Goal: Task Accomplishment & Management: Manage account settings

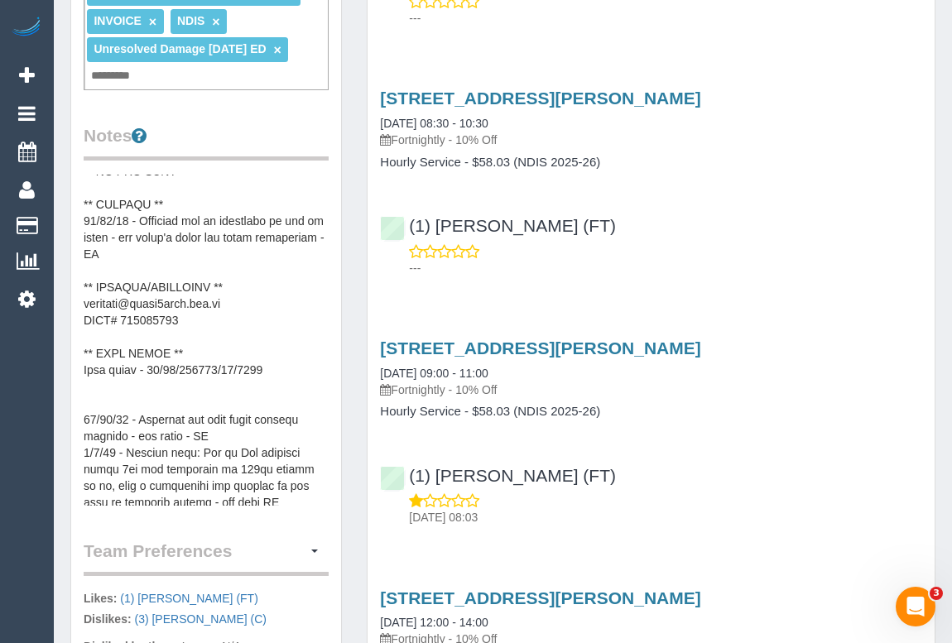
scroll to position [150, 0]
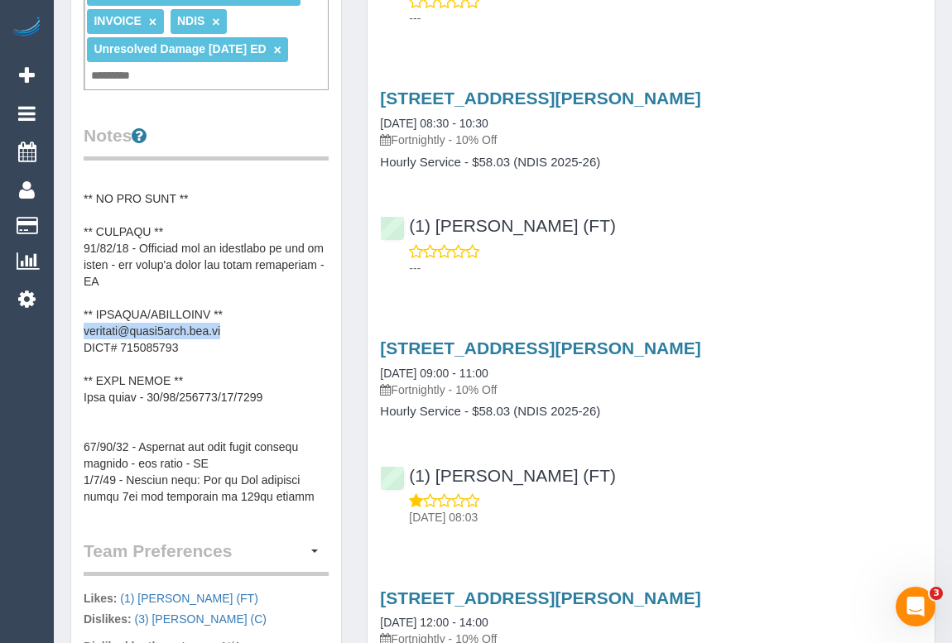
drag, startPoint x: 233, startPoint y: 329, endPoint x: 84, endPoint y: 329, distance: 148.1
click at [84, 329] on pre at bounding box center [206, 340] width 245 height 331
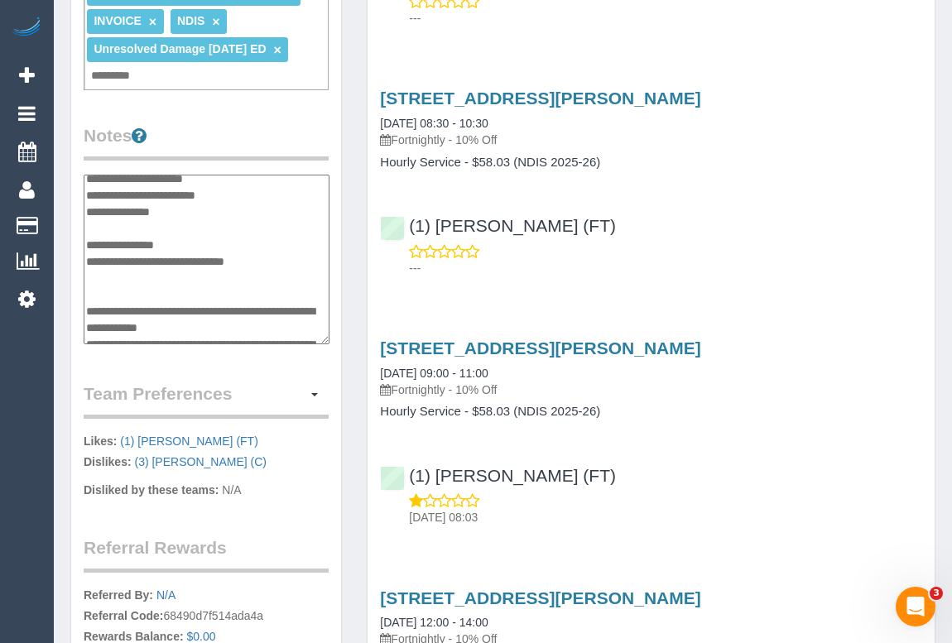
scroll to position [161, 0]
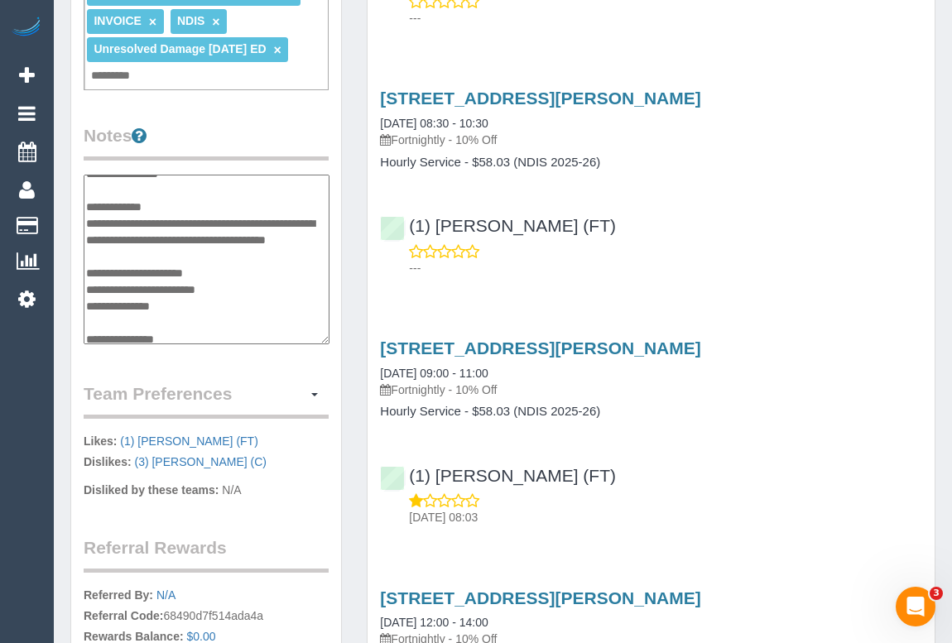
drag, startPoint x: 83, startPoint y: 319, endPoint x: 243, endPoint y: 322, distance: 160.6
click at [243, 322] on textarea at bounding box center [207, 260] width 246 height 170
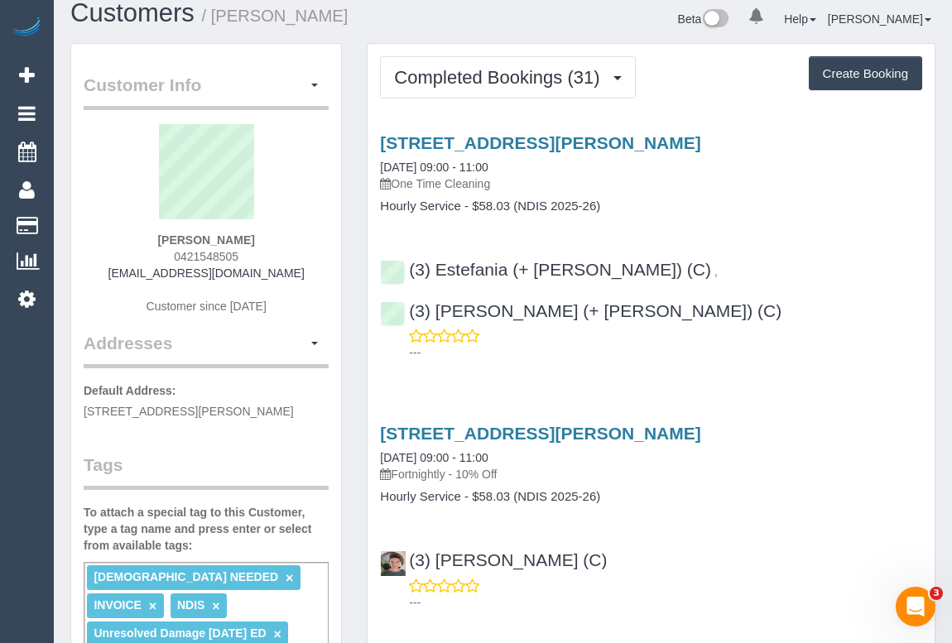
scroll to position [0, 0]
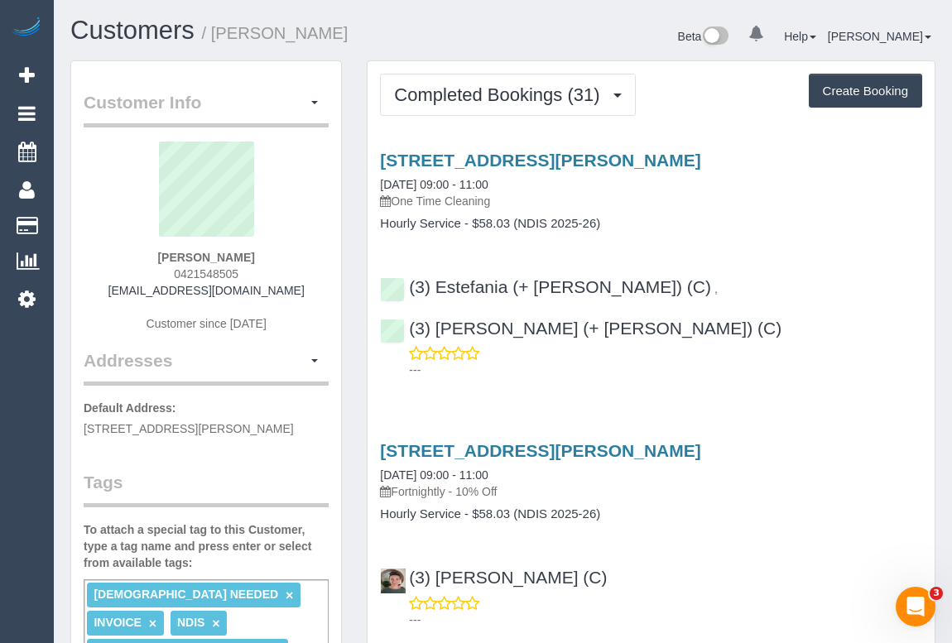
drag, startPoint x: 749, startPoint y: 531, endPoint x: 723, endPoint y: 553, distance: 33.5
click at [749, 554] on div "(3) Katie Eichorn (C) ---" at bounding box center [650, 591] width 567 height 74
click at [405, 37] on h1 "Customers / Laura Hart" at bounding box center [280, 31] width 420 height 28
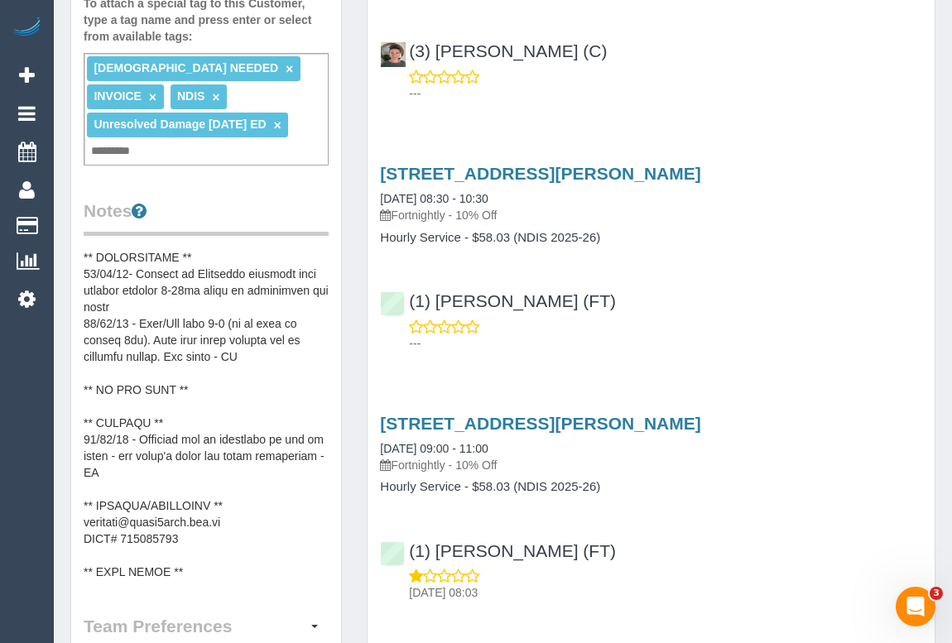
scroll to position [6, 0]
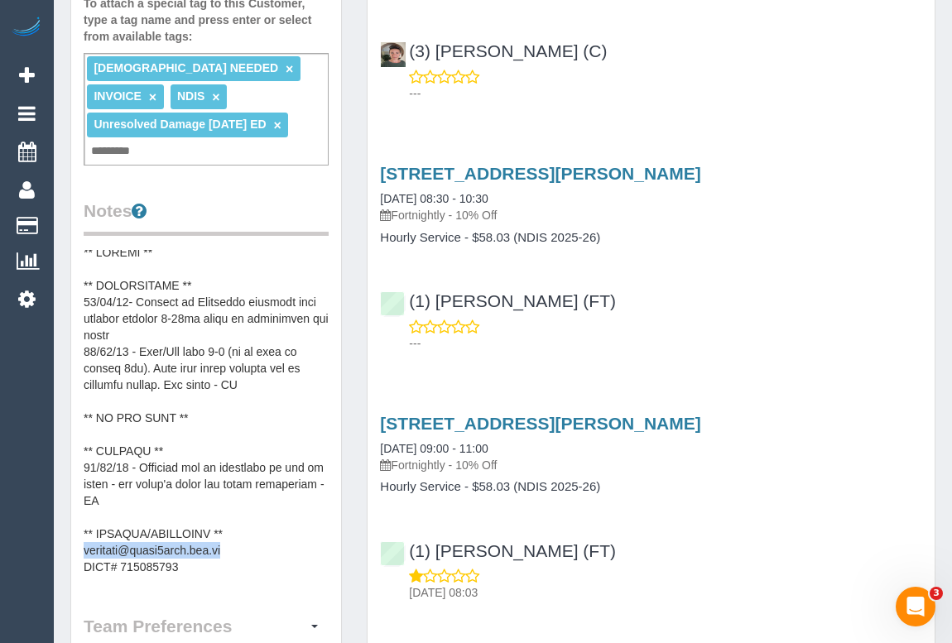
drag, startPoint x: 247, startPoint y: 543, endPoint x: 83, endPoint y: 544, distance: 163.9
click at [83, 544] on div "Customer Info Edit Contact Info Send Message Email Preferences Special Sales Ta…" at bounding box center [206, 292] width 270 height 1514
copy pre "accounts@first2care.com.au"
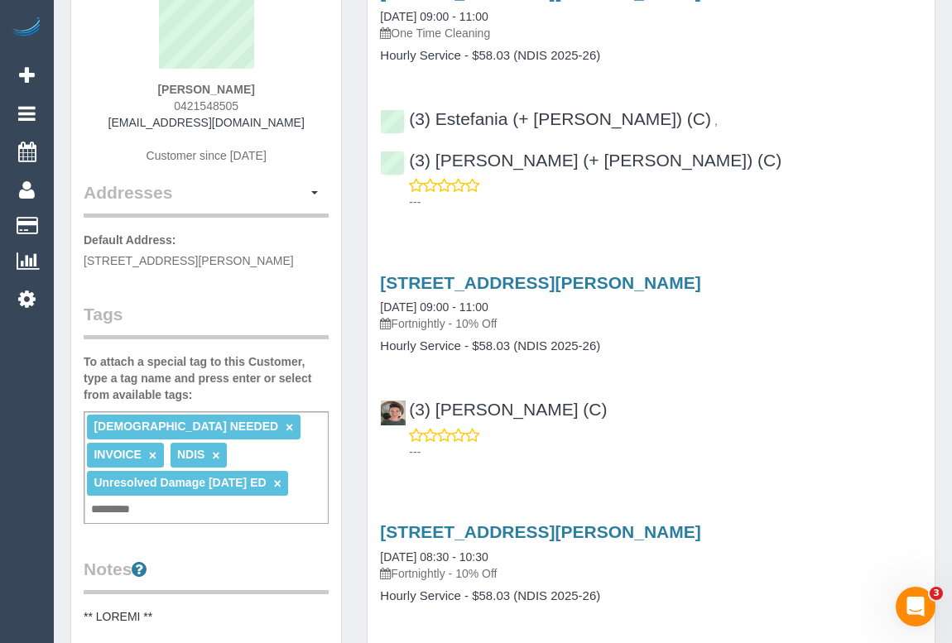
scroll to position [0, 0]
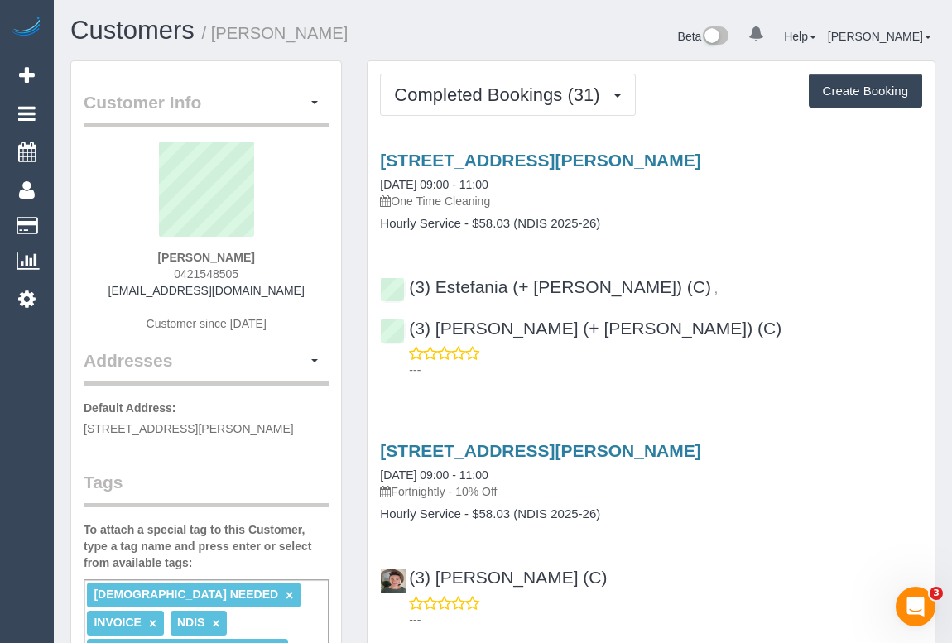
drag, startPoint x: 170, startPoint y: 255, endPoint x: 245, endPoint y: 262, distance: 74.8
click at [245, 262] on div "Laura Hart 0421548505 laurasletterbox@gmail.com Customer since 2023" at bounding box center [206, 245] width 245 height 207
copy strong "Laura Hart"
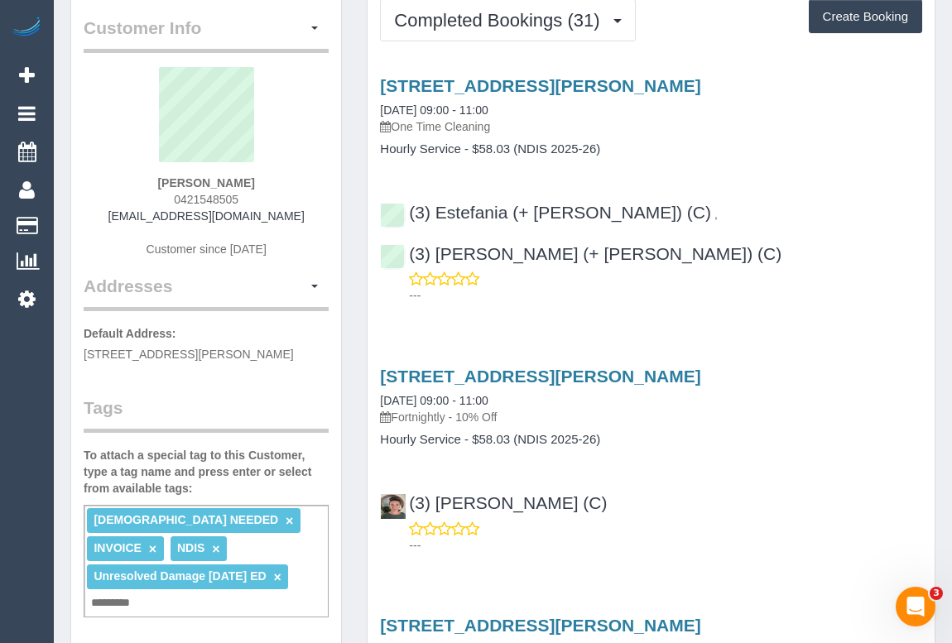
scroll to position [150, 0]
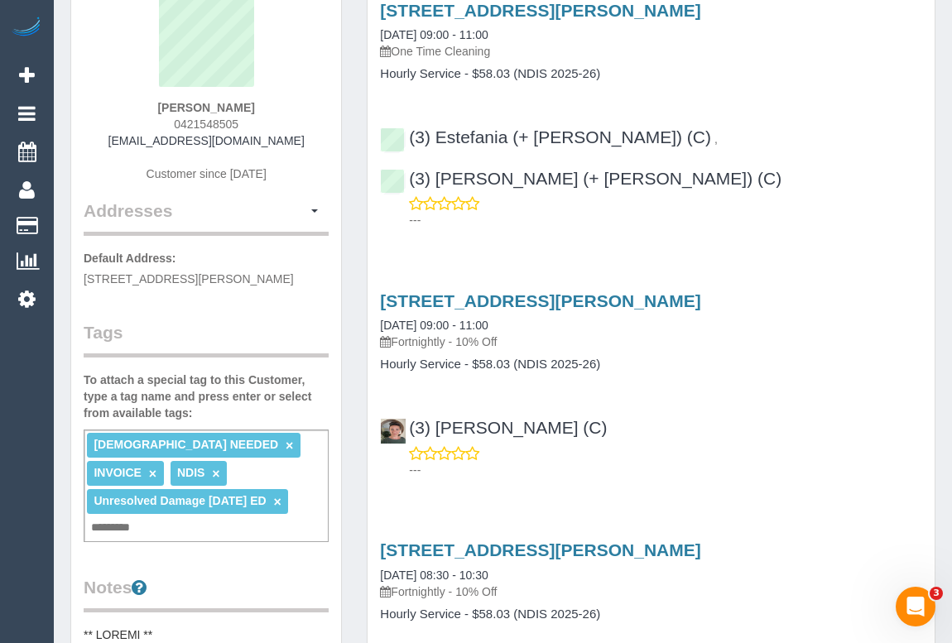
drag, startPoint x: 166, startPoint y: 273, endPoint x: 204, endPoint y: 271, distance: 37.3
click at [204, 272] on span "165 Dundas St, Preston, VIC 3072" at bounding box center [189, 278] width 210 height 13
copy span "Preston"
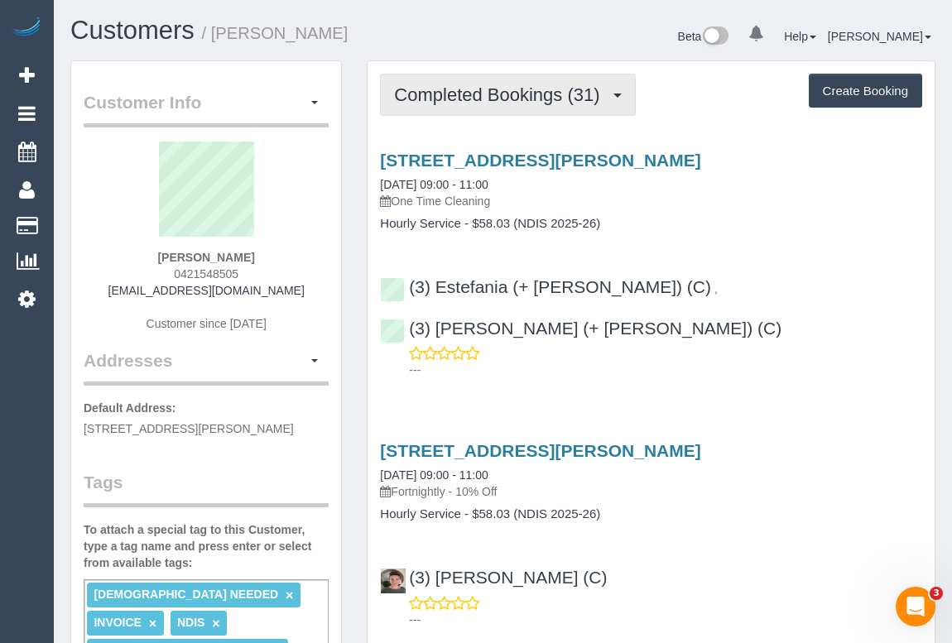
click at [462, 90] on span "Completed Bookings (31)" at bounding box center [501, 94] width 214 height 21
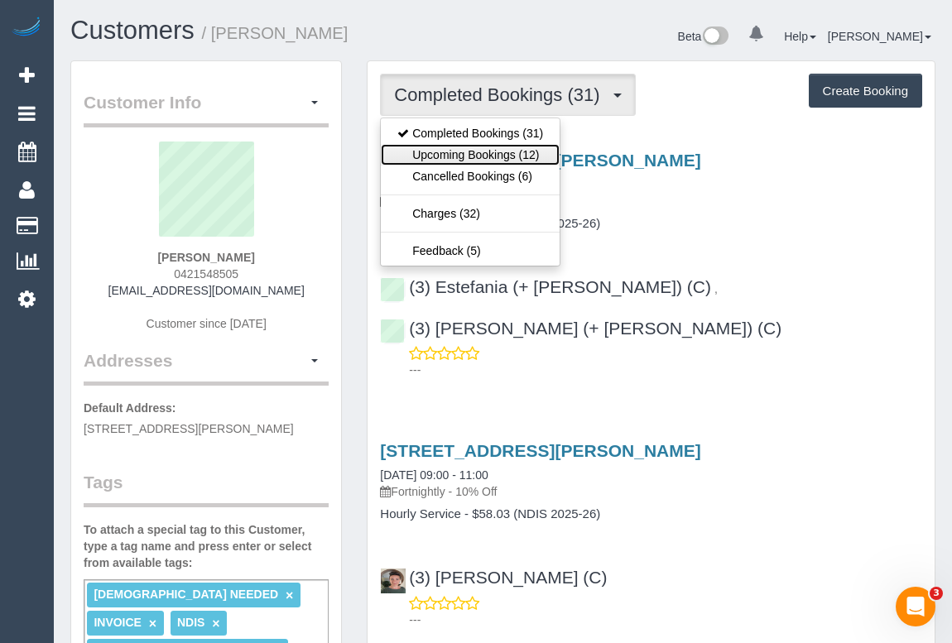
click at [455, 152] on link "Upcoming Bookings (12)" at bounding box center [470, 155] width 179 height 22
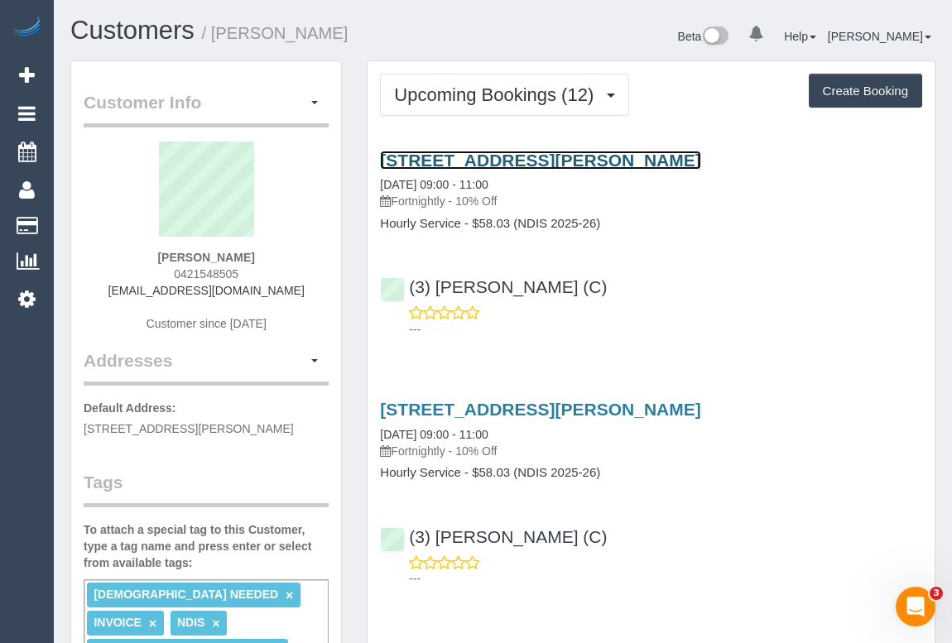
click at [529, 158] on link "209 Raglan St, Preston, VIC 3072" at bounding box center [540, 160] width 320 height 19
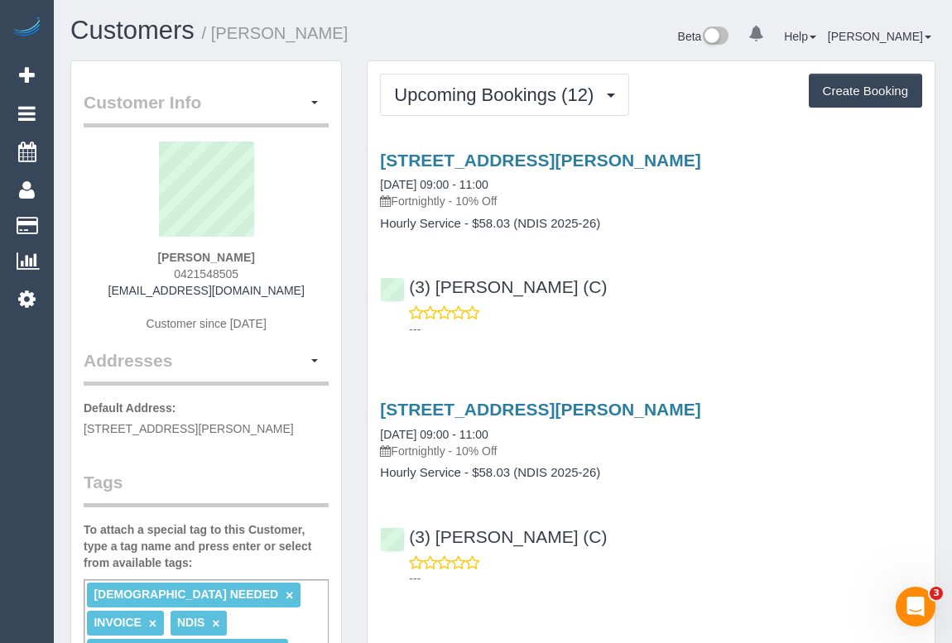
click at [769, 277] on div "(3) Sathmi Kusalya (C) ---" at bounding box center [650, 300] width 567 height 74
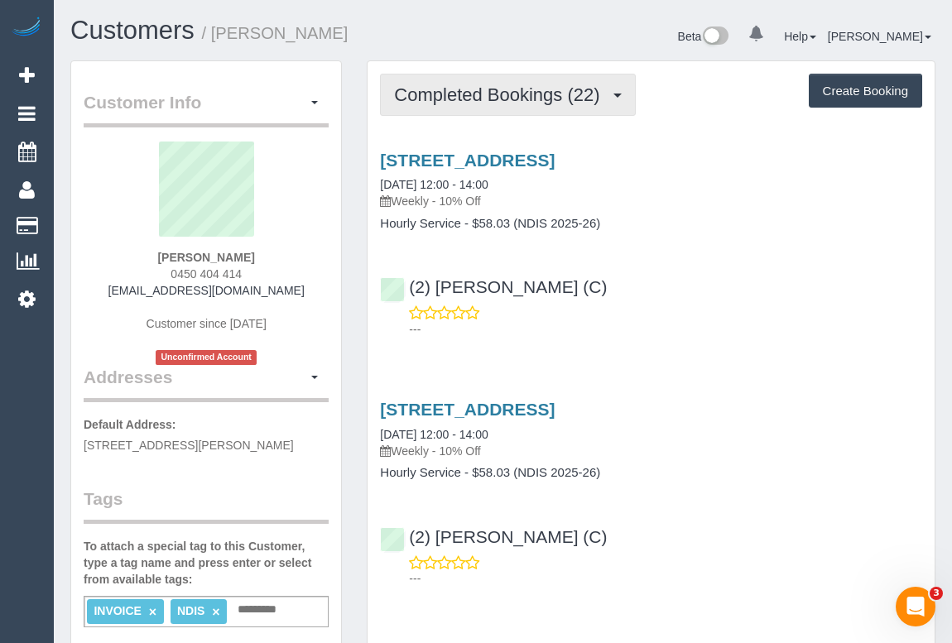
click at [497, 108] on button "Completed Bookings (22)" at bounding box center [507, 95] width 255 height 42
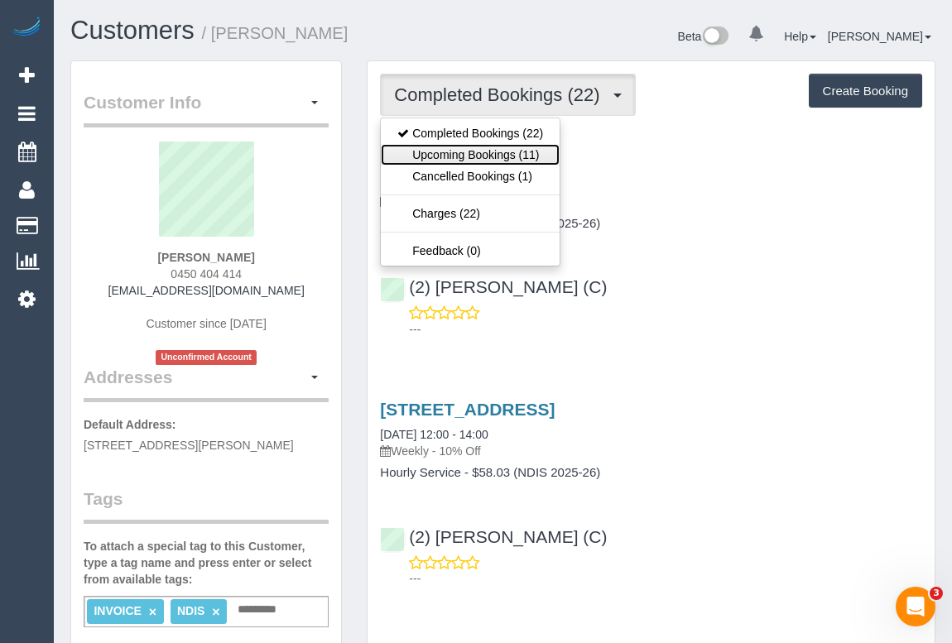
click at [485, 151] on link "Upcoming Bookings (11)" at bounding box center [470, 155] width 179 height 22
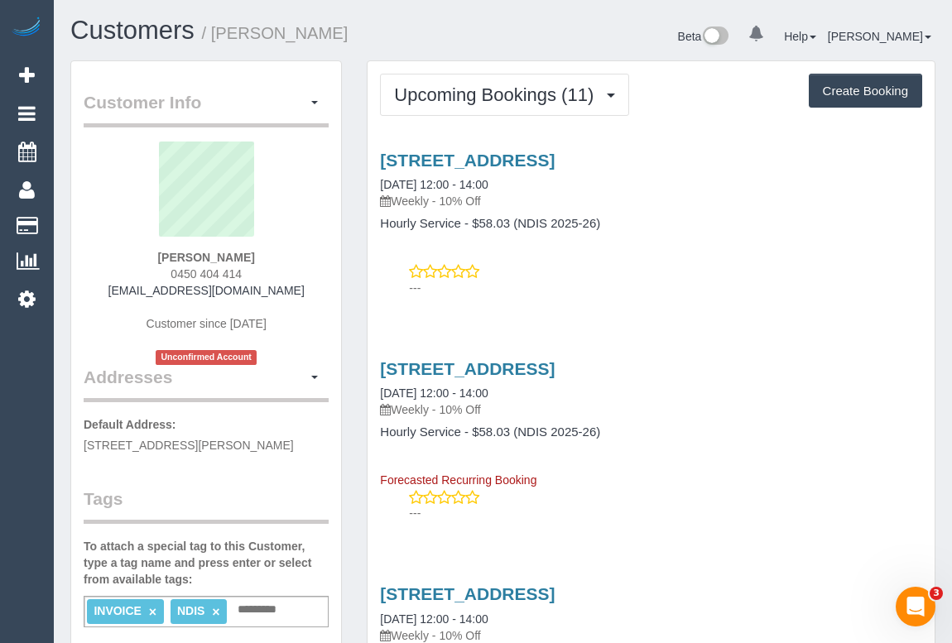
click at [756, 301] on div "110 Perry Street, Collingwood, VIC 3066 09/10/2025 12:00 - 14:00 Weekly - 10% O…" at bounding box center [650, 220] width 567 height 167
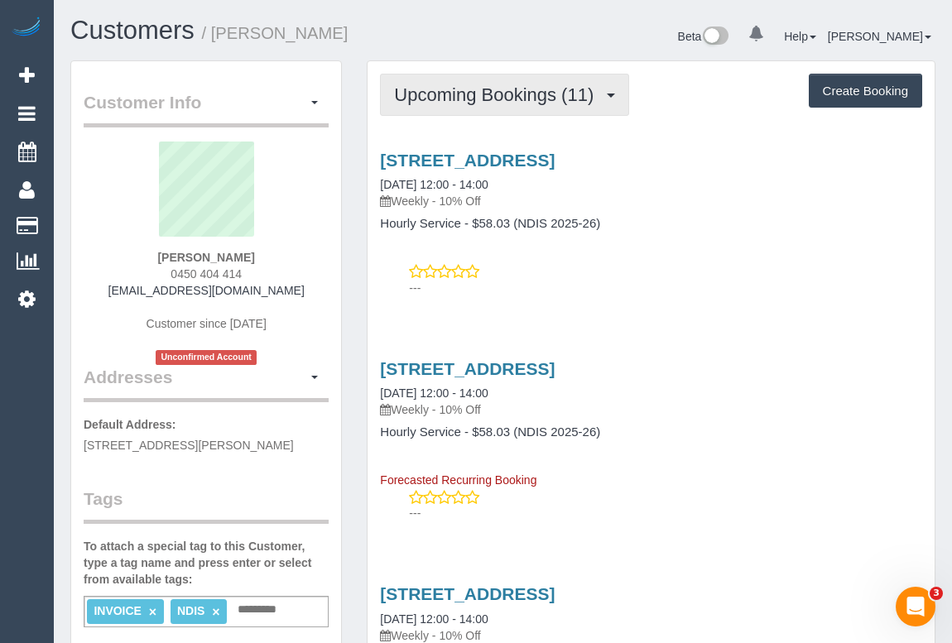
click at [454, 99] on span "Upcoming Bookings (11)" at bounding box center [498, 94] width 208 height 21
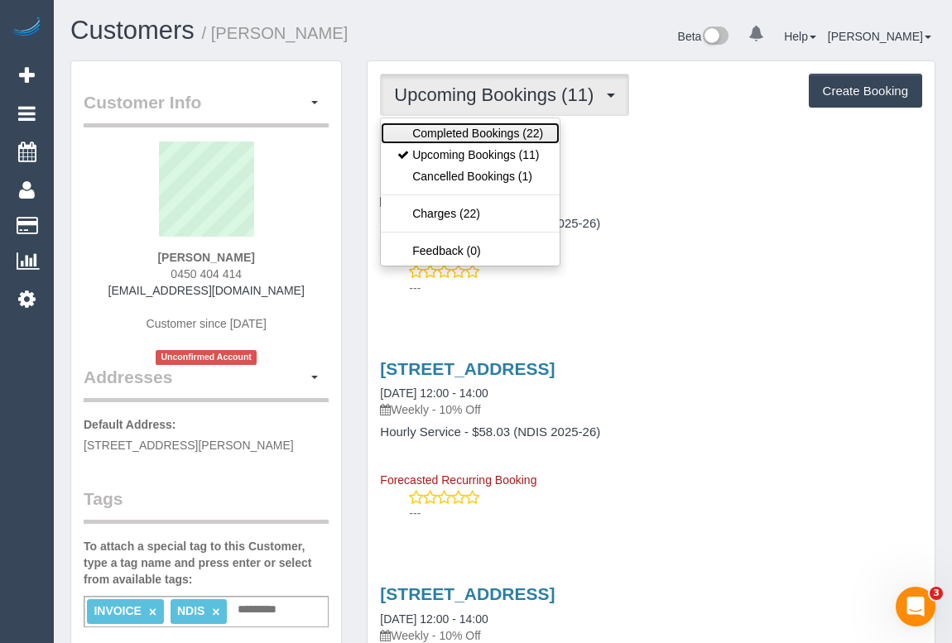
click at [458, 136] on link "Completed Bookings (22)" at bounding box center [470, 133] width 179 height 22
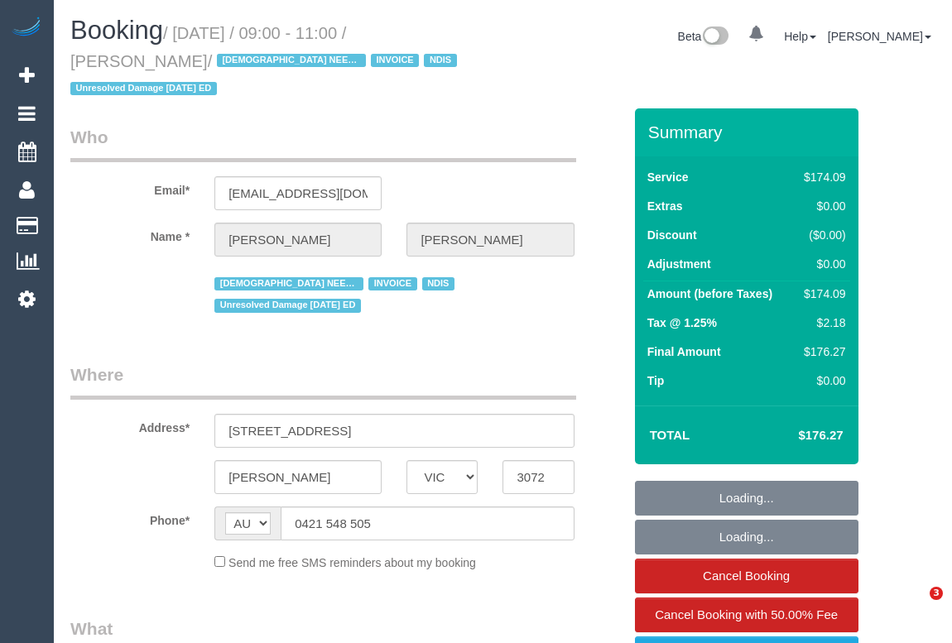
select select "VIC"
select select "180"
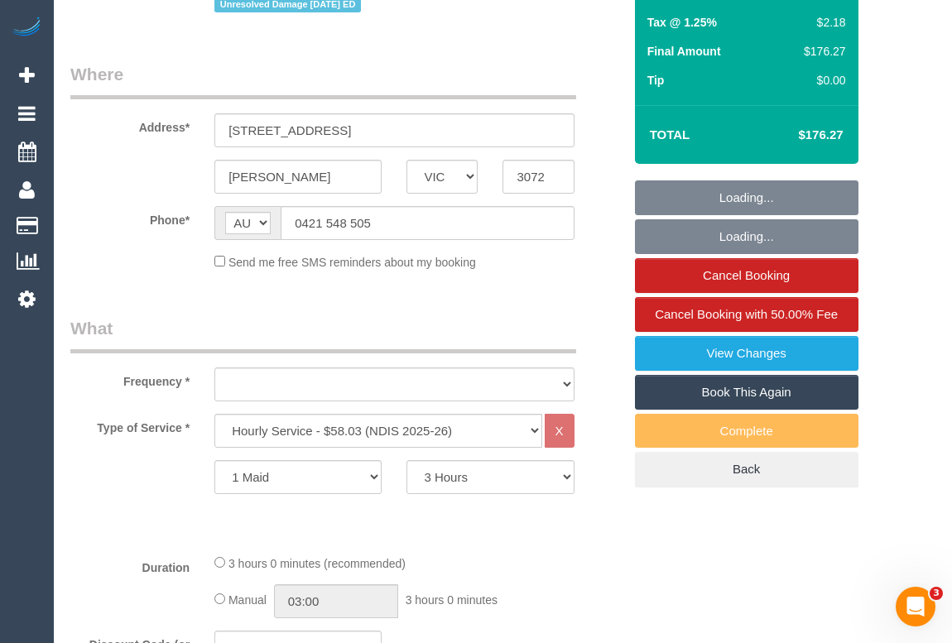
select select "object:617"
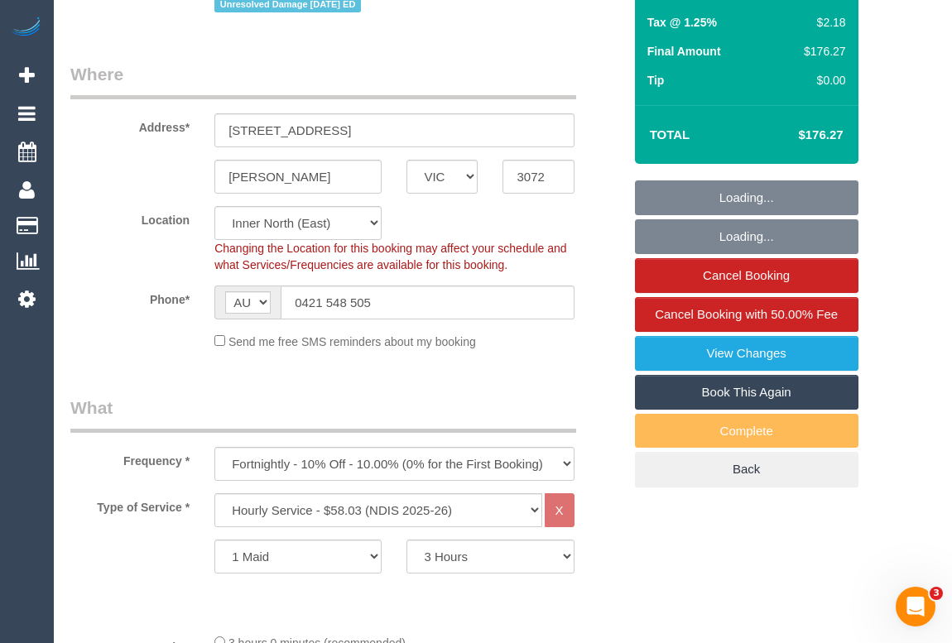
scroll to position [602, 0]
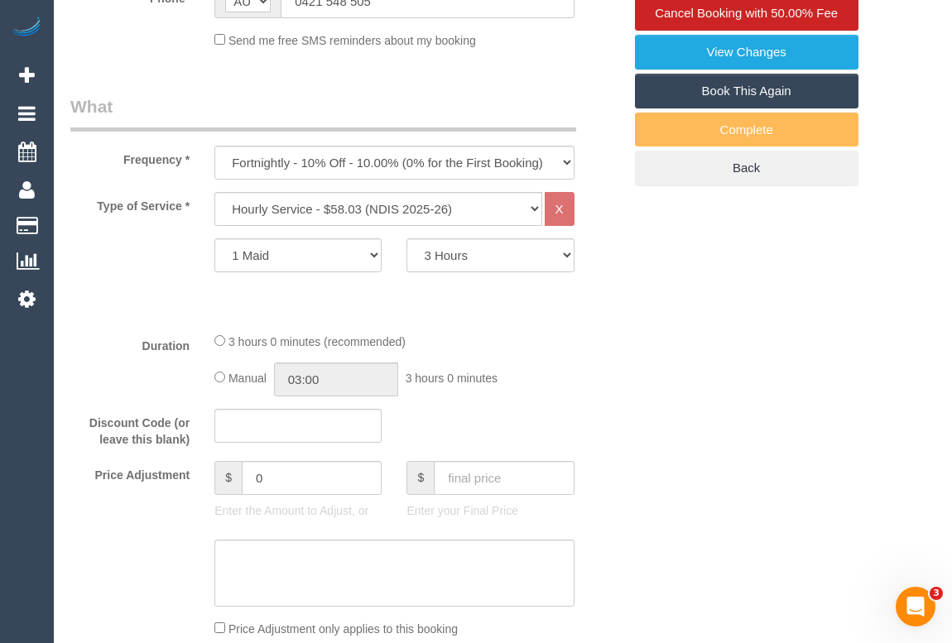
select select "number:27"
select select "number:14"
select select "number:19"
select select "number:36"
select select "number:35"
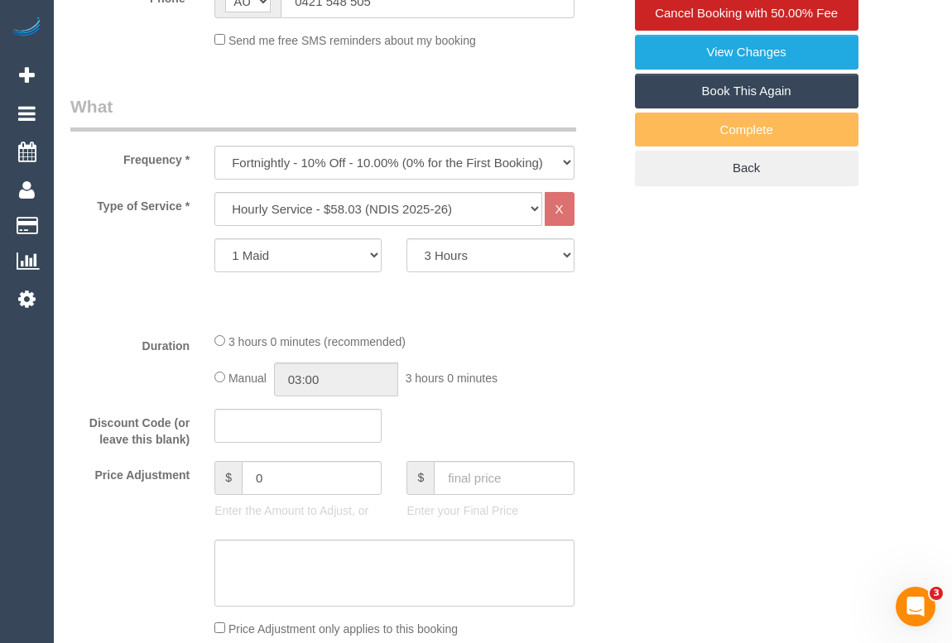
select select "object:1522"
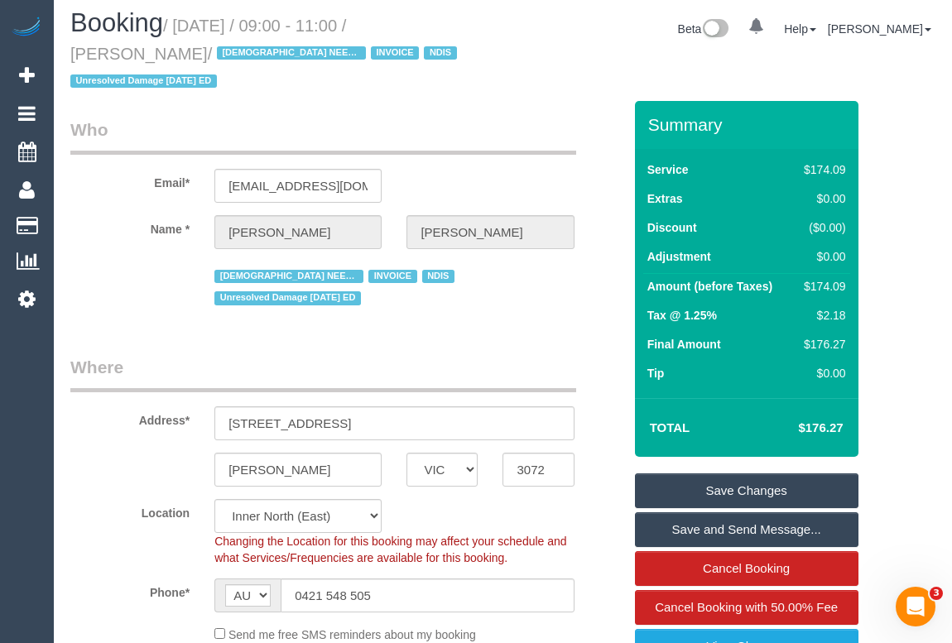
scroll to position [0, 0]
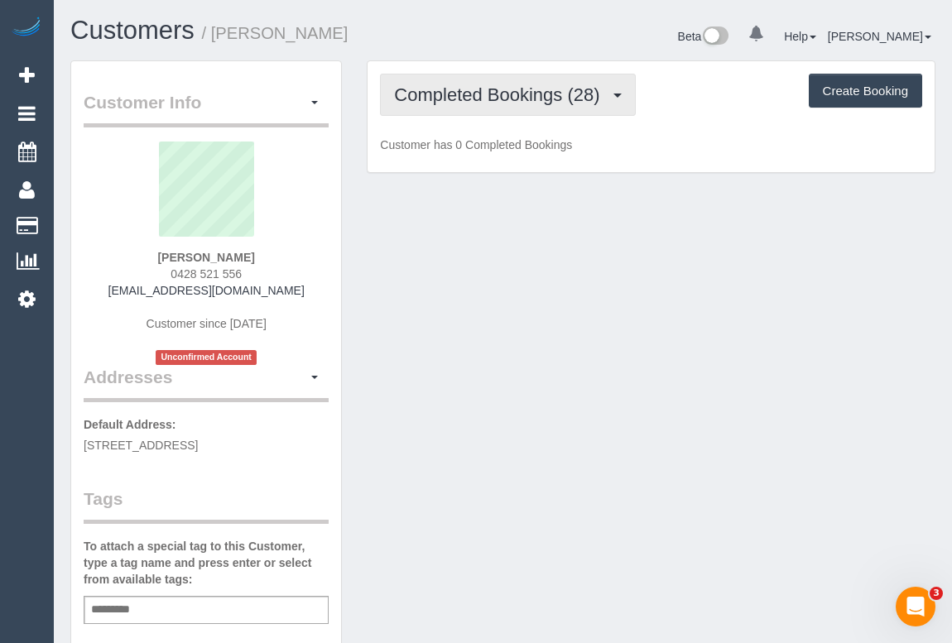
click at [516, 98] on span "Completed Bookings (28)" at bounding box center [501, 94] width 214 height 21
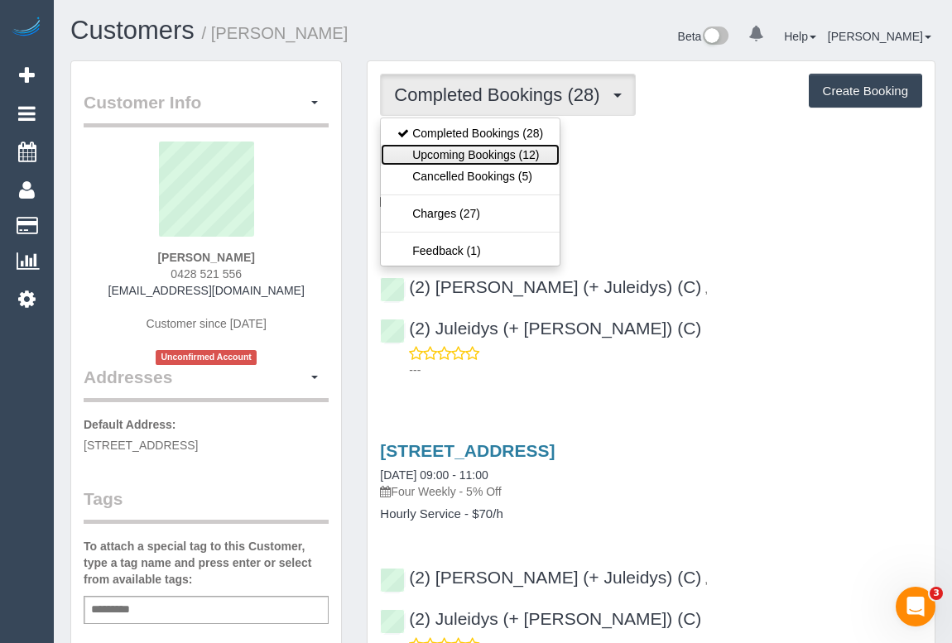
click at [477, 154] on link "Upcoming Bookings (12)" at bounding box center [470, 155] width 179 height 22
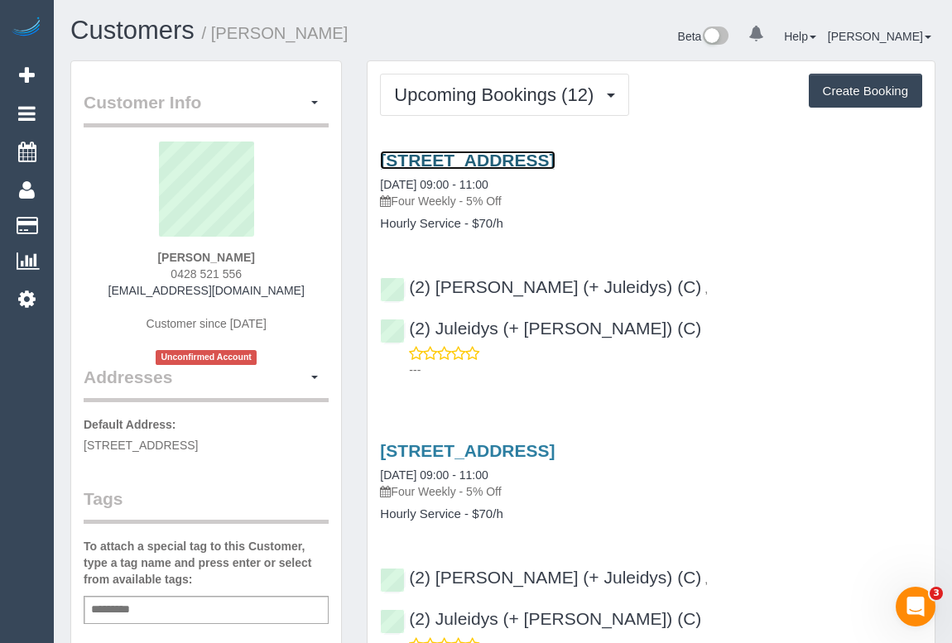
click at [549, 151] on link "39 Park Street, 1101, South Melbourne, VIC 3205" at bounding box center [467, 160] width 175 height 19
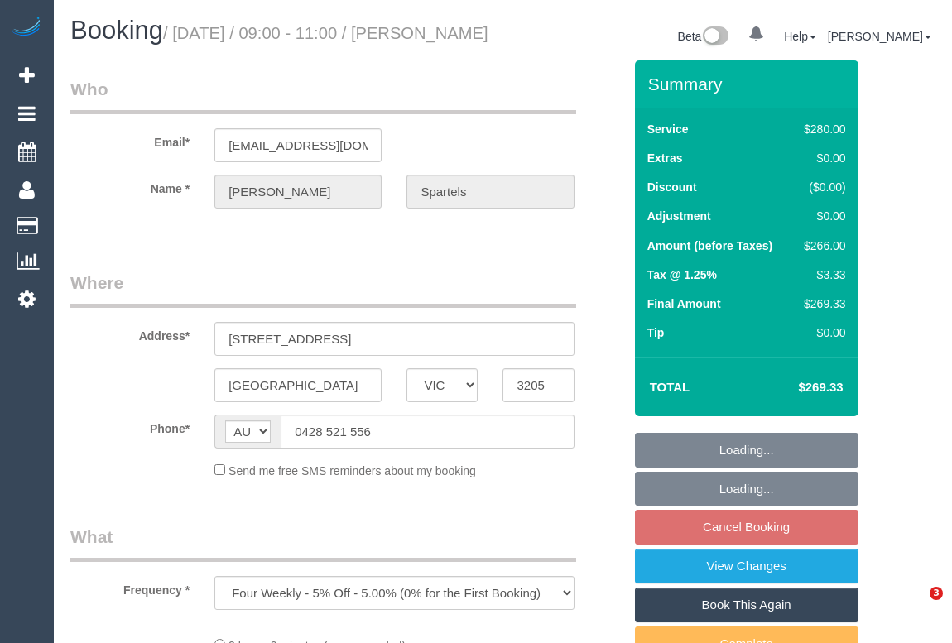
select select "VIC"
select select "string:stripe-pm_1QUbqK2GScqysDRVK9rELM3R"
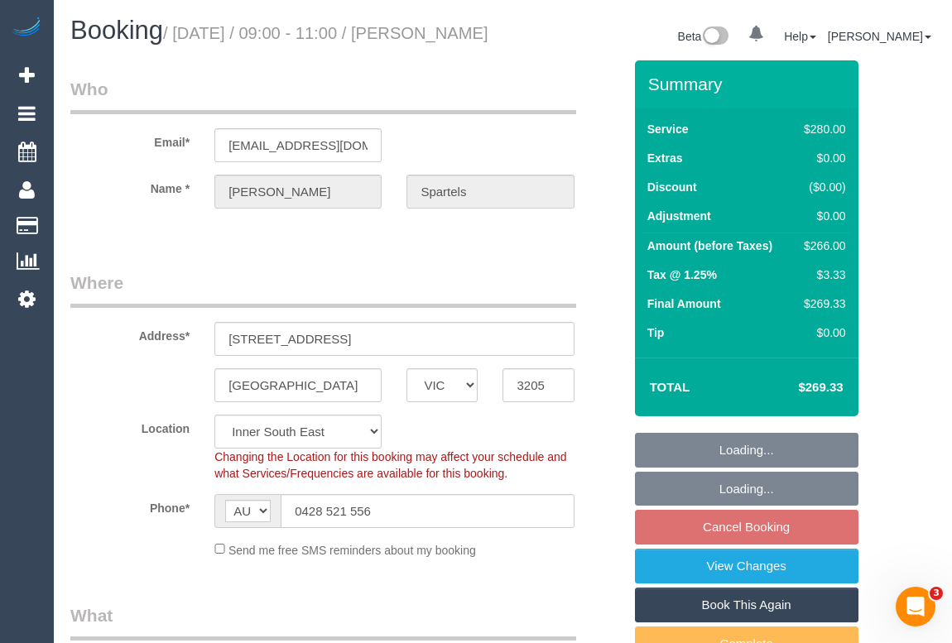
select select "object:560"
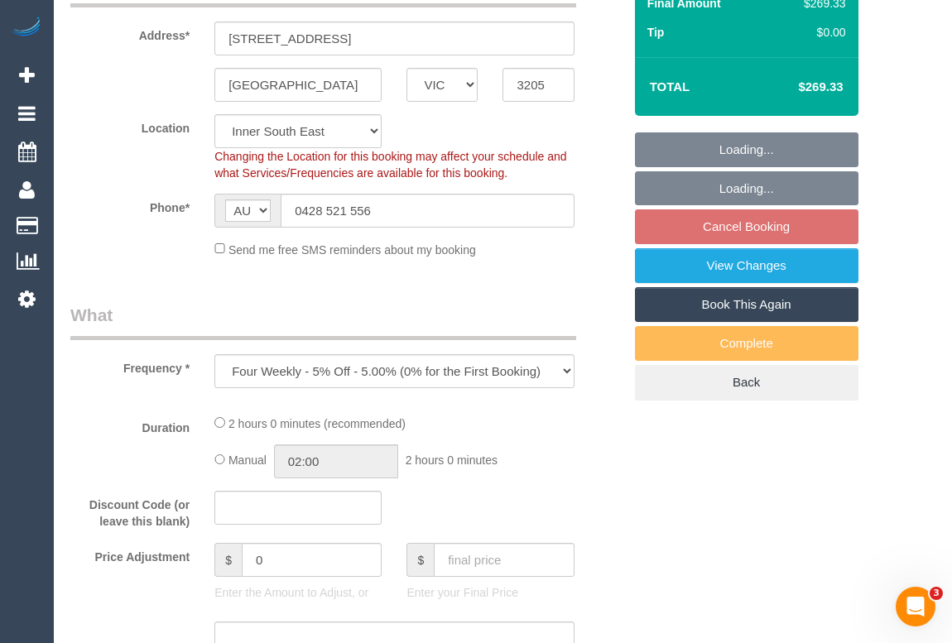
select select "2"
select select "number:28"
select select "number:14"
select select "number:20"
select select "number:36"
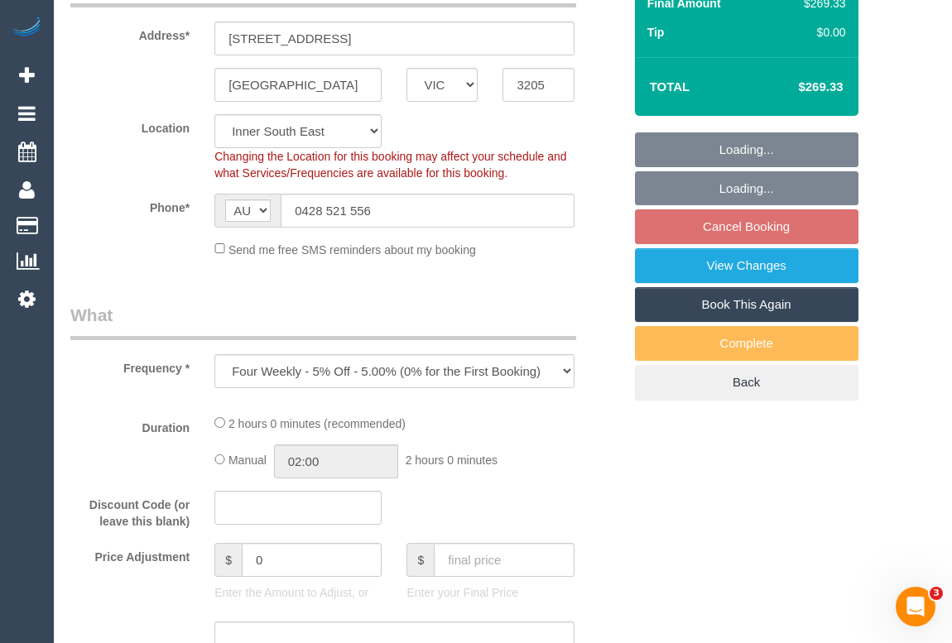
select select "number:33"
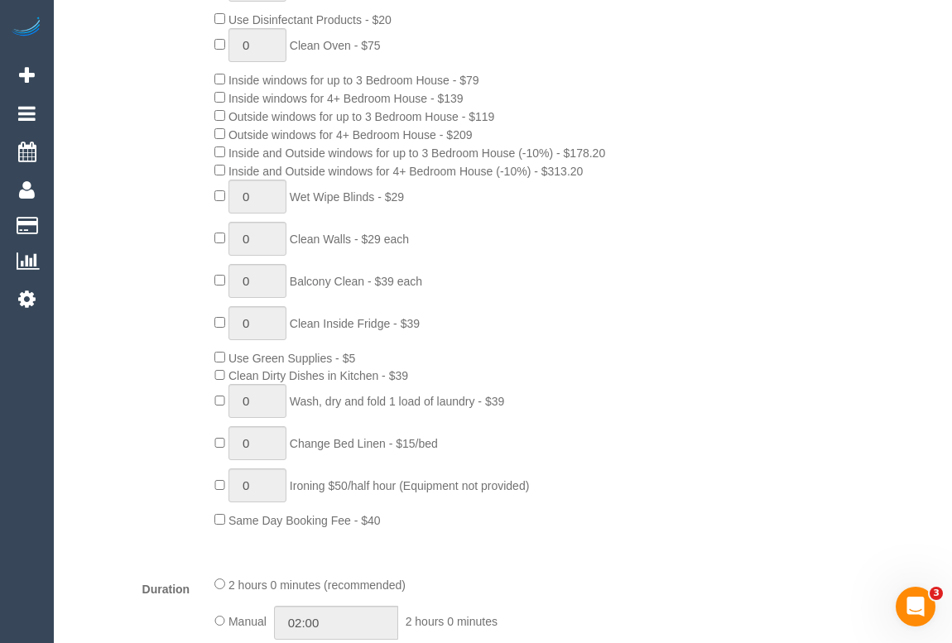
scroll to position [828, 0]
click at [224, 329] on span "0 Clean Inside Fridge - $39" at bounding box center [316, 321] width 205 height 13
type input "1"
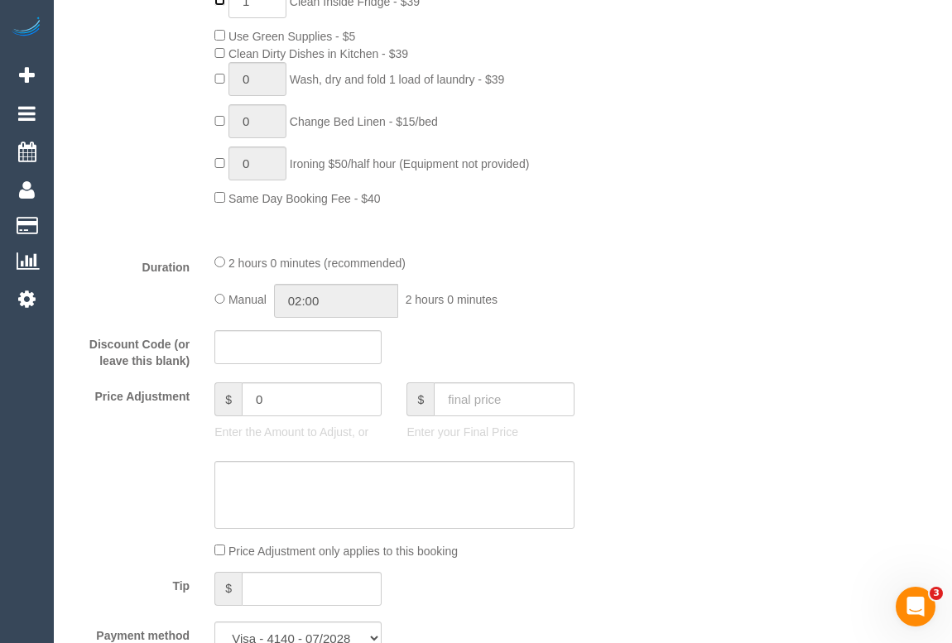
scroll to position [1203, 0]
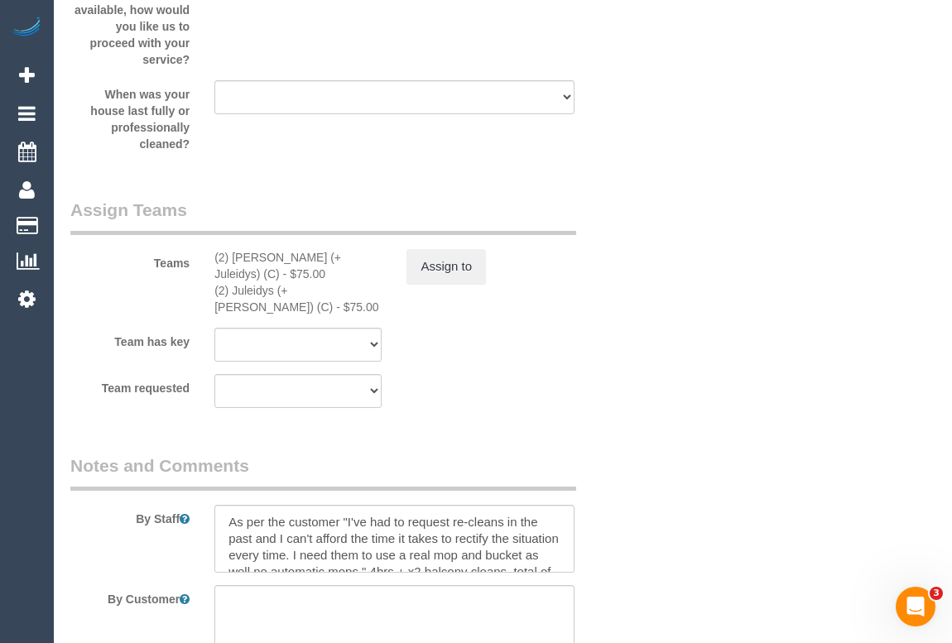
scroll to position [2632, 0]
click at [431, 283] on button "Assign to" at bounding box center [445, 265] width 79 height 35
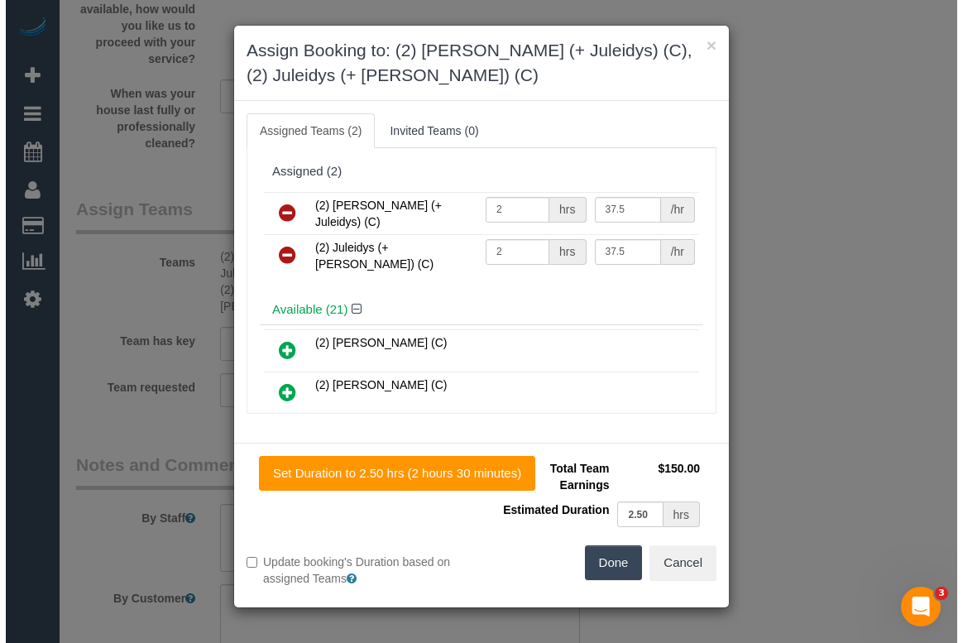
scroll to position [2616, 0]
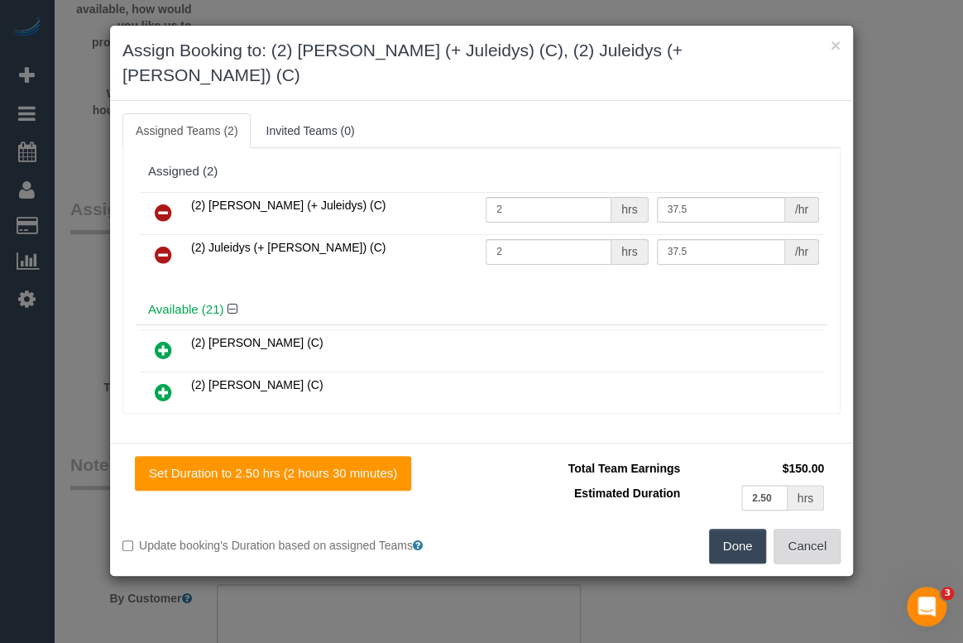
click at [830, 530] on button "Cancel" at bounding box center [807, 546] width 67 height 35
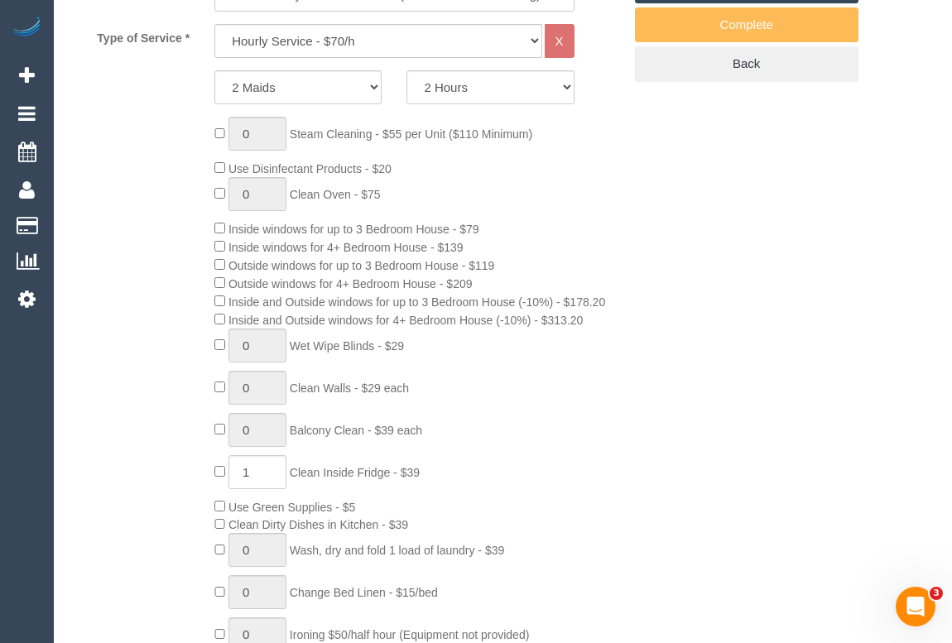
scroll to position [376, 0]
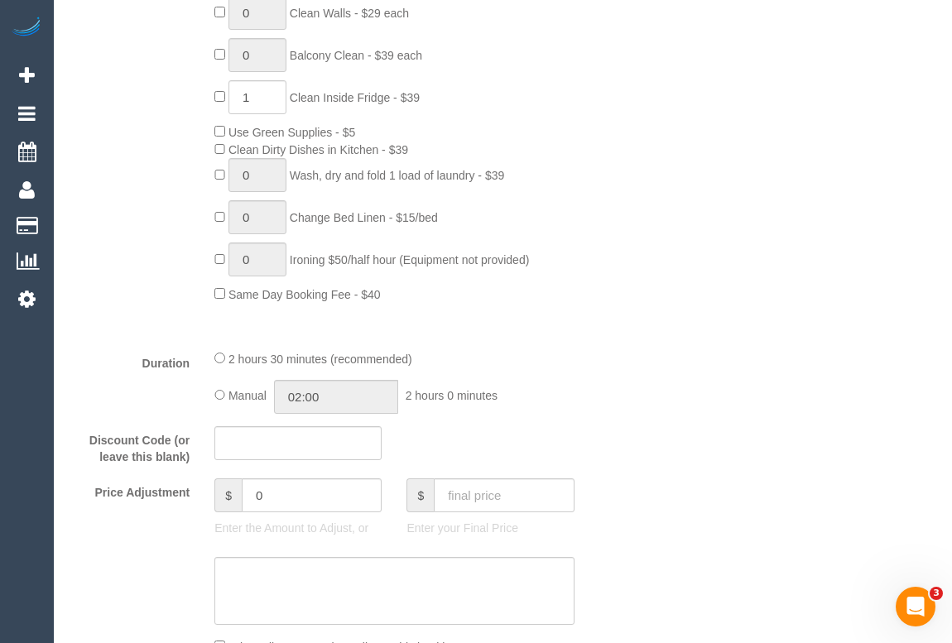
scroll to position [1053, 0]
click at [598, 413] on div "Duration 2 hours 30 minutes (recommended) Manual 02:00 2 hours 0 minutes" at bounding box center [346, 380] width 577 height 65
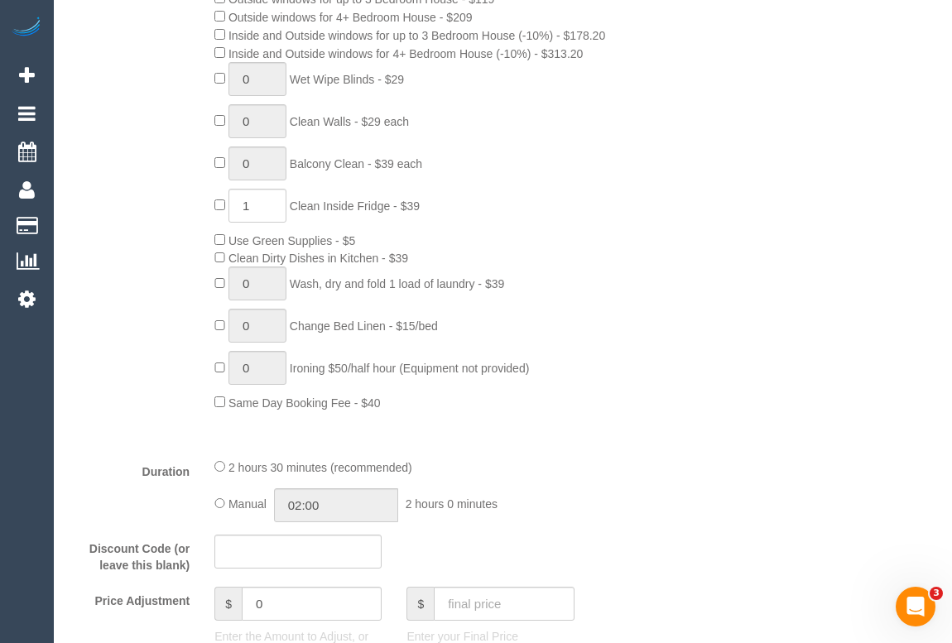
scroll to position [977, 0]
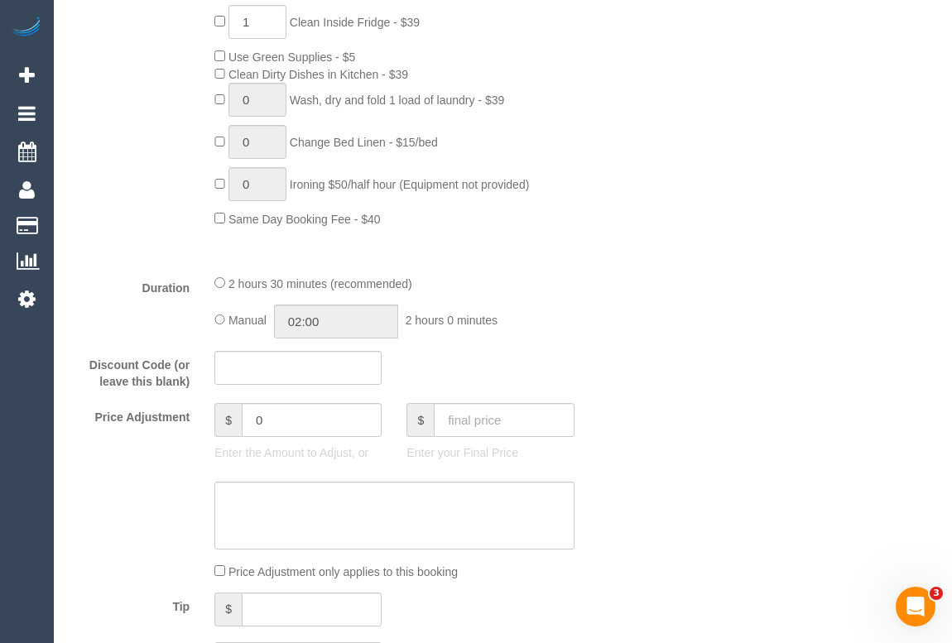
scroll to position [1128, 0]
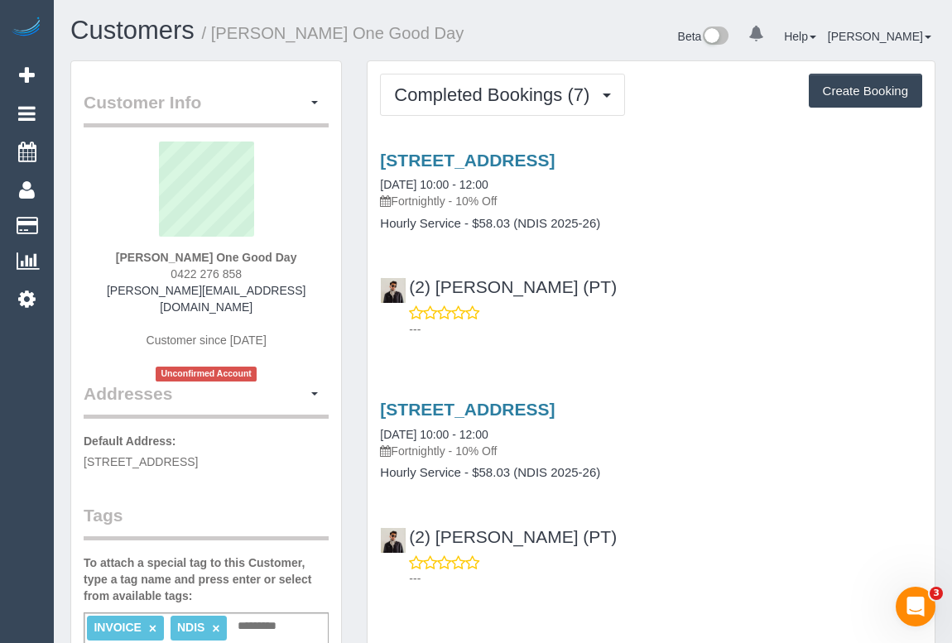
click at [501, 34] on div "Customers / Chris Wright One Good Day" at bounding box center [280, 35] width 445 height 36
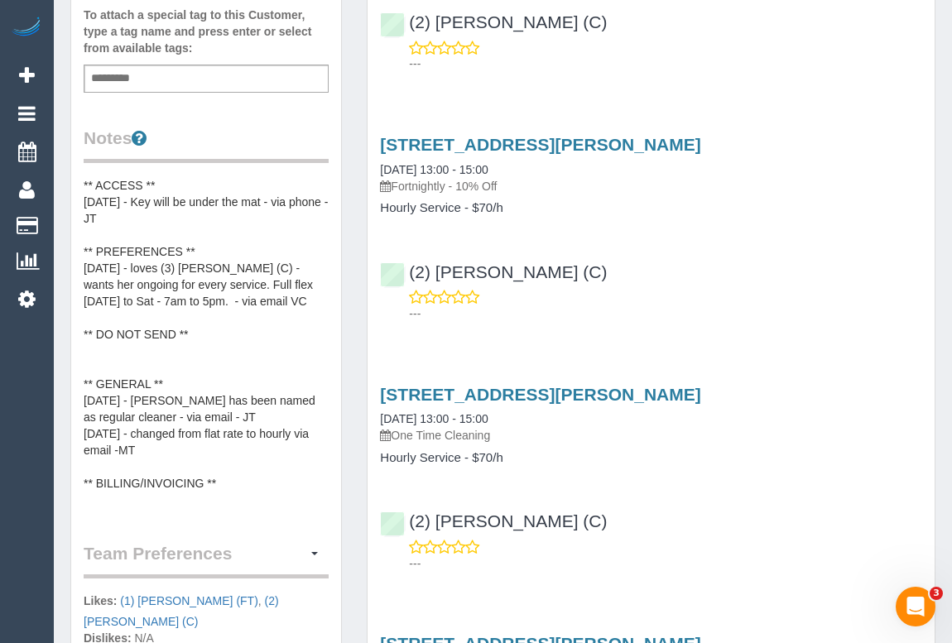
scroll to position [376, 0]
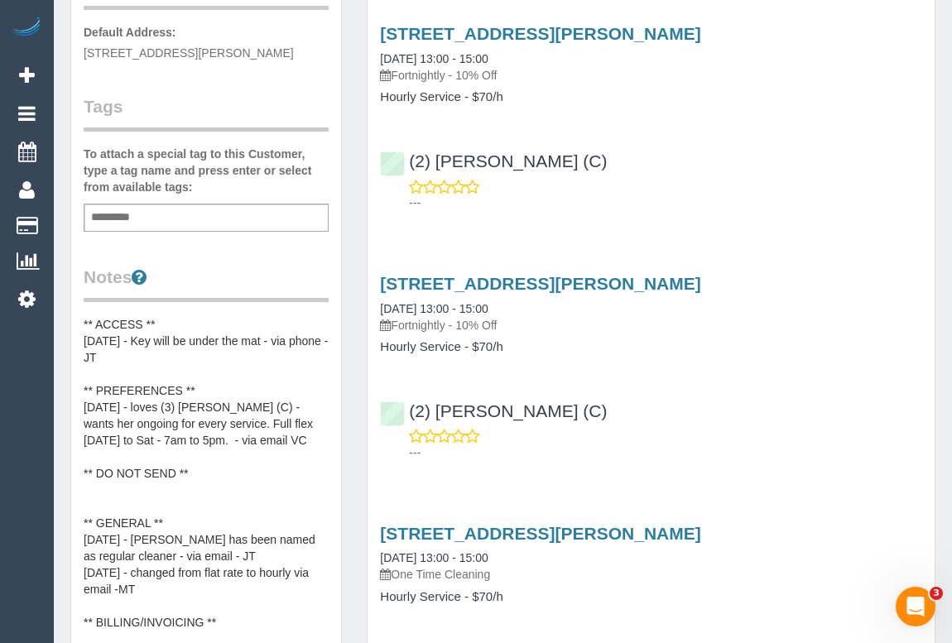
click at [752, 363] on div "5 Jolimont Place, Narre Warren, VIC 3805 26/08/2025 13:00 - 15:00 Fortnightly -…" at bounding box center [650, 364] width 567 height 209
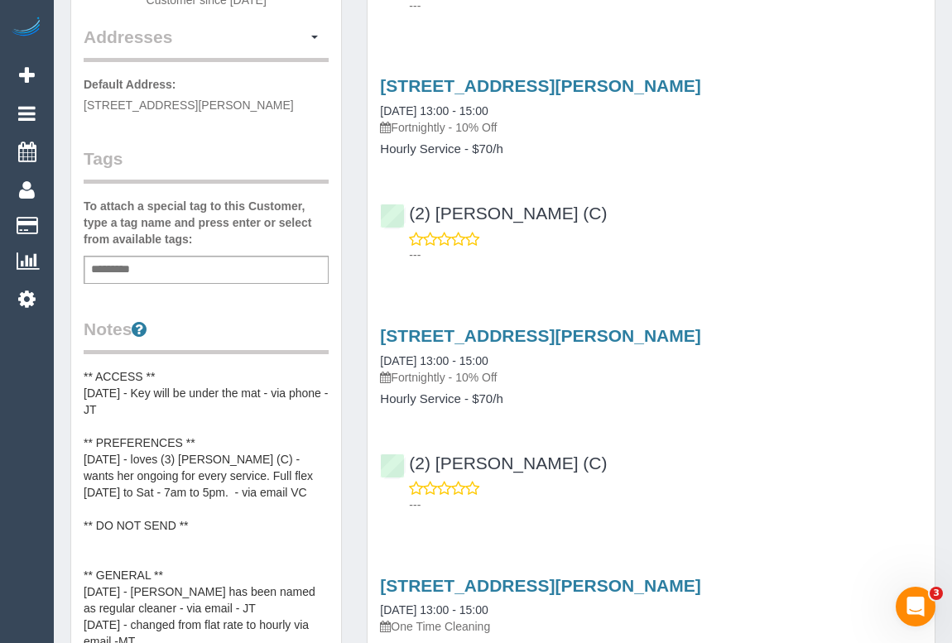
scroll to position [300, 0]
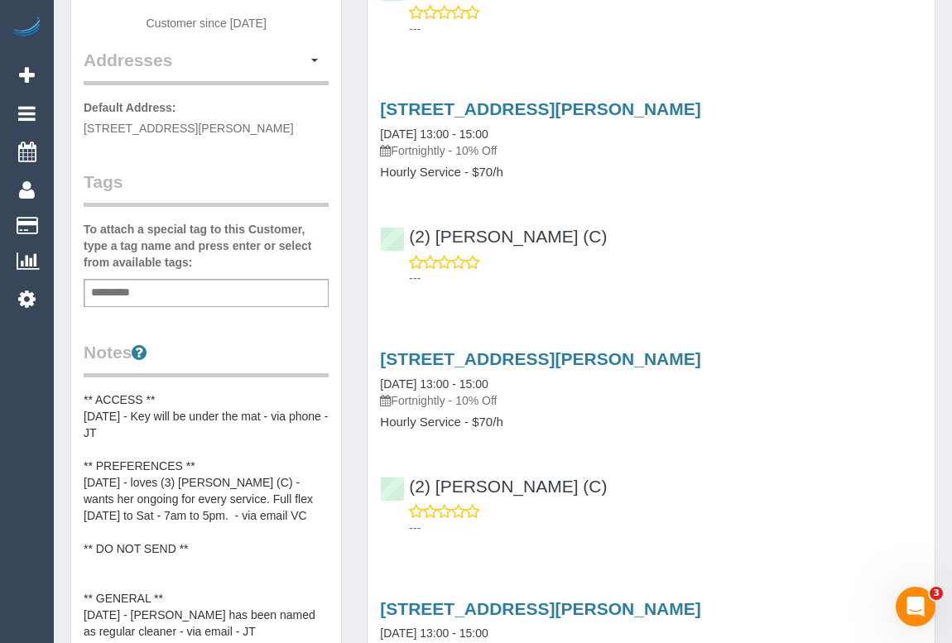
click at [719, 454] on div "5 Jolimont Place, Narre Warren, VIC 3805 26/08/2025 13:00 - 15:00 Fortnightly -…" at bounding box center [650, 439] width 567 height 209
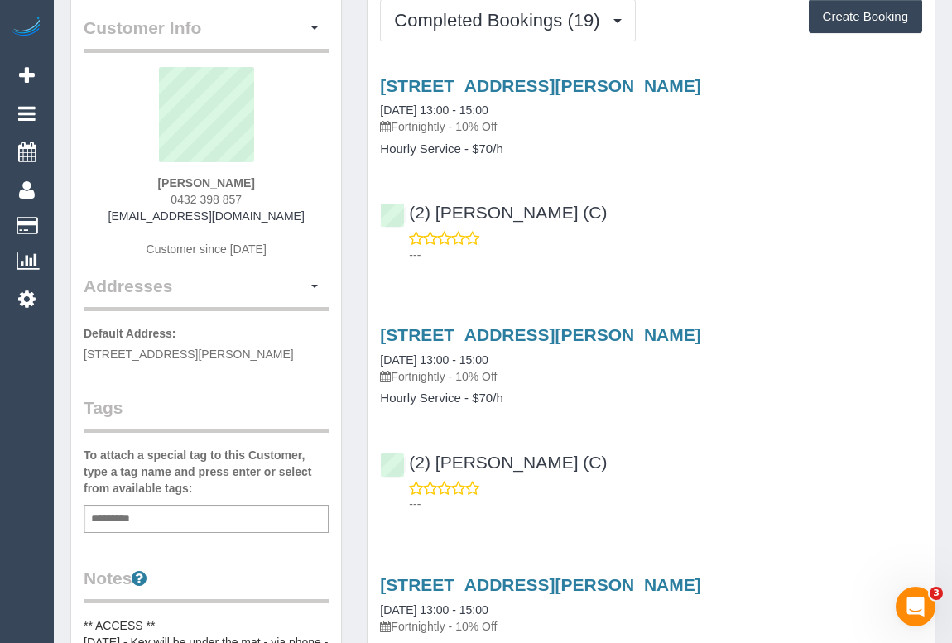
scroll to position [0, 0]
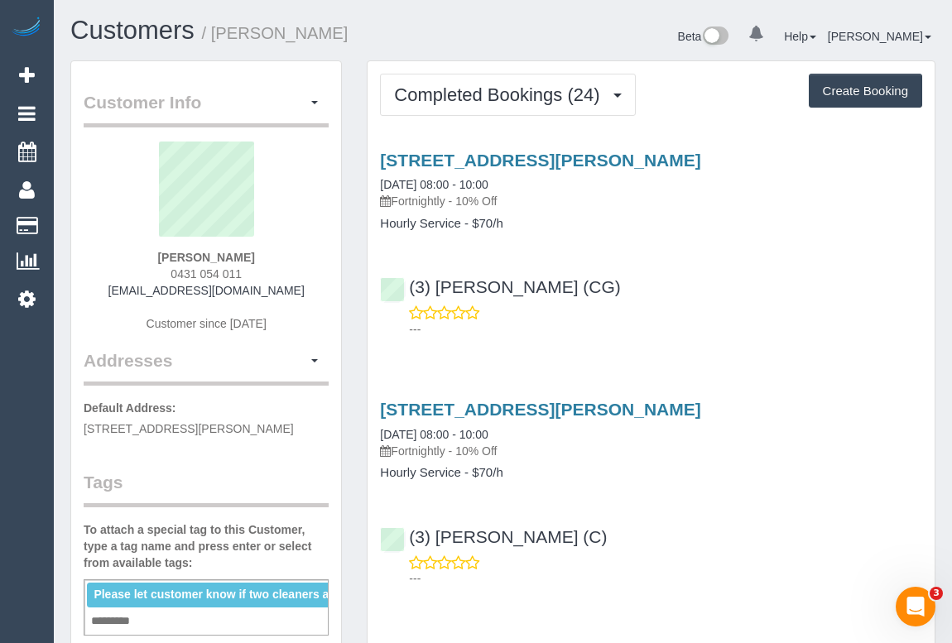
click at [729, 316] on div "---" at bounding box center [651, 321] width 542 height 33
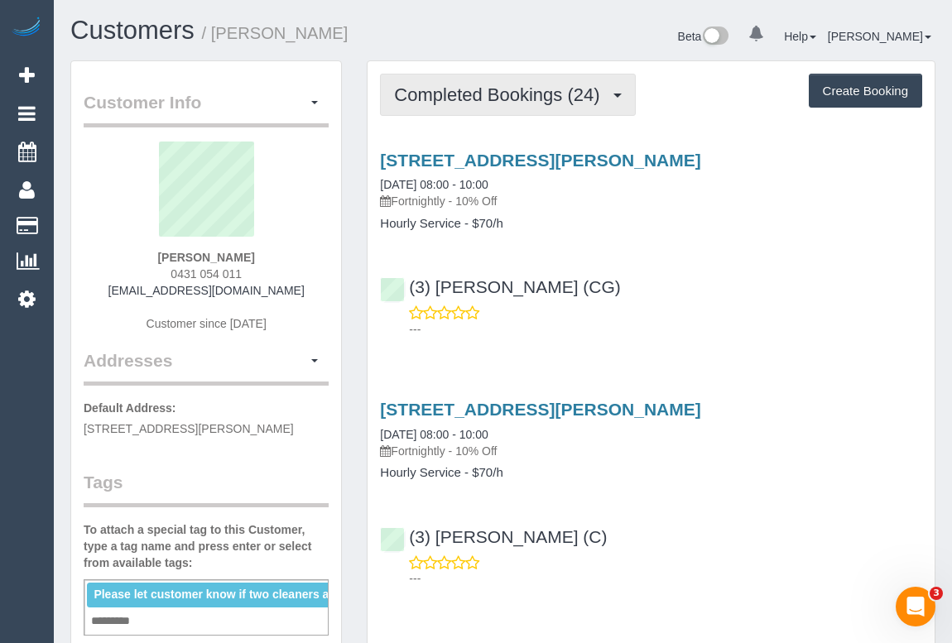
click at [472, 107] on button "Completed Bookings (24)" at bounding box center [507, 95] width 255 height 42
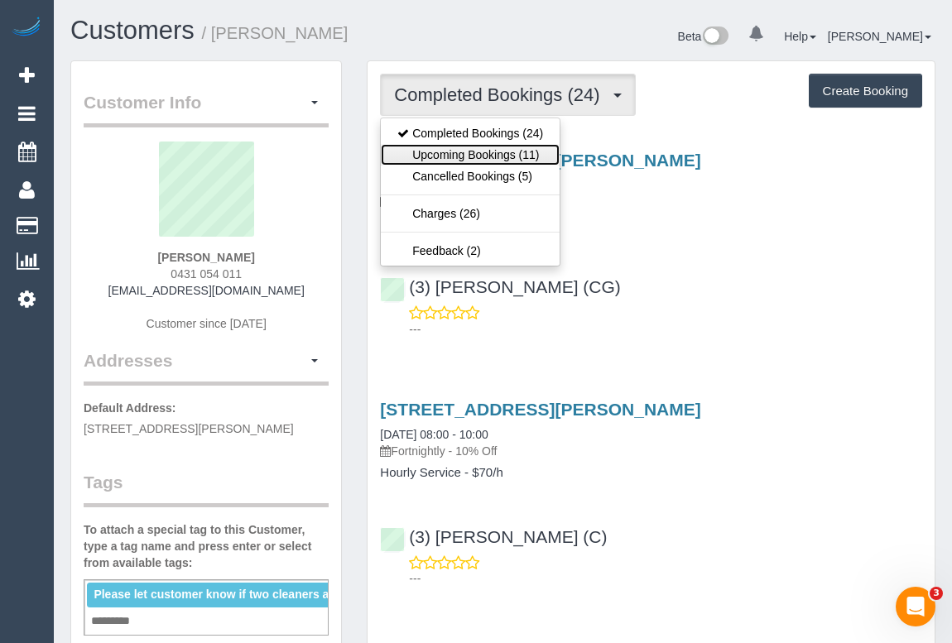
click at [473, 151] on link "Upcoming Bookings (11)" at bounding box center [470, 155] width 179 height 22
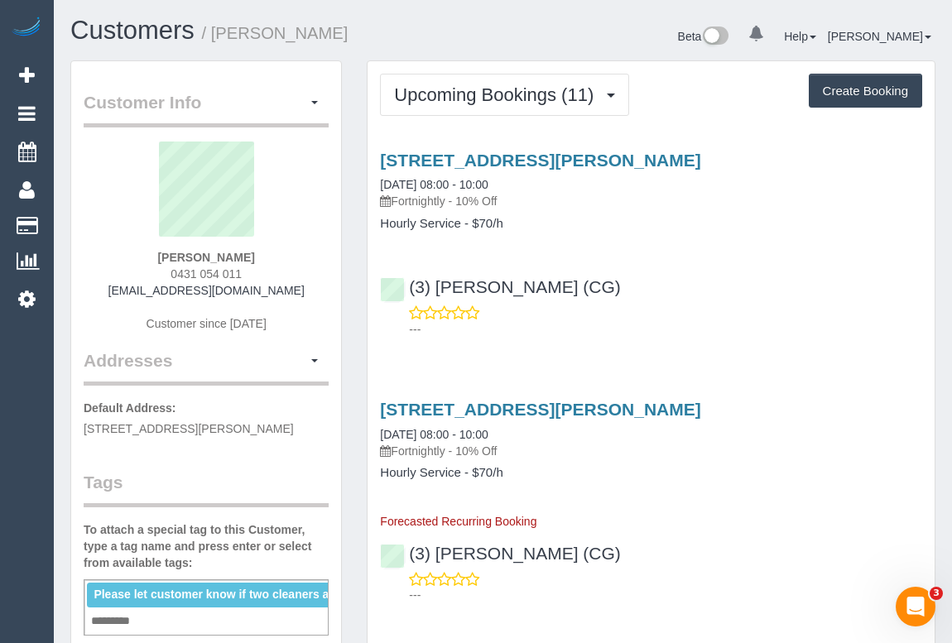
click at [857, 286] on div "(3) Ashish Patel (CG) ---" at bounding box center [650, 300] width 567 height 74
drag, startPoint x: 835, startPoint y: 350, endPoint x: 873, endPoint y: 372, distance: 43.7
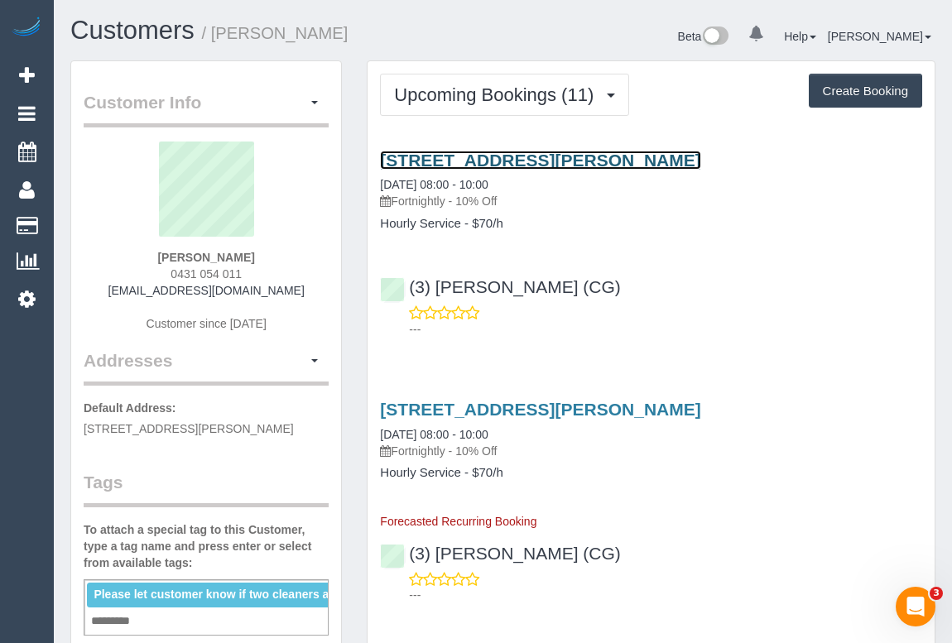
click at [465, 162] on link "3a Nelson St, Balaclava, VIC 3183" at bounding box center [540, 160] width 320 height 19
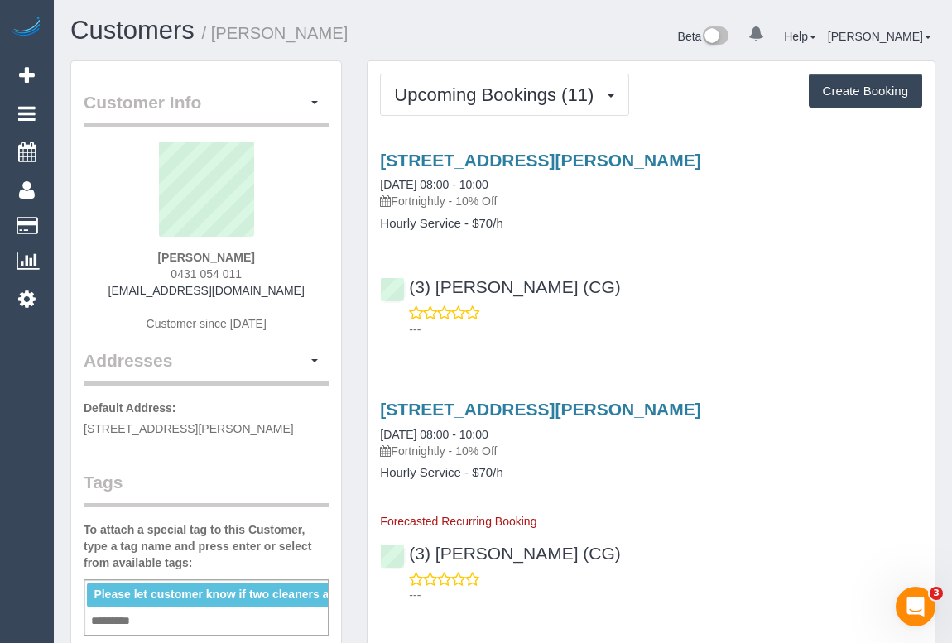
click at [742, 331] on p "---" at bounding box center [665, 329] width 513 height 17
click at [794, 407] on h3 "3a Nelson St, Balaclava, VIC 3183" at bounding box center [651, 409] width 542 height 19
click at [691, 271] on div "(3) Ashish Patel (CG) ---" at bounding box center [650, 300] width 567 height 74
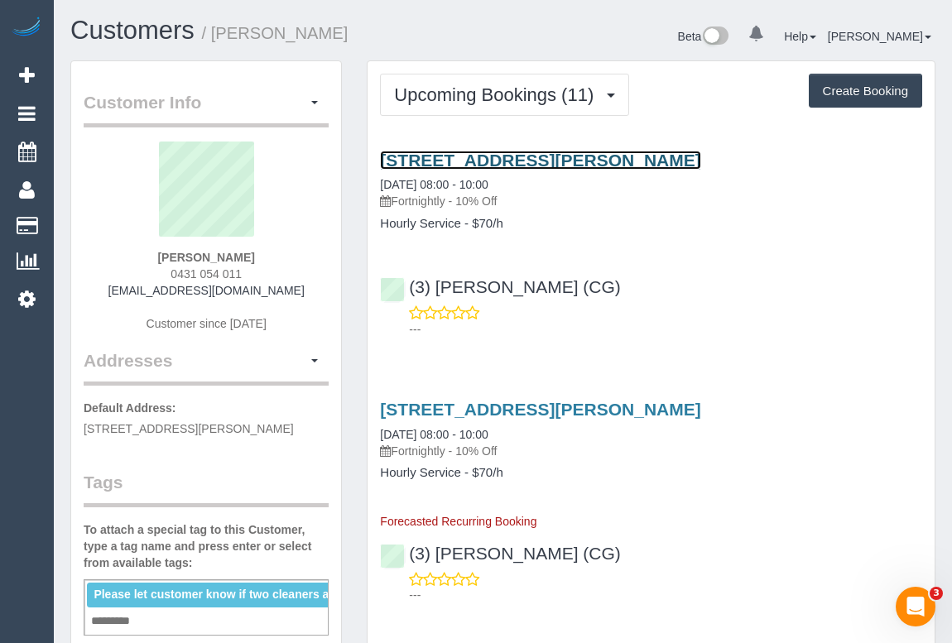
click at [517, 162] on link "3a Nelson St, Balaclava, VIC 3183" at bounding box center [540, 160] width 320 height 19
click at [508, 159] on link "3a Nelson St, Balaclava, VIC 3183" at bounding box center [540, 160] width 320 height 19
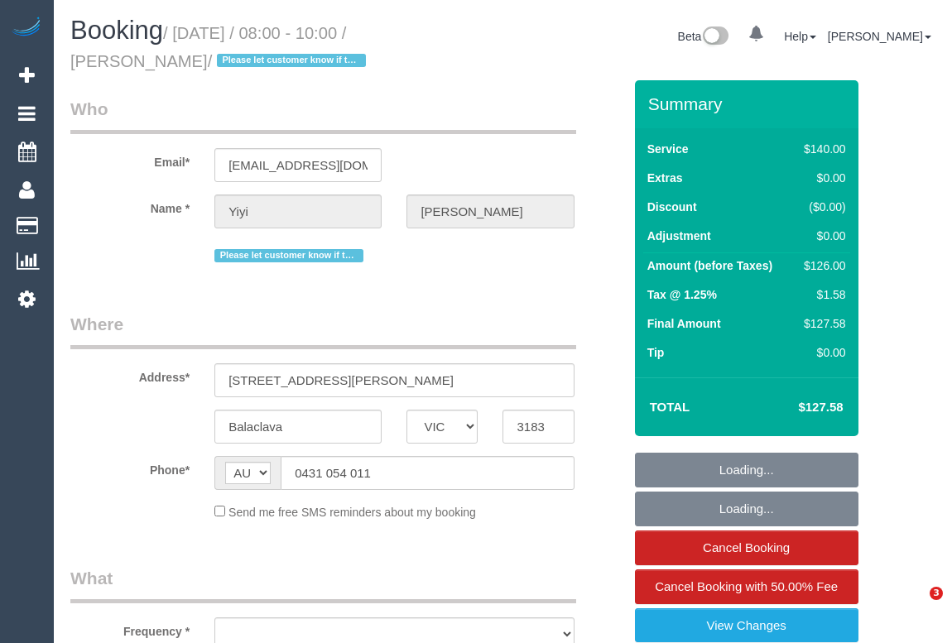
select select "VIC"
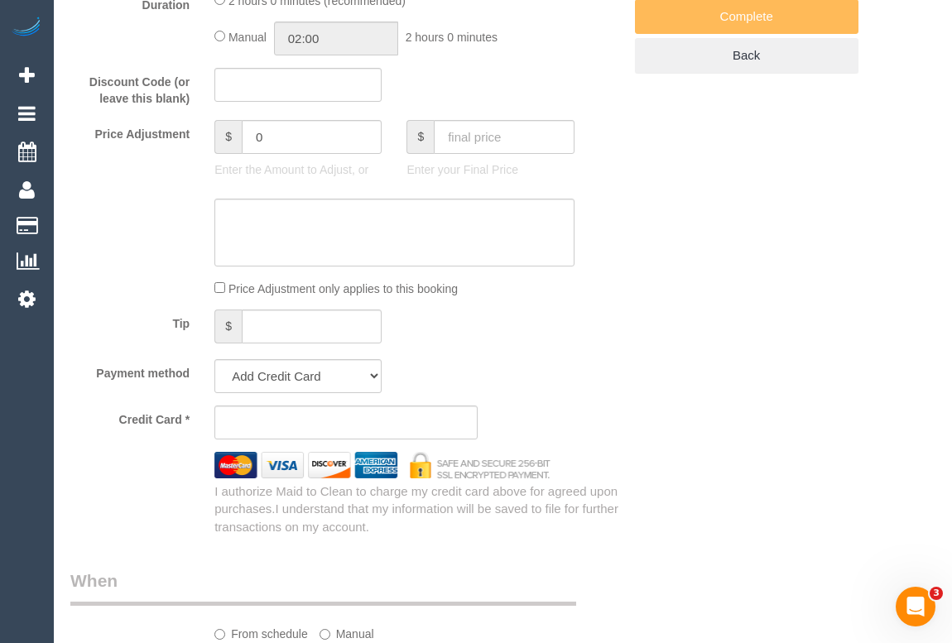
select select "string:stripe-pm_1PEKCT2GScqysDRVAccPTCrm"
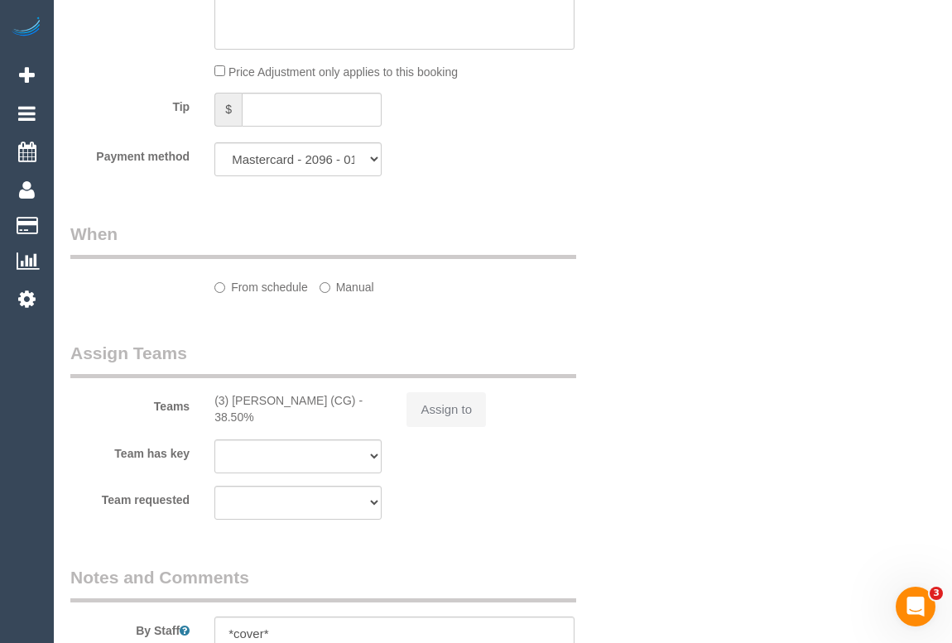
select select "object:689"
select select "number:29"
select select "number:14"
select select "number:19"
select select "number:36"
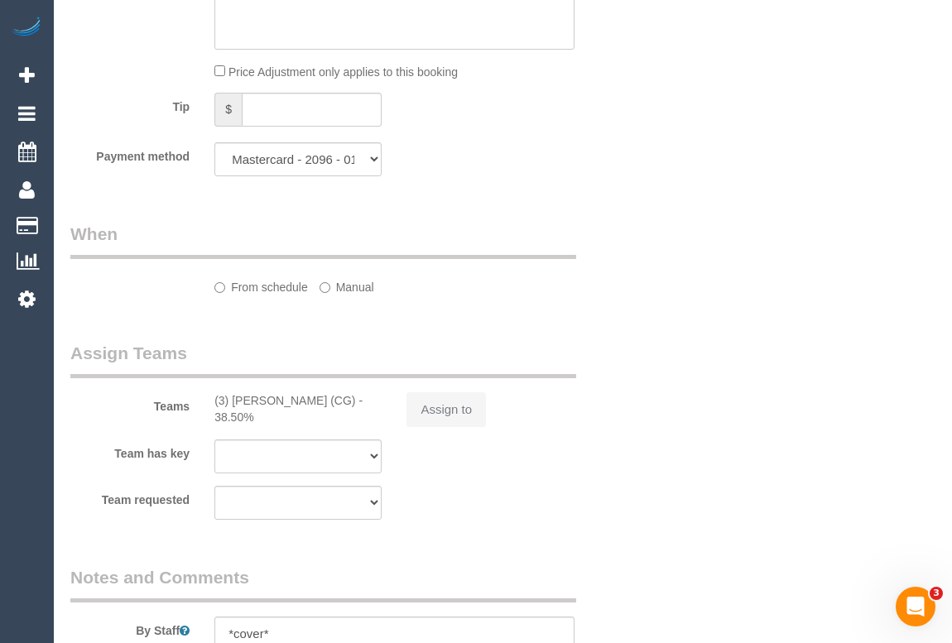
select select "number:34"
select select "number:13"
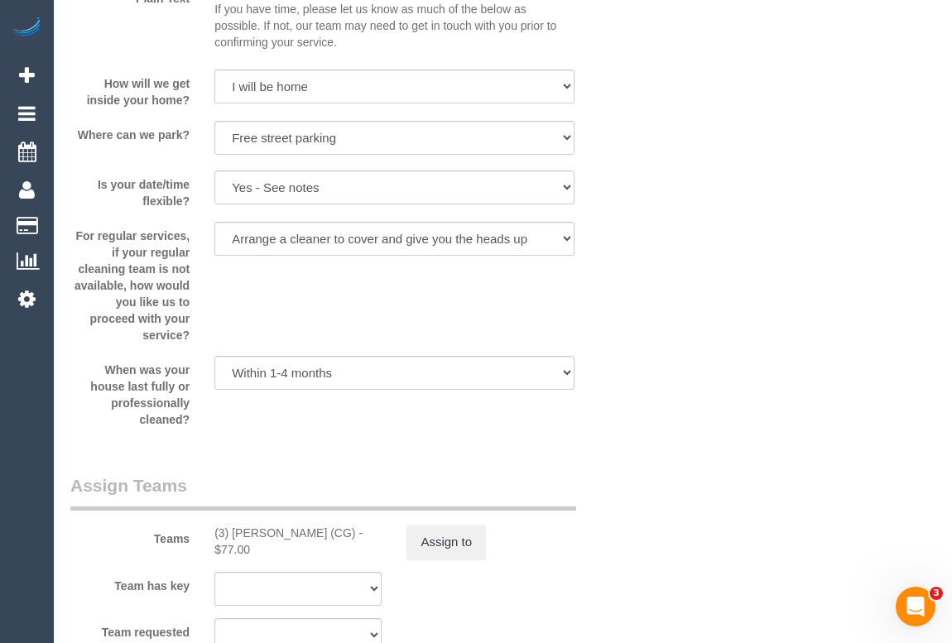
select select "object:1478"
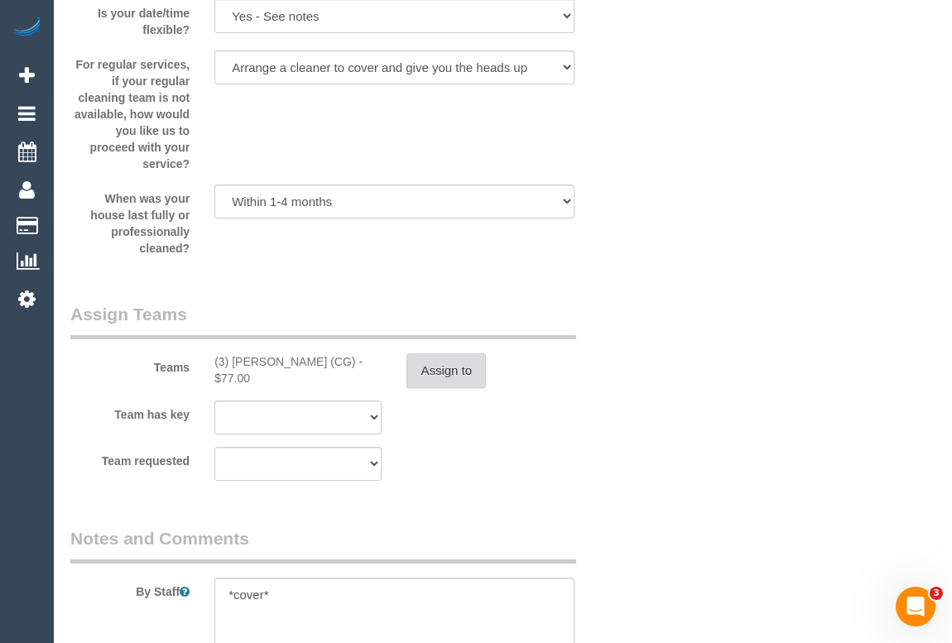
click at [428, 377] on button "Assign to" at bounding box center [445, 370] width 79 height 35
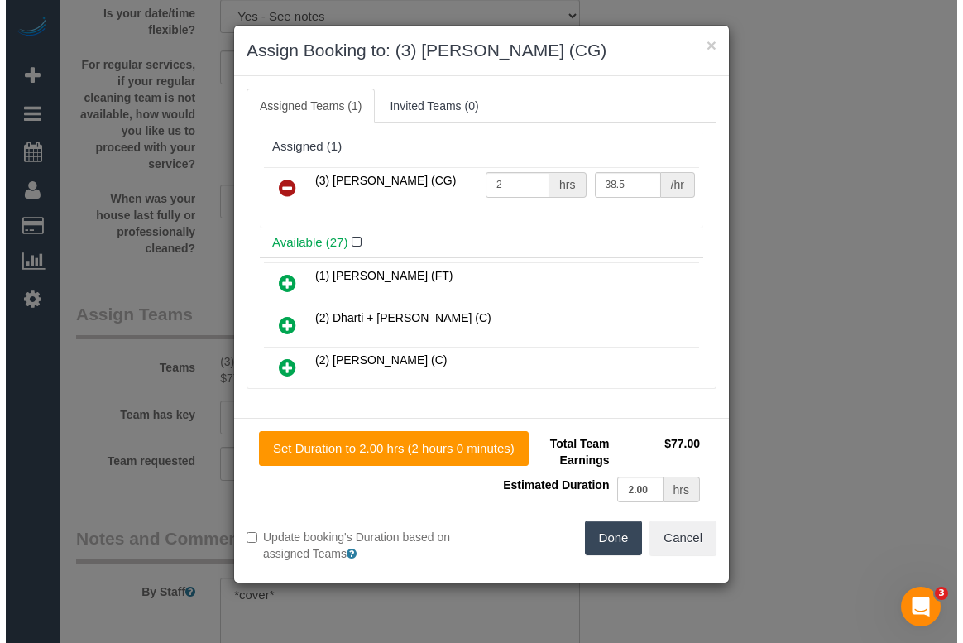
scroll to position [2508, 0]
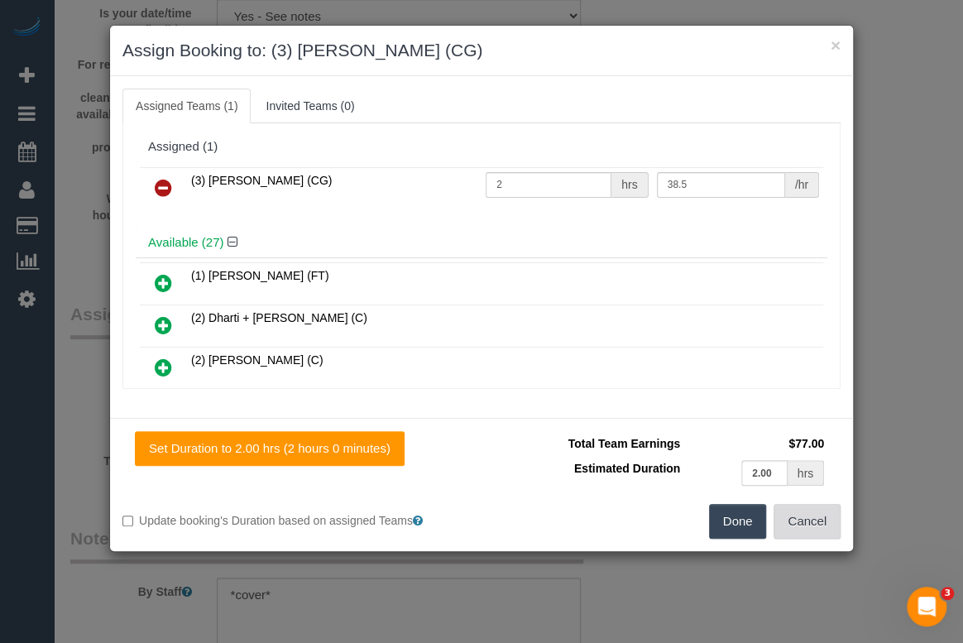
click at [804, 526] on button "Cancel" at bounding box center [807, 521] width 67 height 35
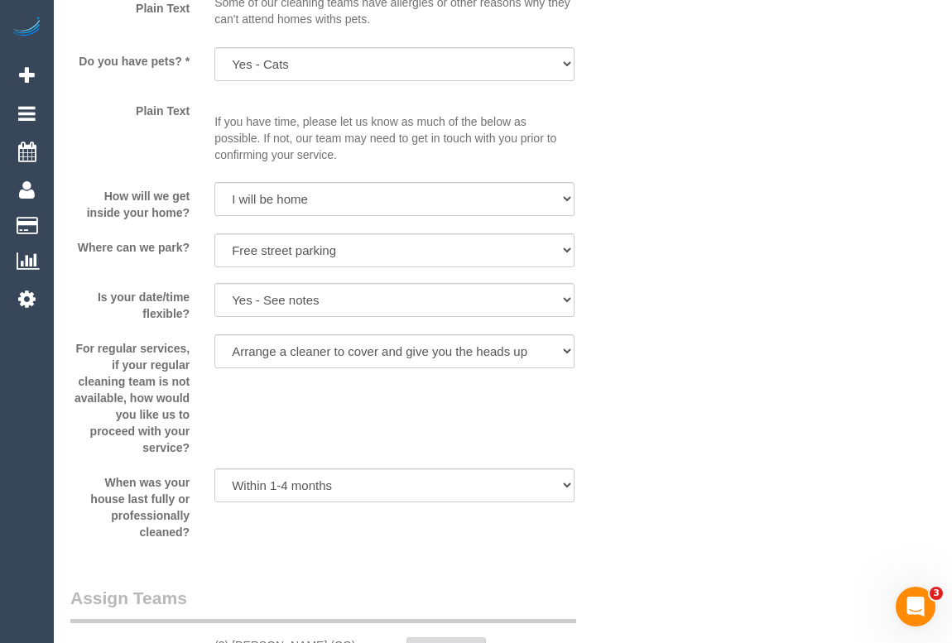
scroll to position [2223, 0]
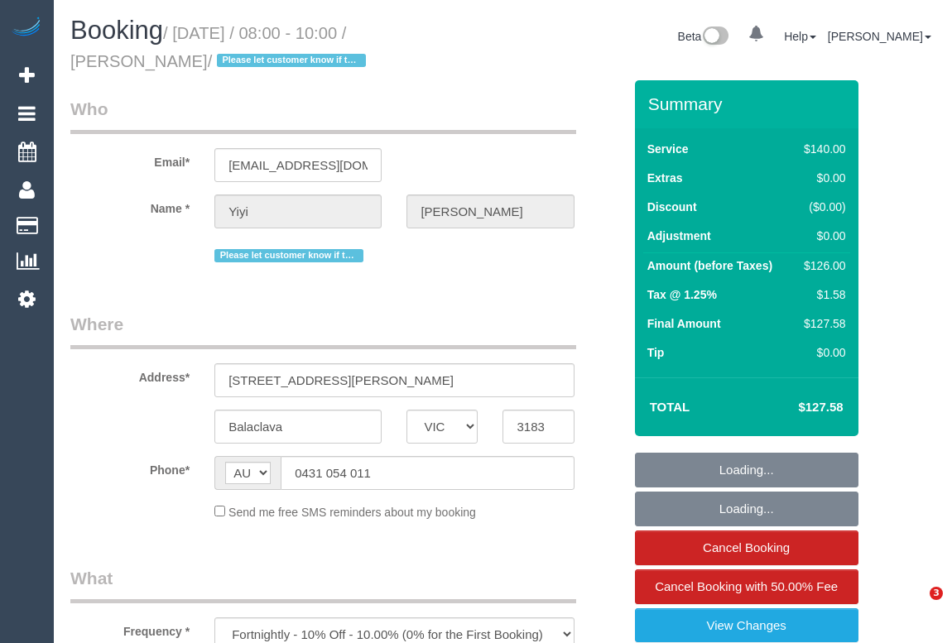
select select "VIC"
select select "string:stripe-pm_1PEKCT2GScqysDRVAccPTCrm"
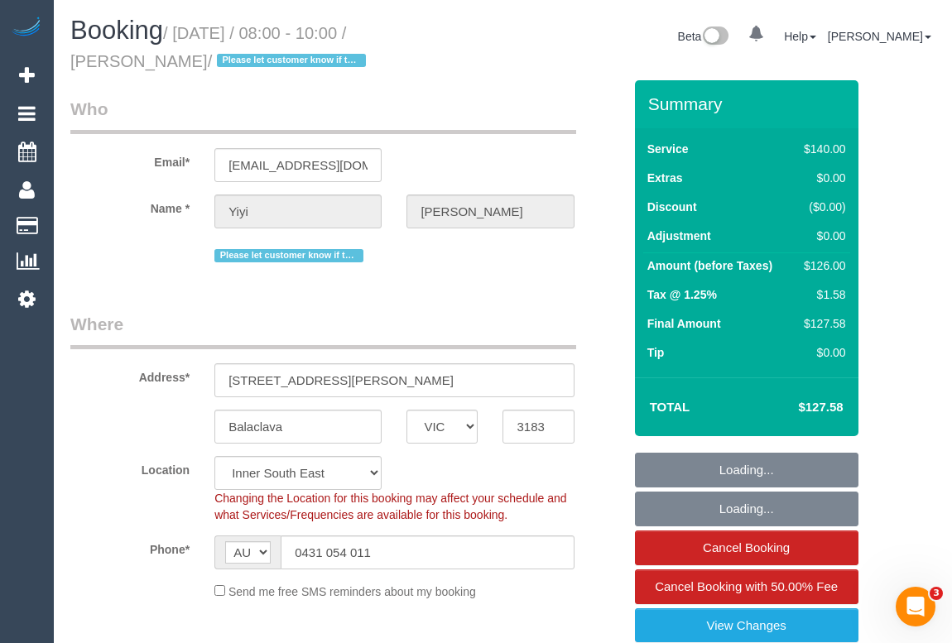
select select "object:724"
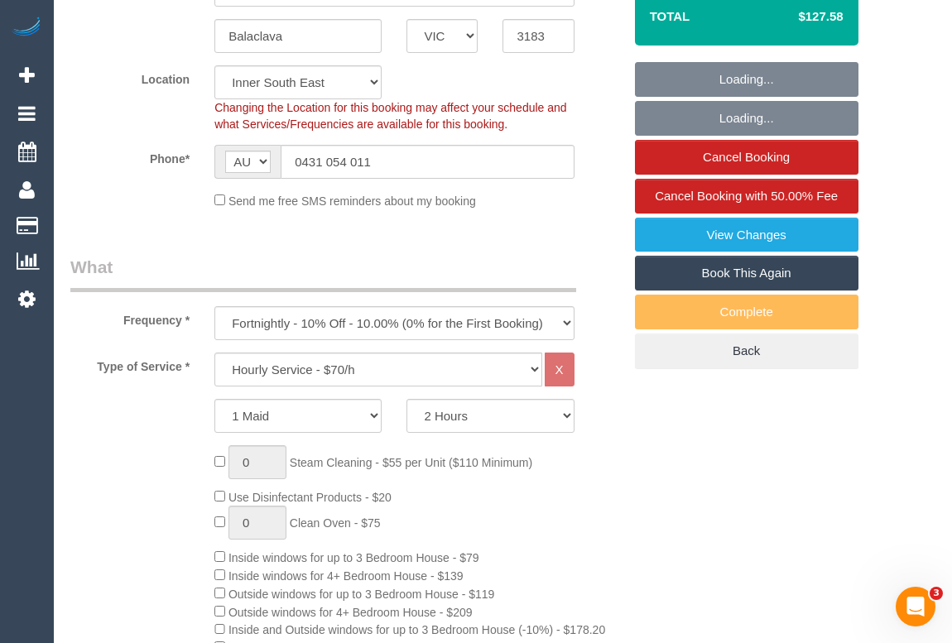
select select "number:29"
select select "number:14"
select select "number:19"
select select "number:36"
select select "number:34"
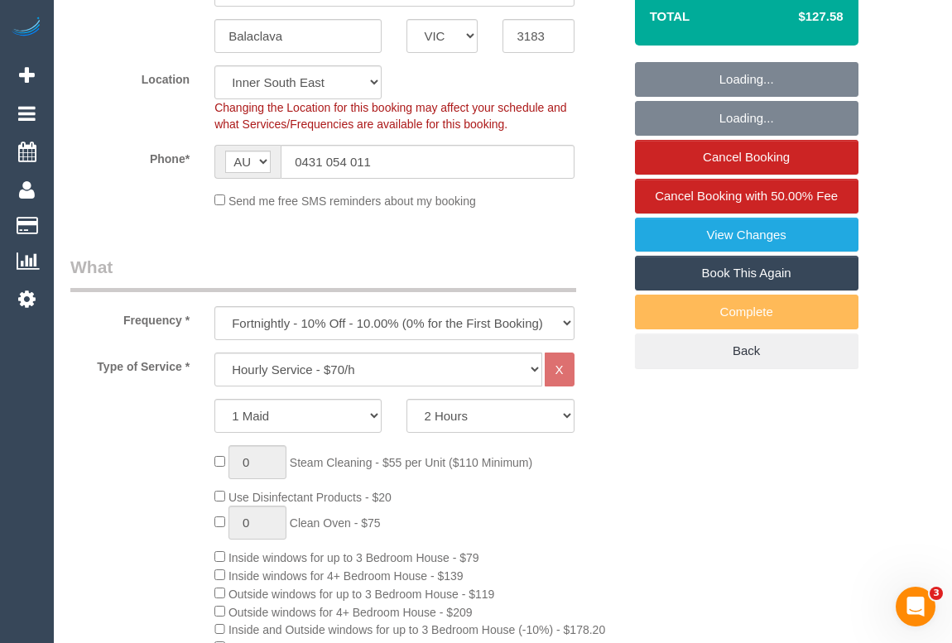
select select "number:13"
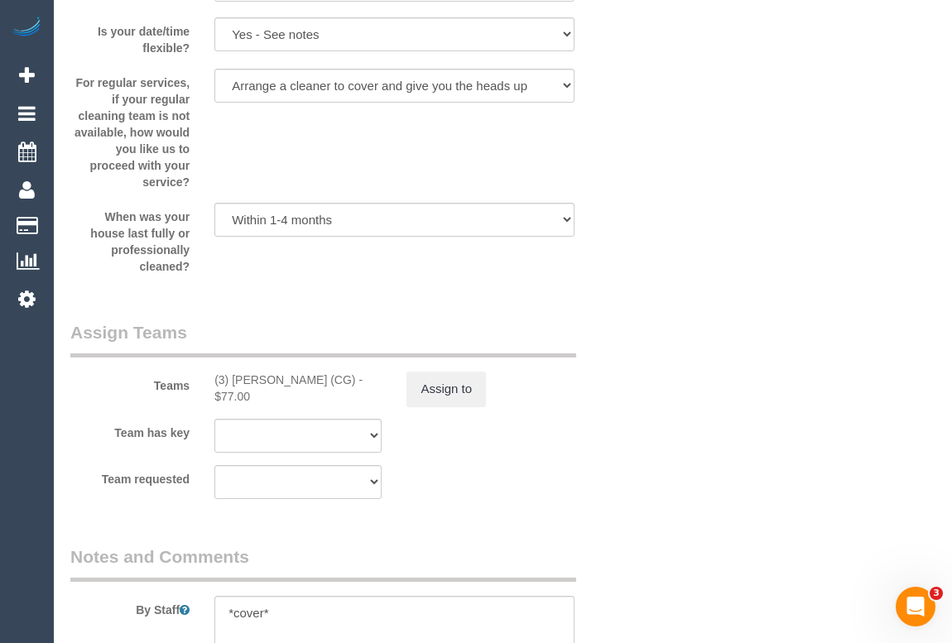
scroll to position [2632, 0]
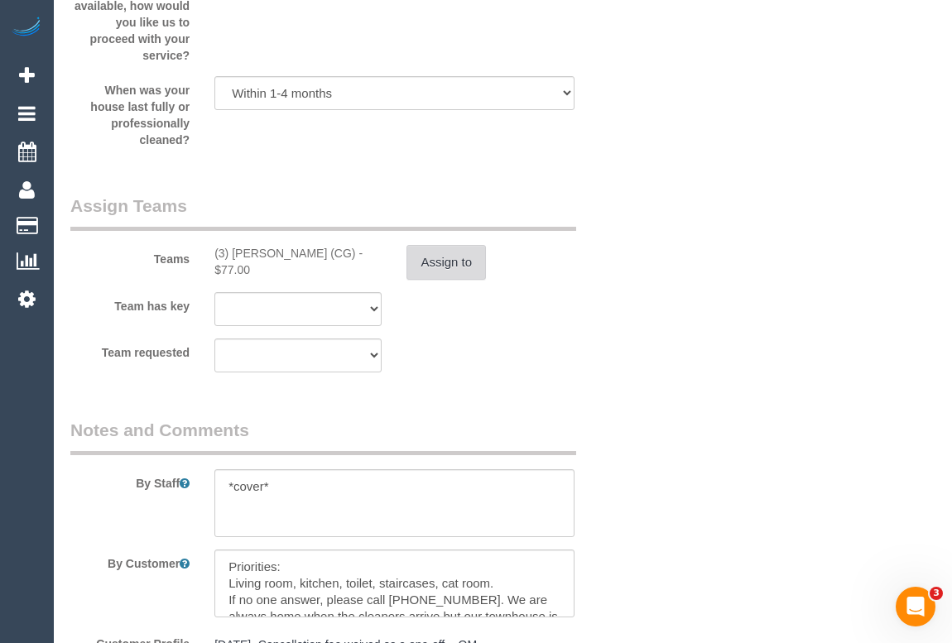
click at [439, 258] on button "Assign to" at bounding box center [445, 262] width 79 height 35
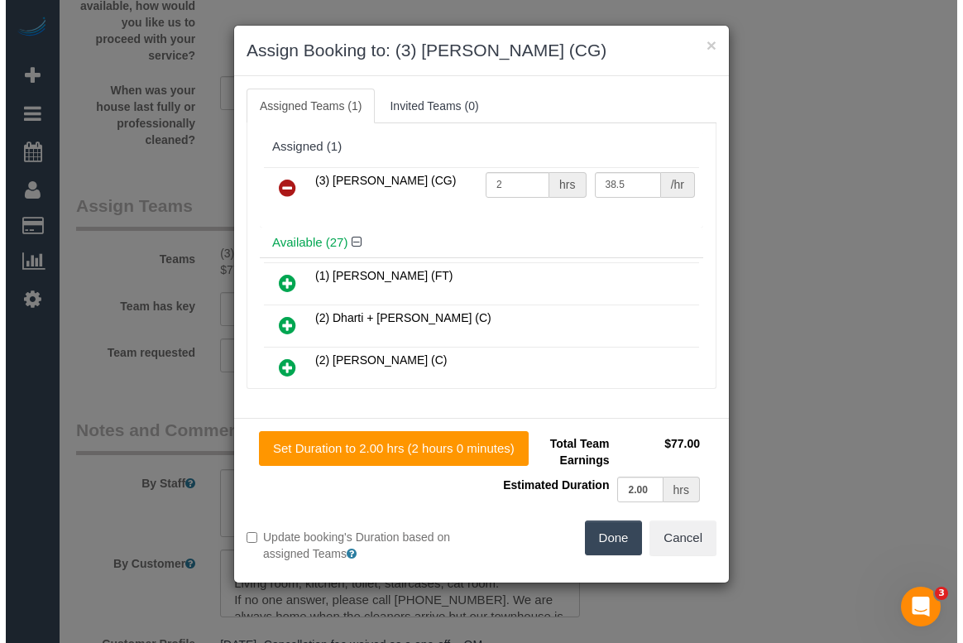
scroll to position [2616, 0]
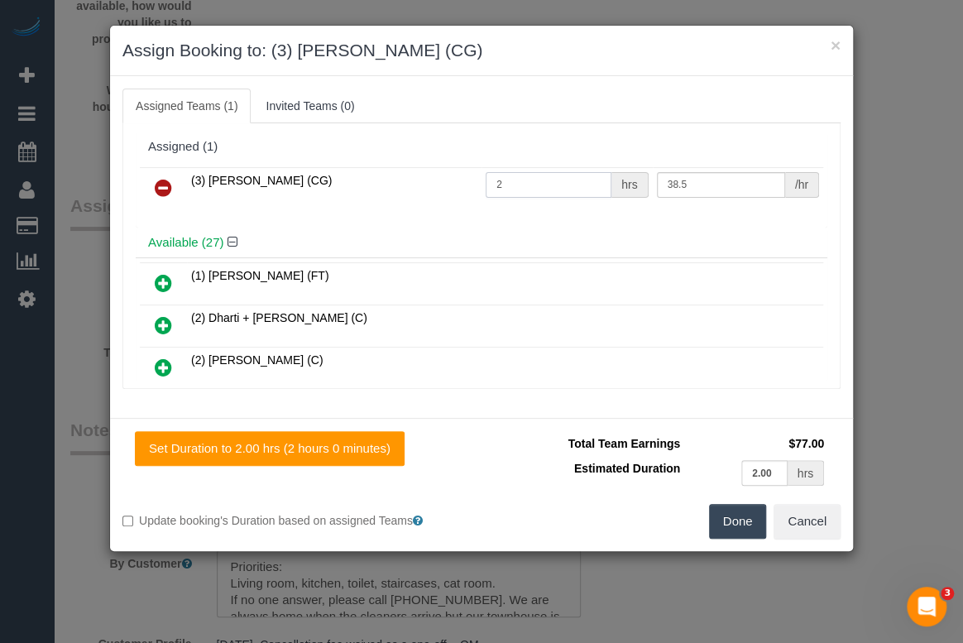
click at [520, 181] on input "2" at bounding box center [549, 185] width 126 height 26
type input "2.25"
click at [577, 223] on div "(3) Ashish Patel (CG) 2.25 hrs 38.5 /hr" at bounding box center [482, 195] width 692 height 65
click at [727, 516] on button "Done" at bounding box center [738, 521] width 58 height 35
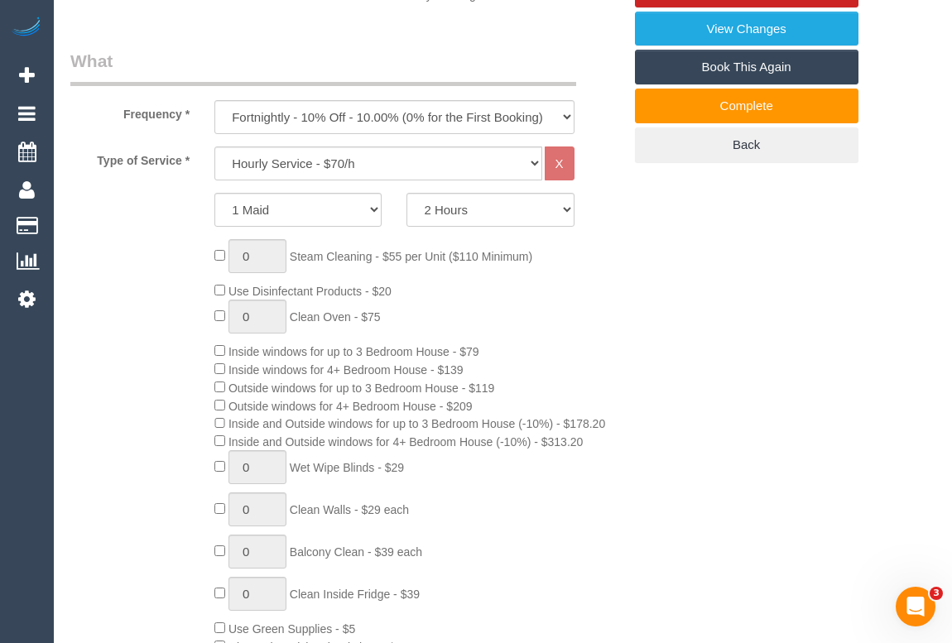
scroll to position [225, 0]
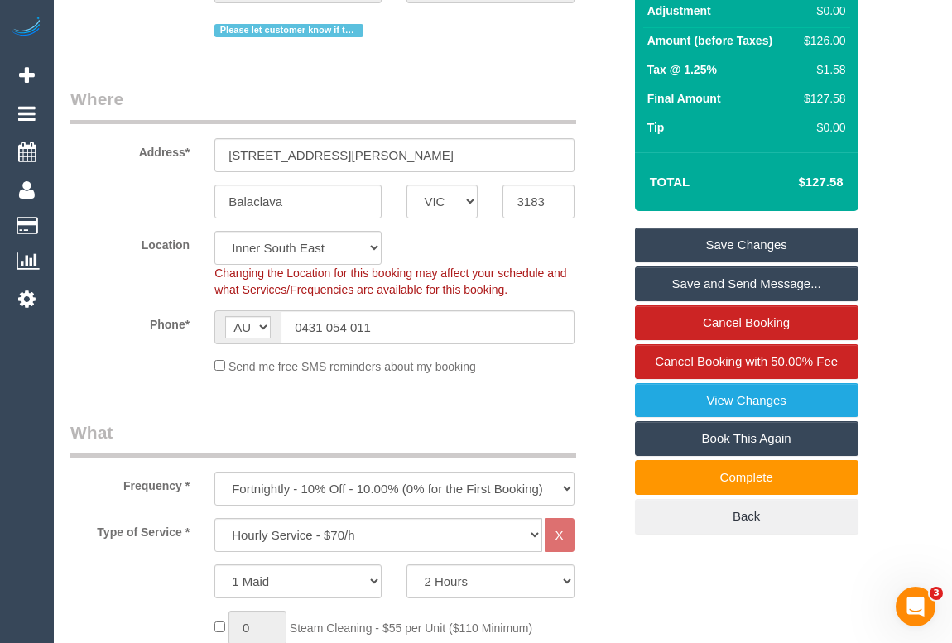
click at [732, 242] on link "Save Changes" at bounding box center [746, 245] width 223 height 35
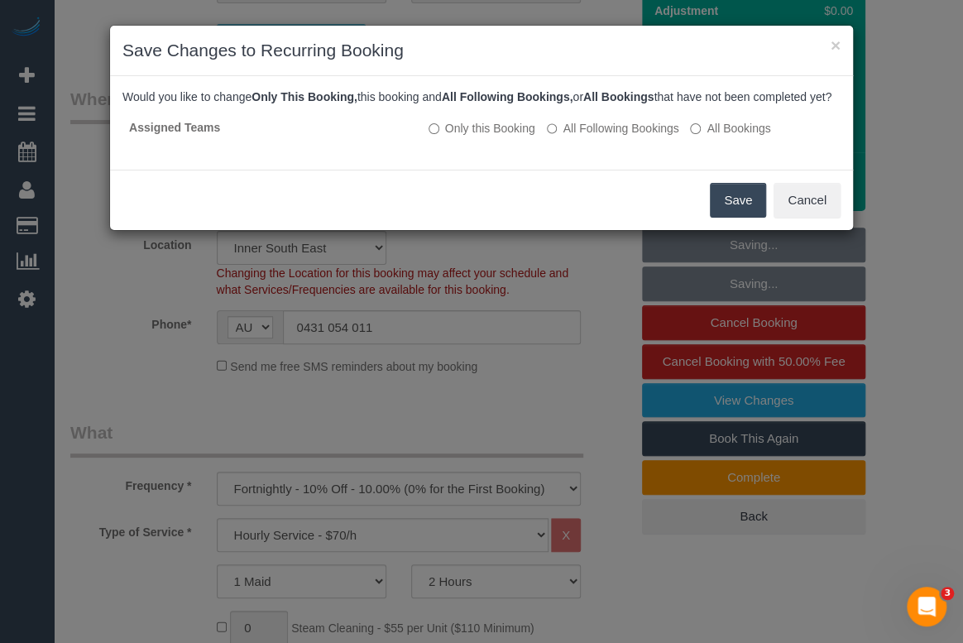
click at [726, 210] on button "Save" at bounding box center [738, 200] width 56 height 35
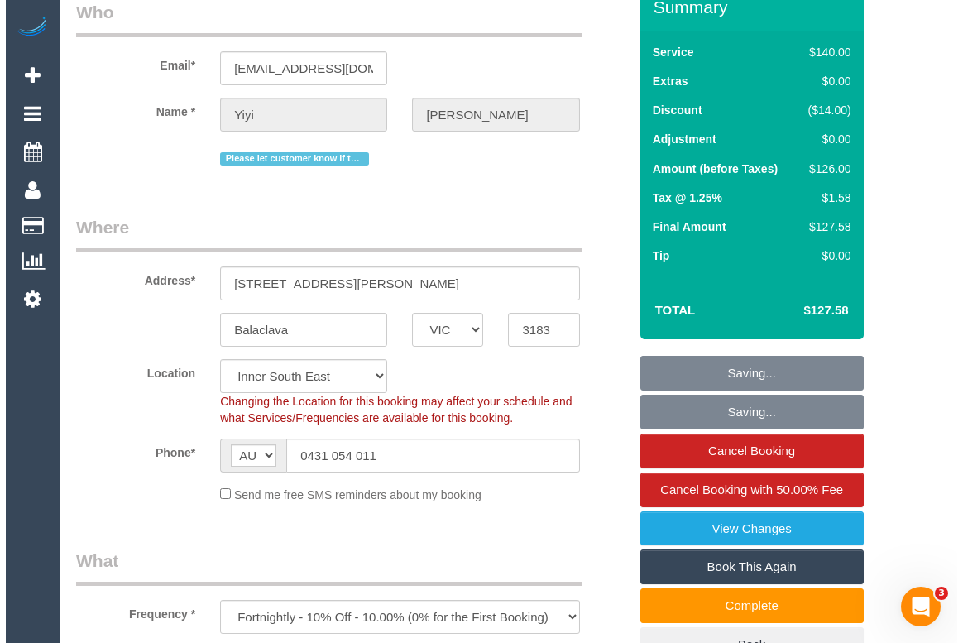
scroll to position [0, 0]
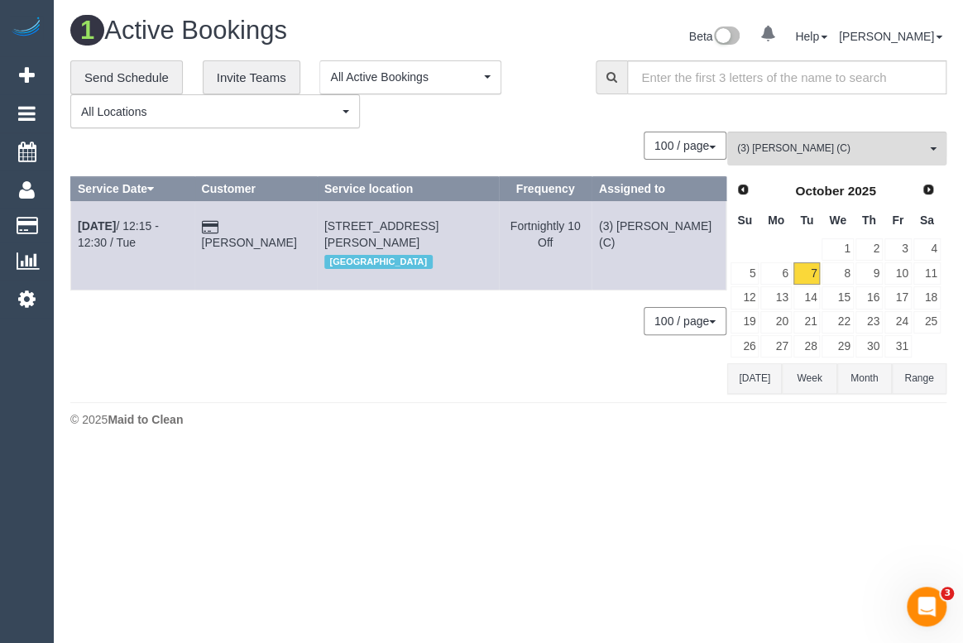
click at [574, 128] on div "**********" at bounding box center [508, 227] width 876 height 334
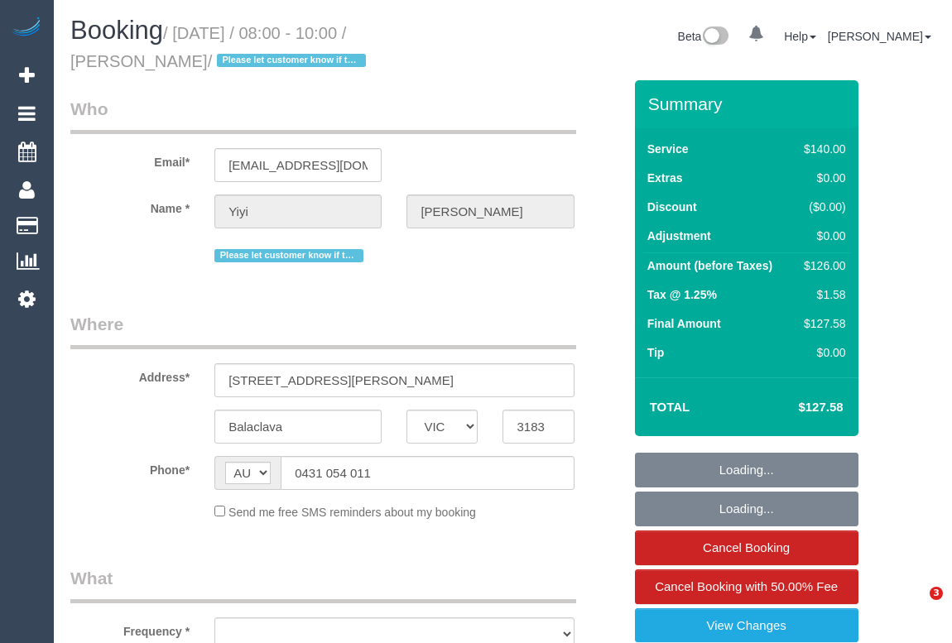
select select "VIC"
select select "object:541"
select select "string:stripe-pm_1PEKCT2GScqysDRVAccPTCrm"
select select "number:29"
select select "number:14"
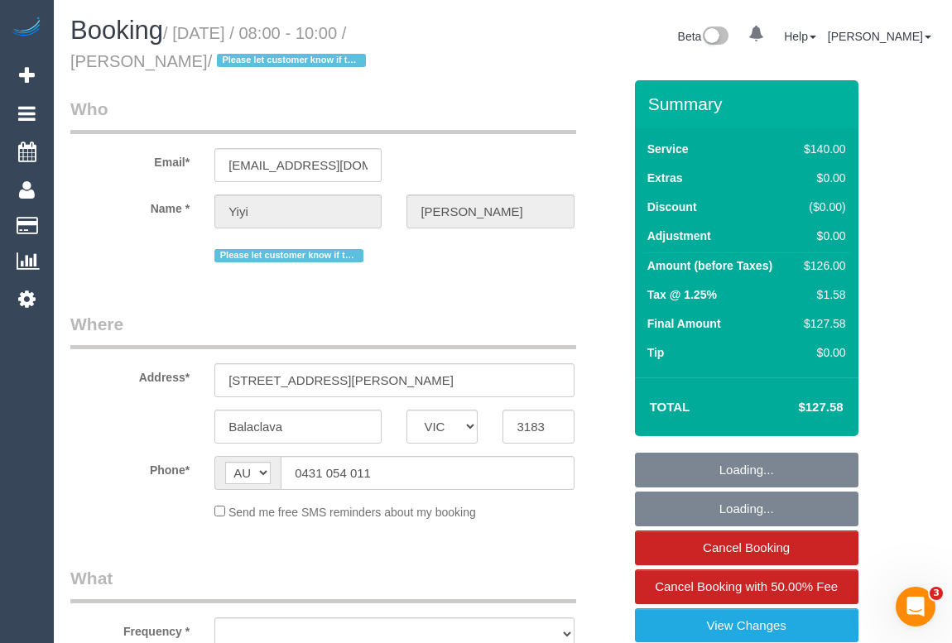
select select "number:19"
select select "number:36"
select select "number:34"
select select "number:13"
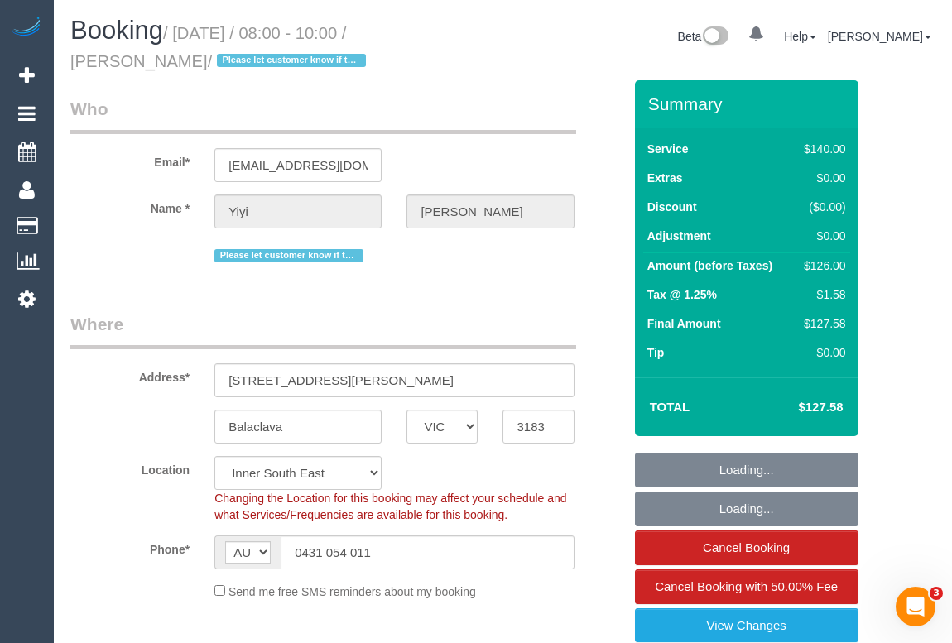
select select "object:694"
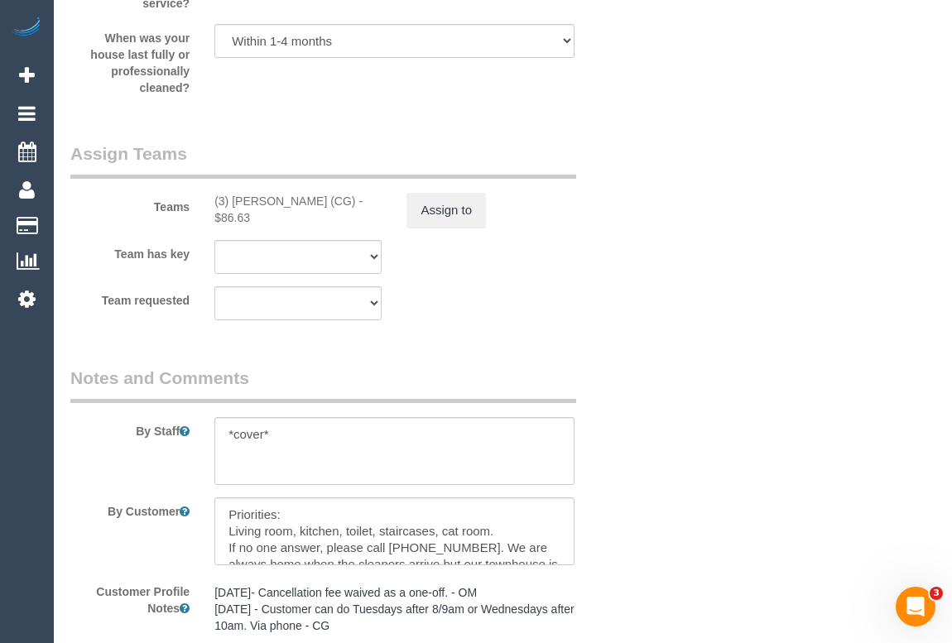
scroll to position [2934, 0]
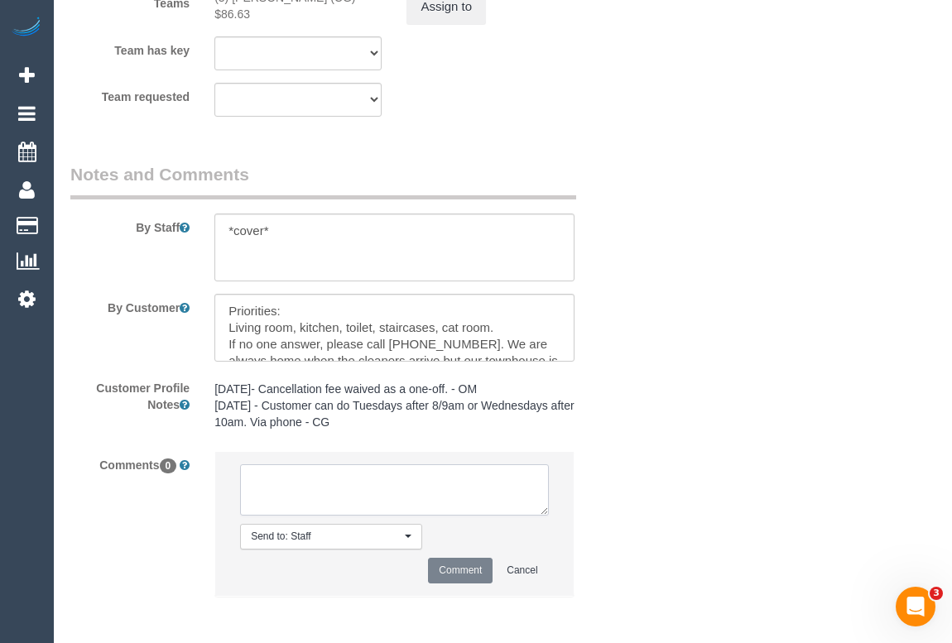
click at [311, 489] on textarea at bounding box center [394, 489] width 308 height 51
type textarea "c"
type textarea "C"
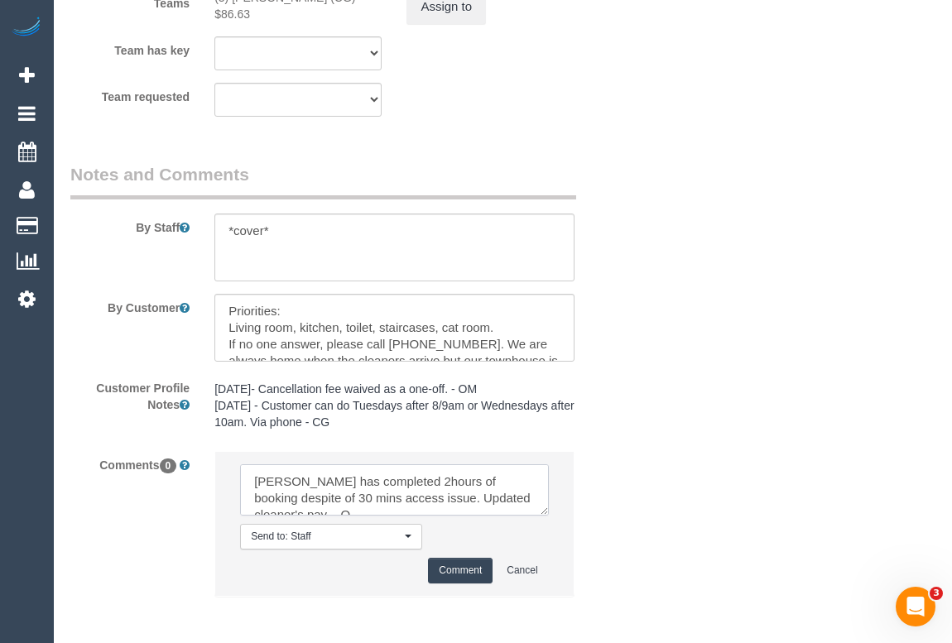
scroll to position [6, 0]
type textarea "Ashish has completed 2hours of booking despite of 30 mins access issue. Updated…"
click at [455, 574] on button "Comment" at bounding box center [460, 571] width 65 height 26
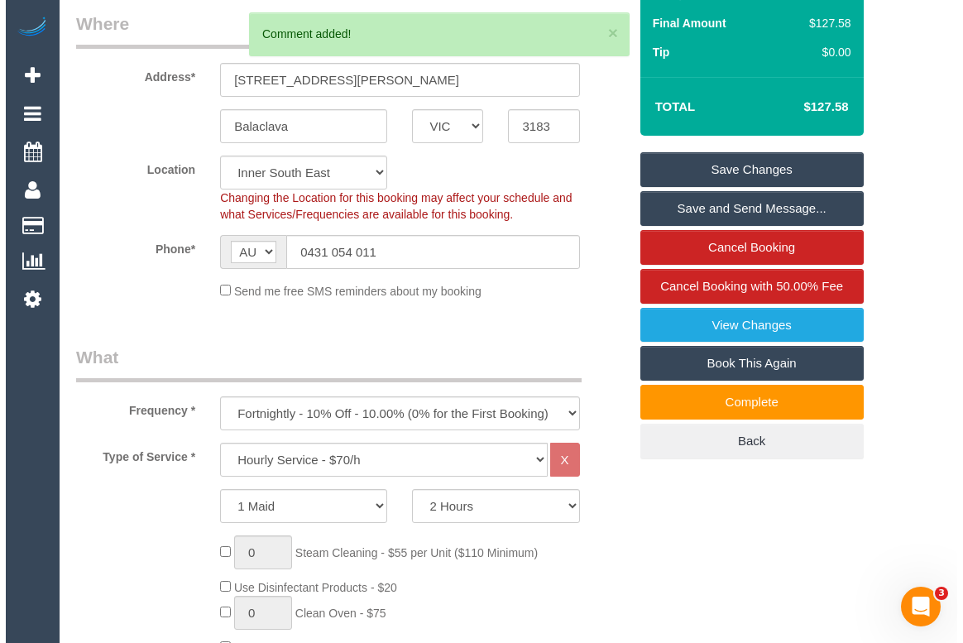
scroll to position [0, 0]
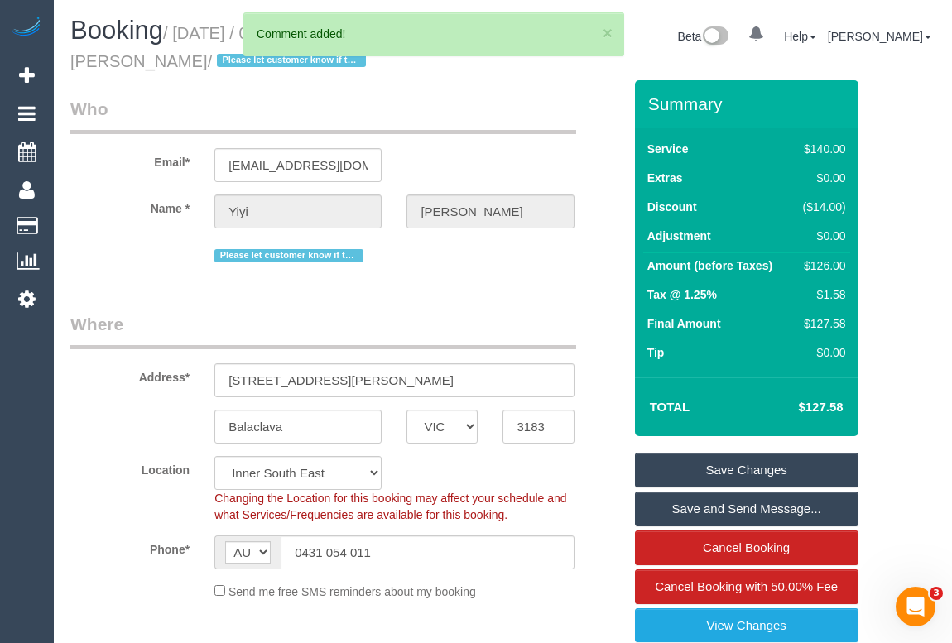
click at [737, 467] on link "Save Changes" at bounding box center [746, 470] width 223 height 35
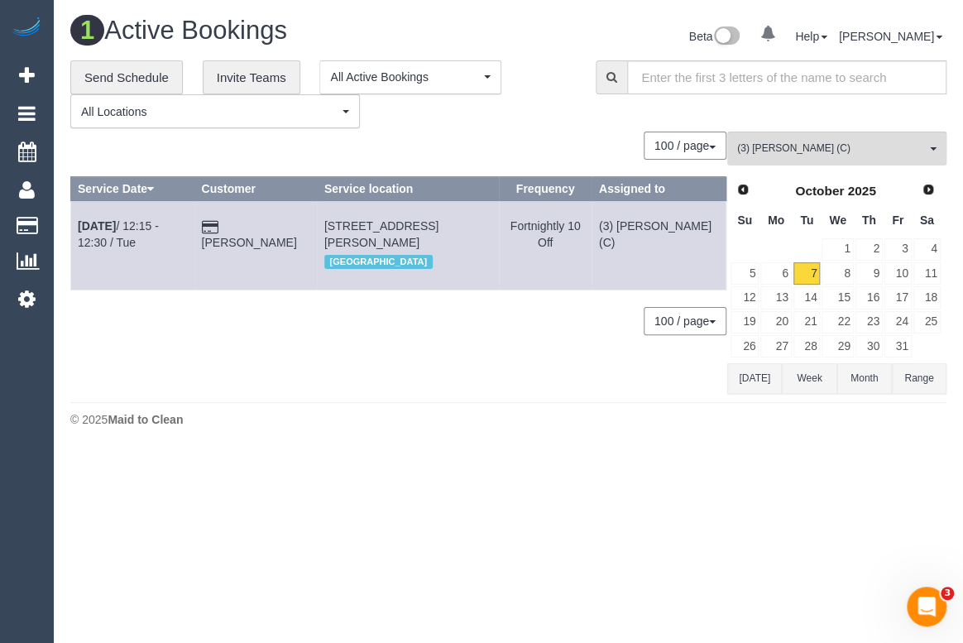
click at [546, 124] on div "**********" at bounding box center [320, 94] width 501 height 69
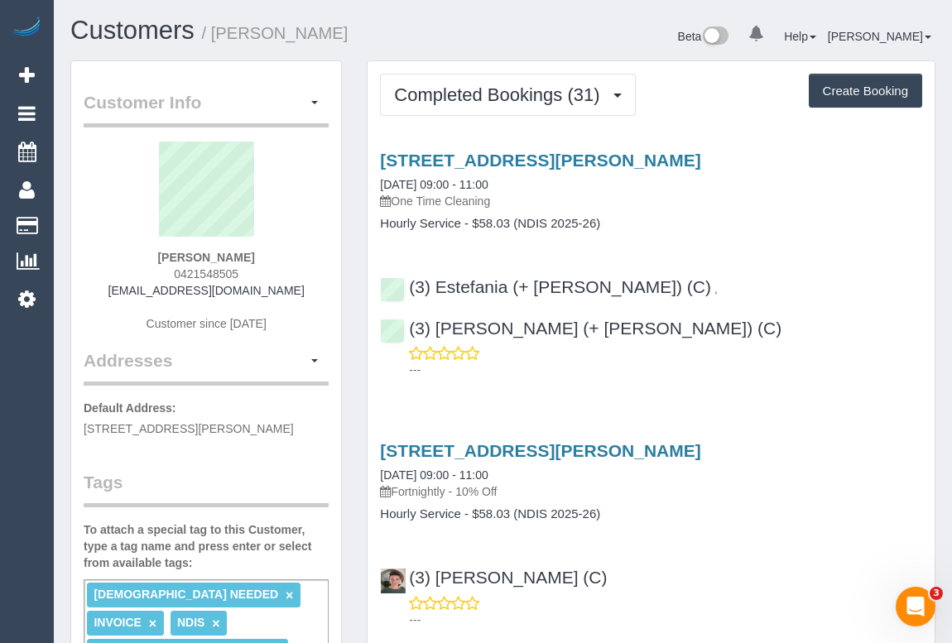
click at [713, 206] on p "One Time Cleaning" at bounding box center [651, 201] width 542 height 17
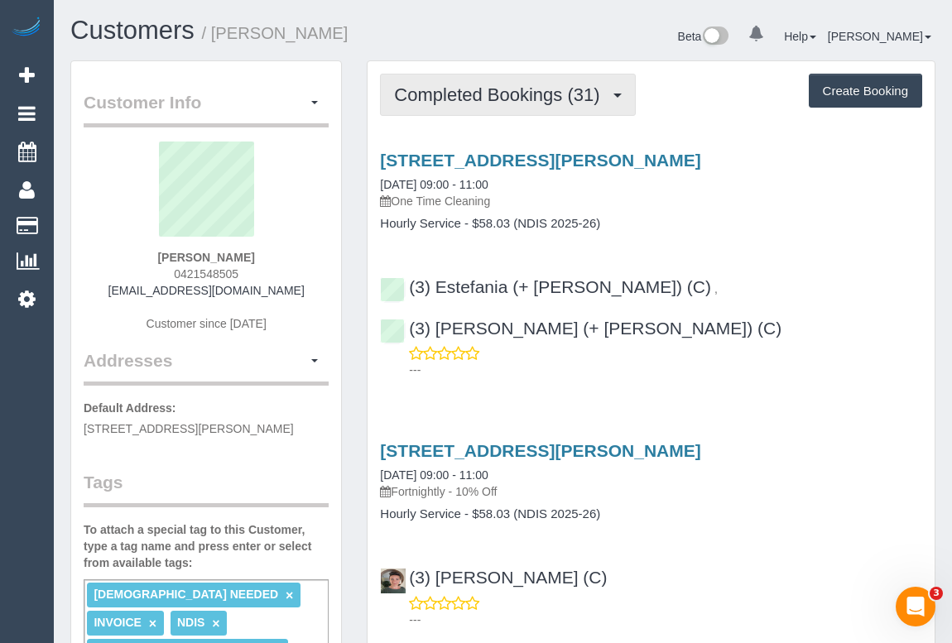
click at [497, 97] on span "Completed Bookings (31)" at bounding box center [501, 94] width 214 height 21
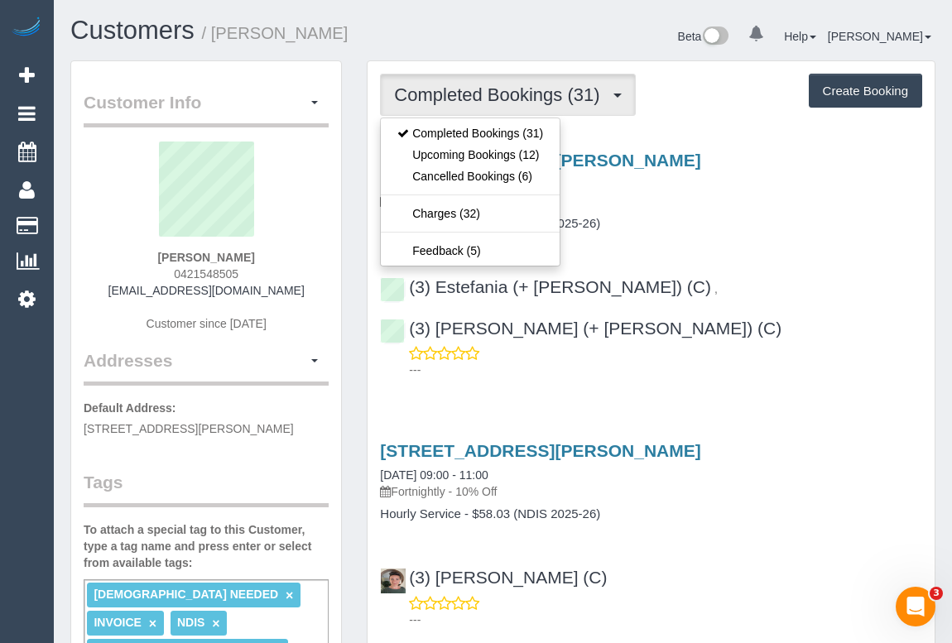
click at [711, 171] on div "209 Raglan St, Preston, VIC 3072 01/10/2025 09:00 - 11:00 One Time Cleaning" at bounding box center [651, 181] width 542 height 60
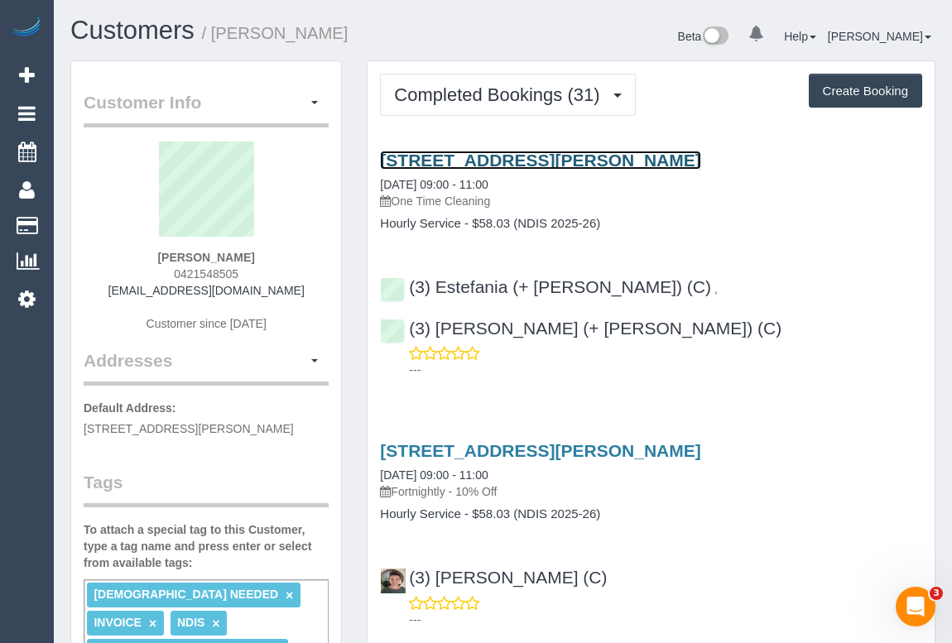
click at [530, 163] on link "209 Raglan St, Preston, VIC 3072" at bounding box center [540, 160] width 320 height 19
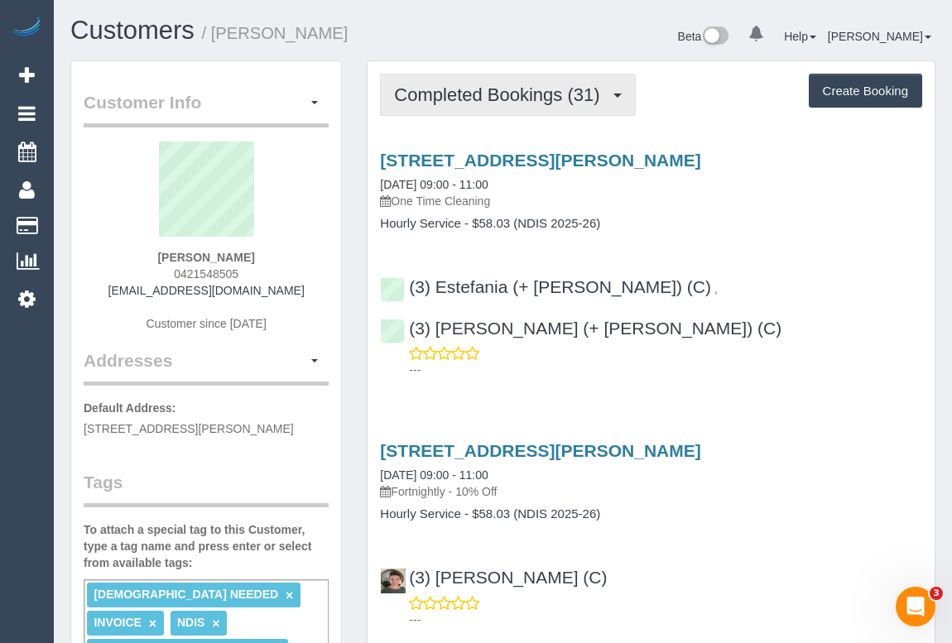
drag, startPoint x: 509, startPoint y: 95, endPoint x: 502, endPoint y: 114, distance: 20.4
click at [509, 95] on span "Completed Bookings (31)" at bounding box center [501, 94] width 214 height 21
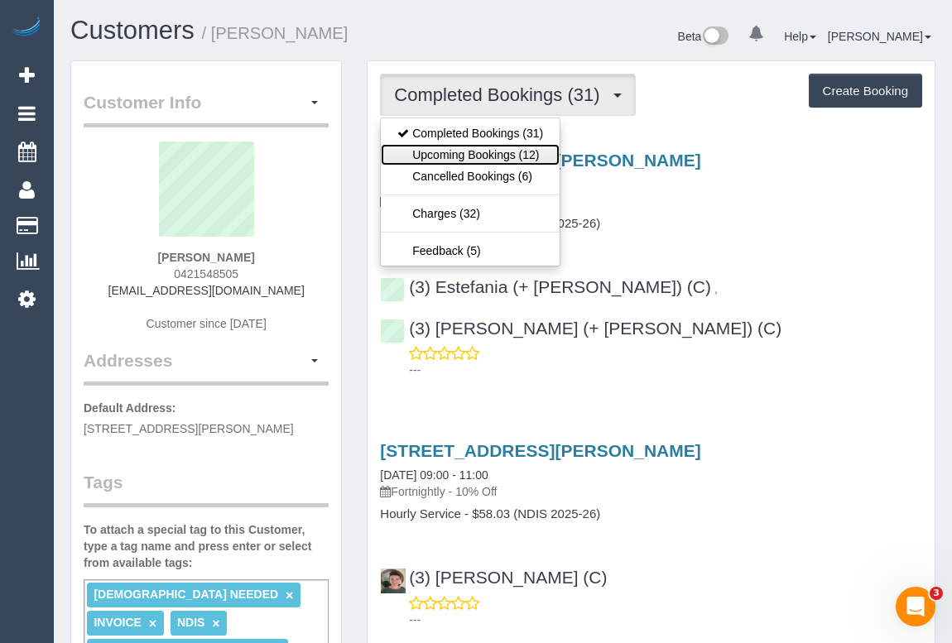
click at [488, 151] on link "Upcoming Bookings (12)" at bounding box center [470, 155] width 179 height 22
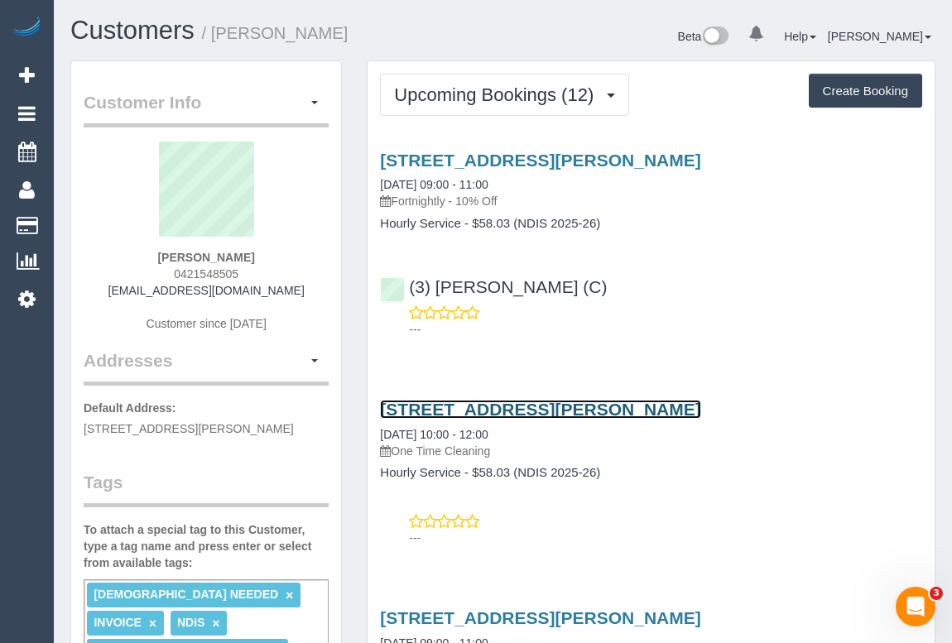
click at [530, 410] on link "209 Raglan St, Preston, VIC 3072" at bounding box center [540, 409] width 320 height 19
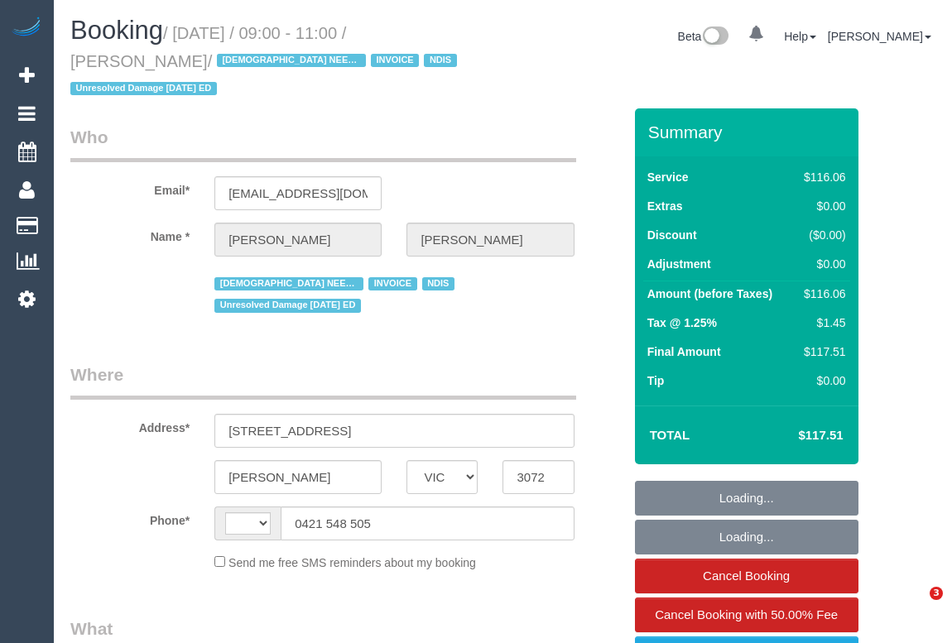
select select "VIC"
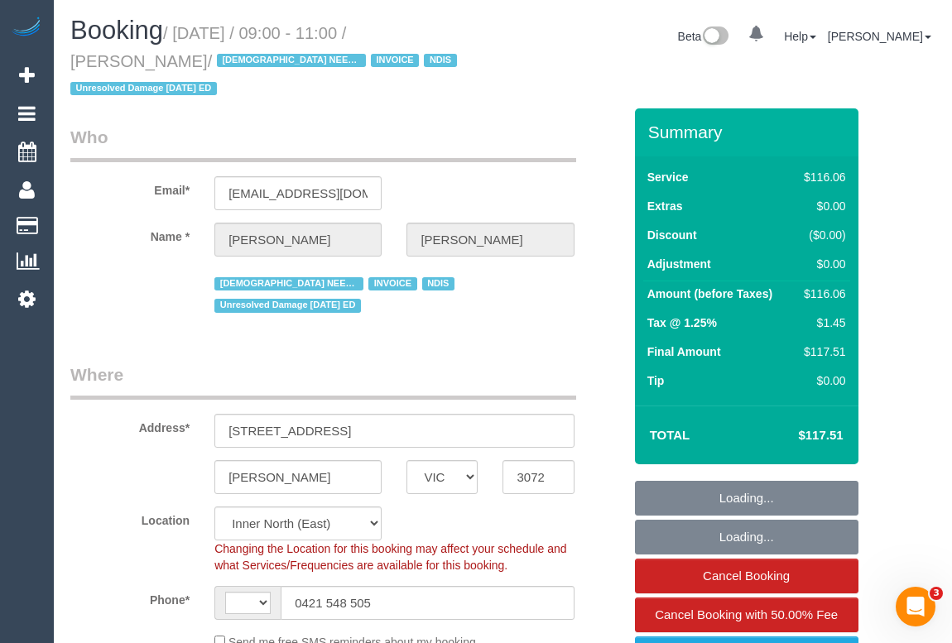
select select "object:795"
select select "string:AU"
select select "number:27"
select select "number:14"
select select "number:19"
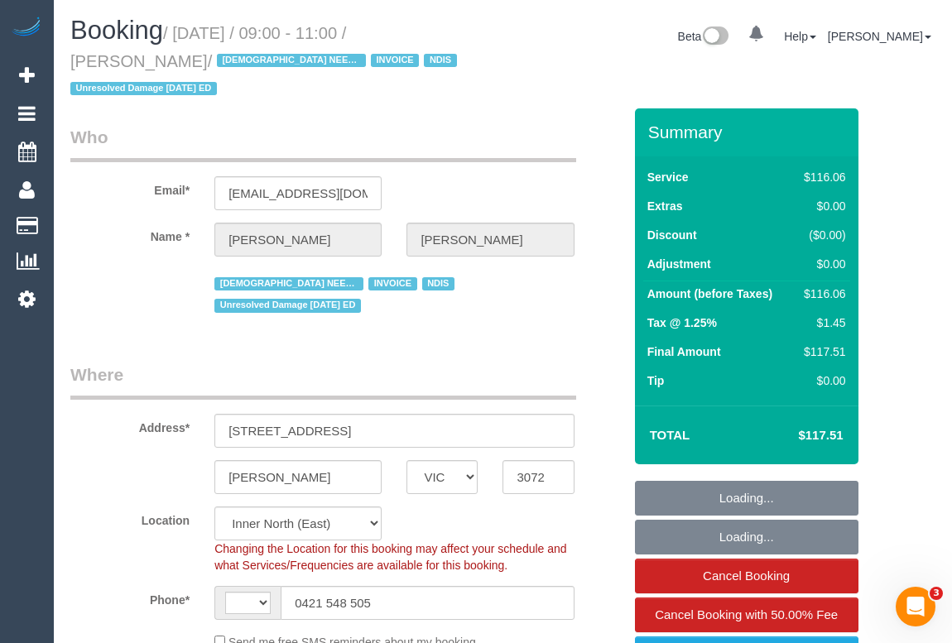
select select "number:36"
select select "number:35"
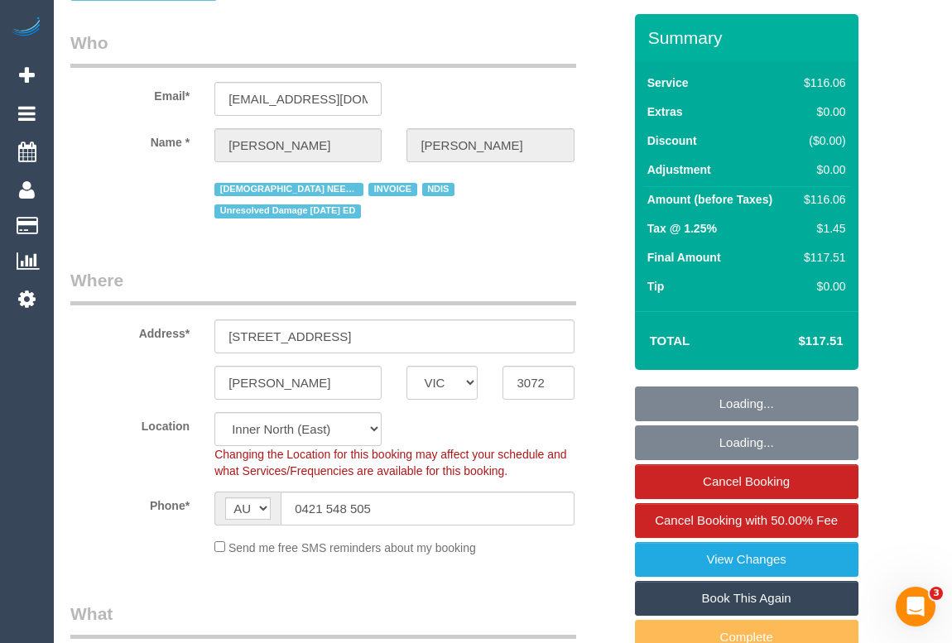
scroll to position [225, 0]
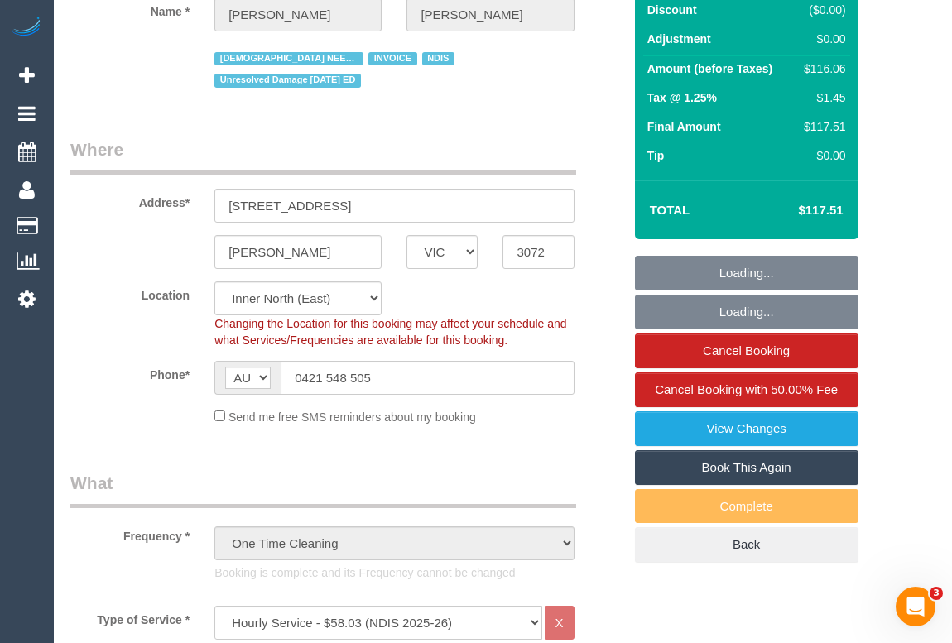
click at [723, 450] on link "Book This Again" at bounding box center [746, 467] width 223 height 35
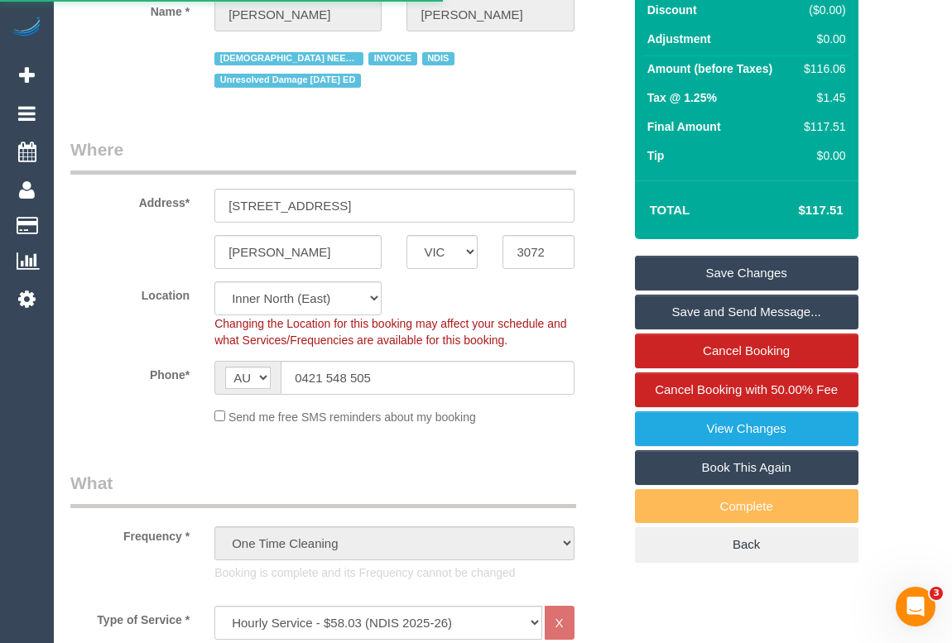
select select "VIC"
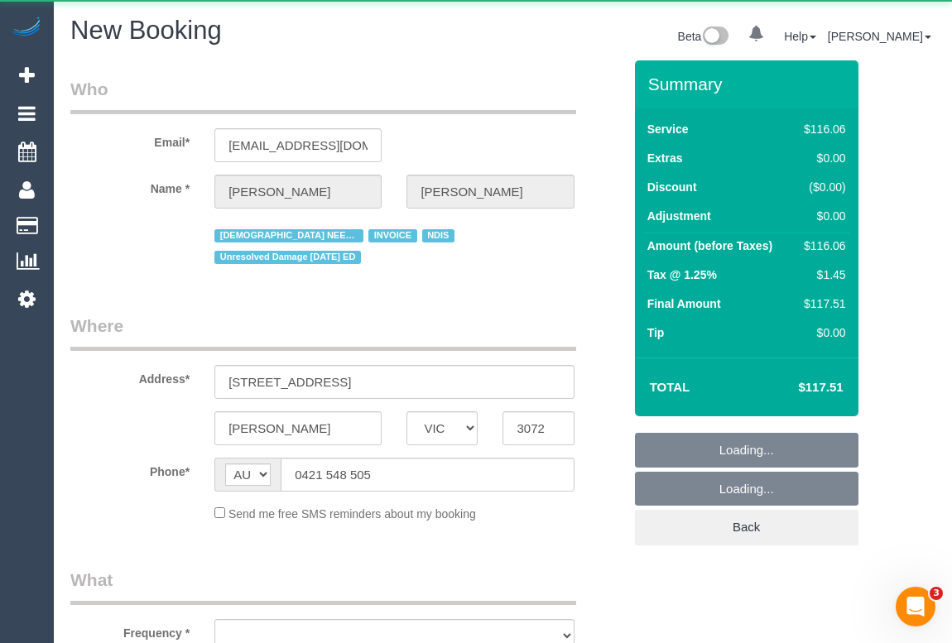
select select "number:27"
select select "number:14"
select select "number:19"
select select "number:36"
select select "number:35"
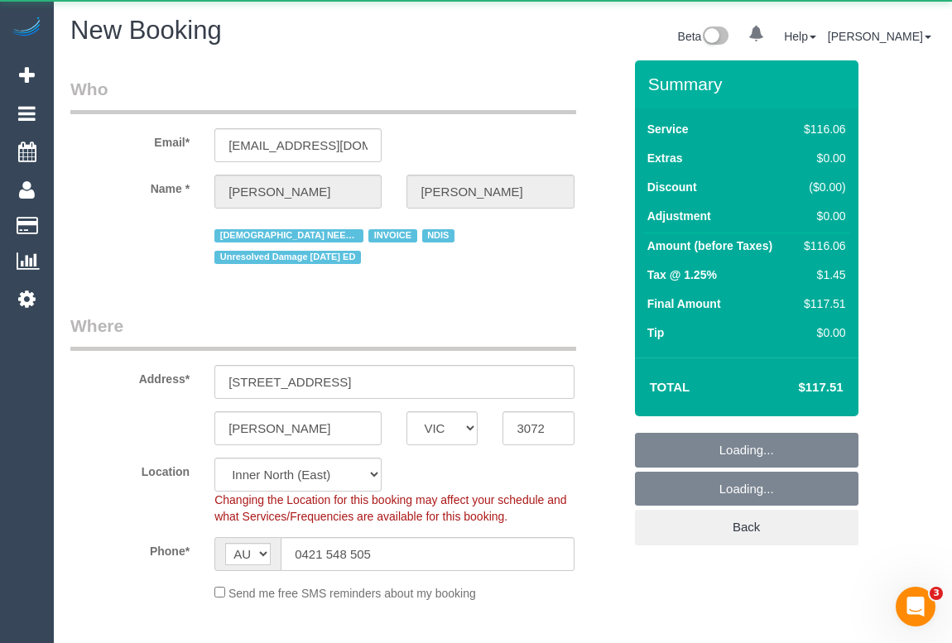
select select "object:2750"
select select "string:stripe"
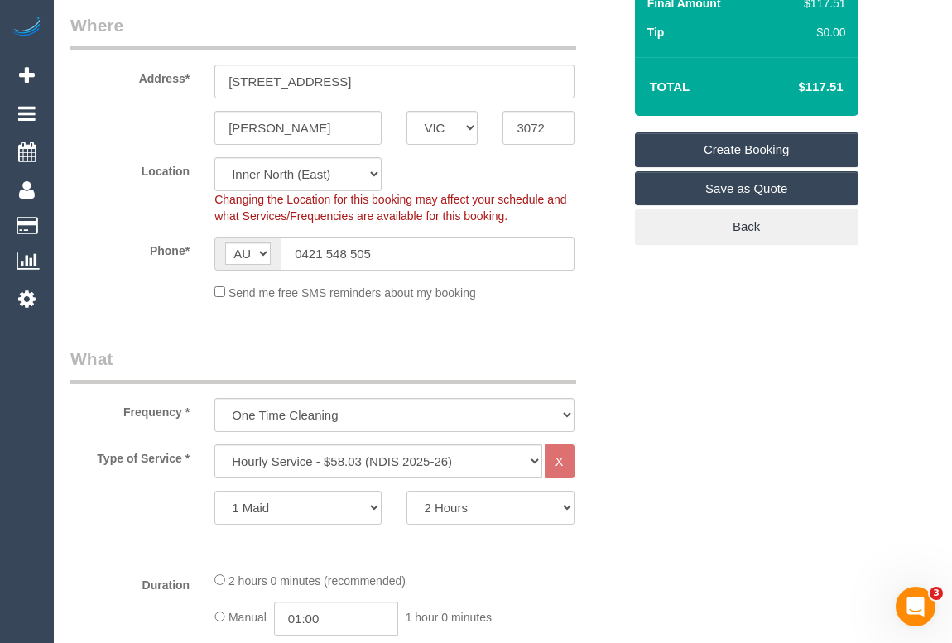
select select "60"
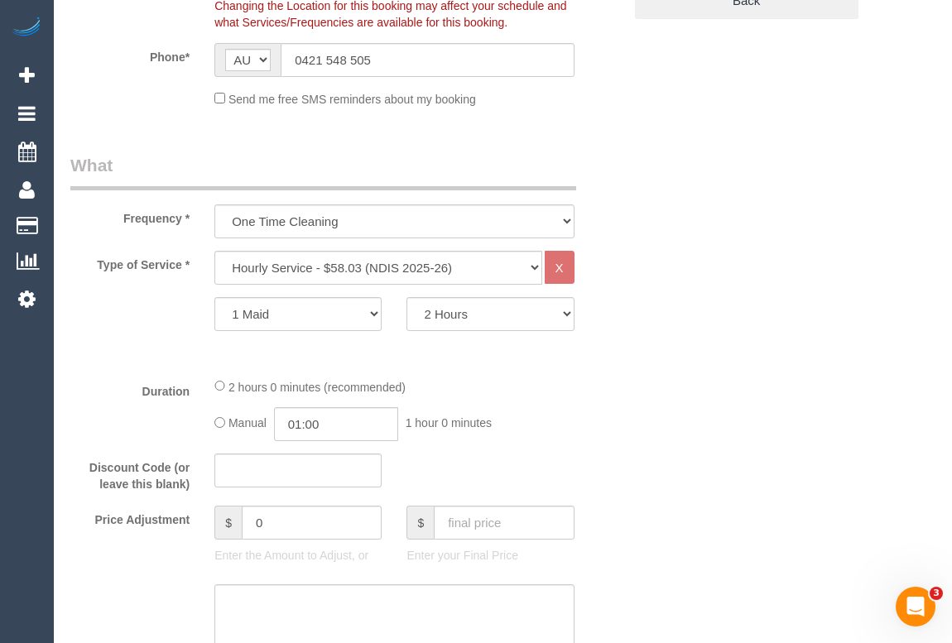
select select "object:3506"
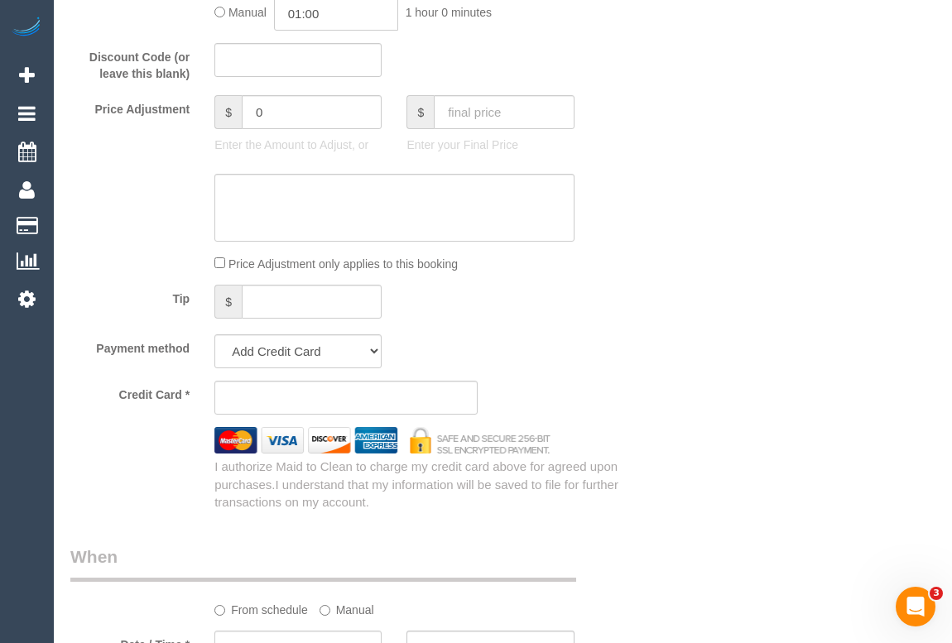
scroll to position [1053, 0]
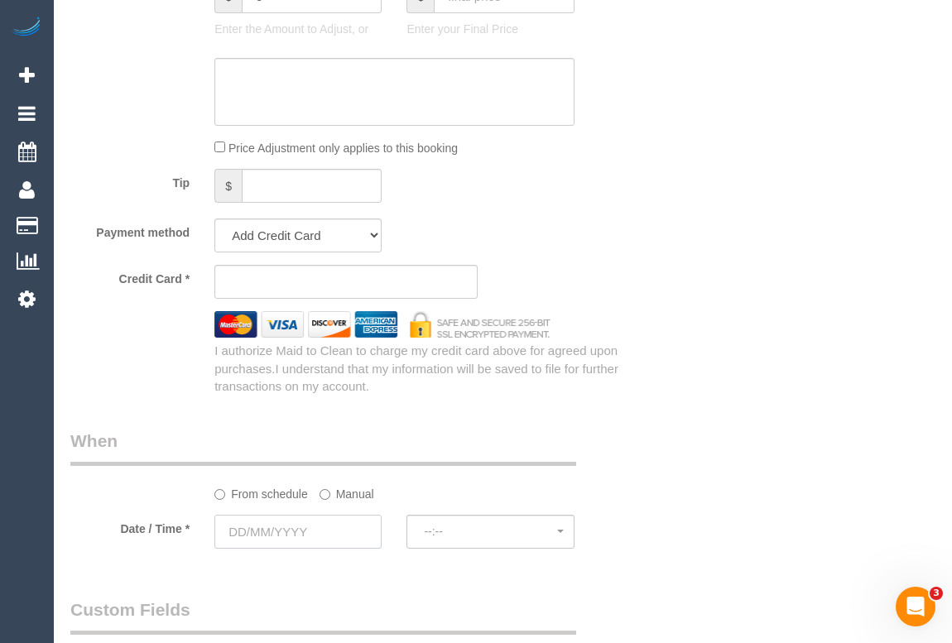
click at [266, 515] on input "text" at bounding box center [297, 532] width 167 height 34
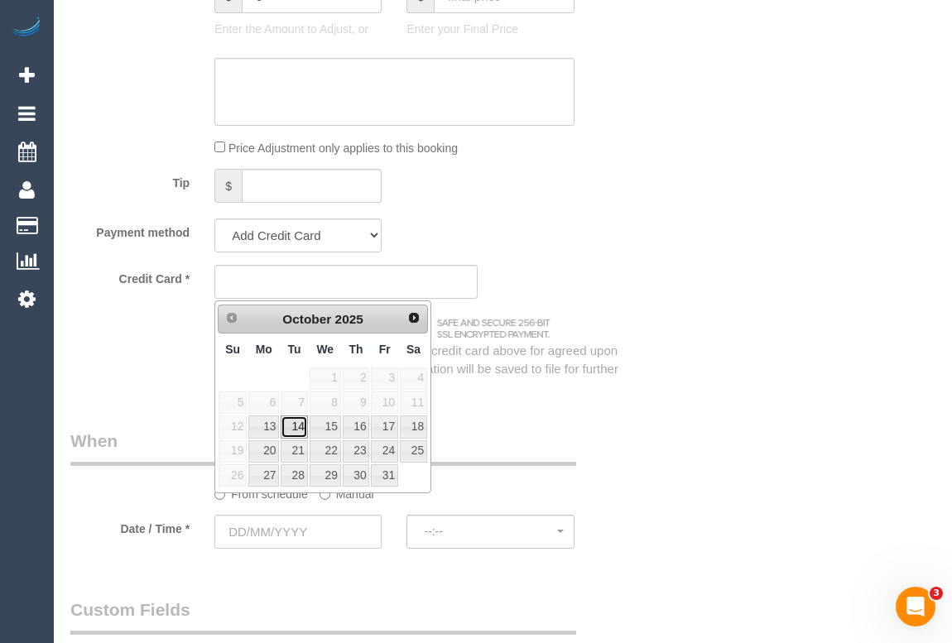
click at [305, 430] on link "14" at bounding box center [294, 426] width 26 height 22
type input "[DATE]"
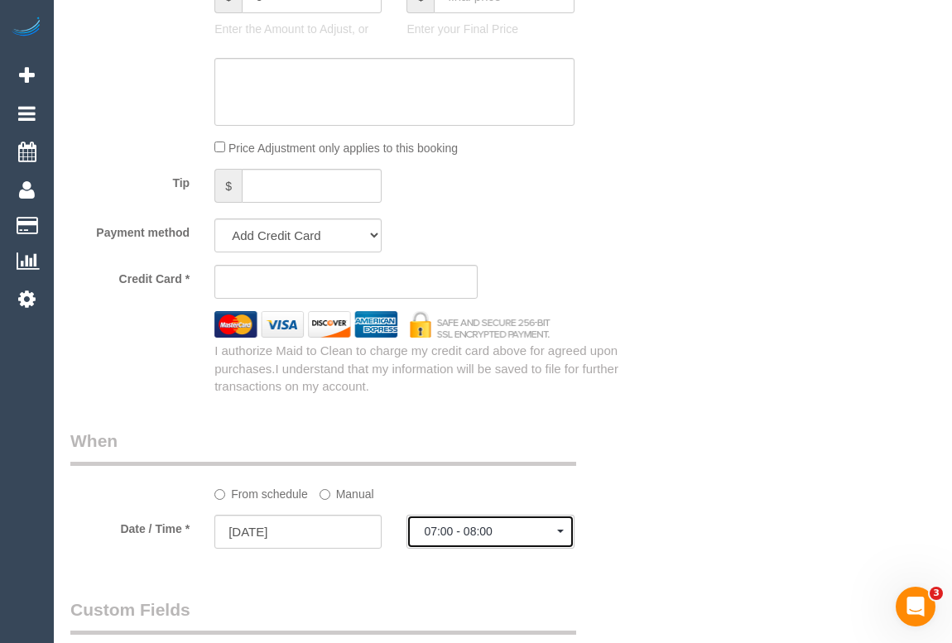
click at [466, 525] on span "07:00 - 08:00" at bounding box center [490, 531] width 132 height 13
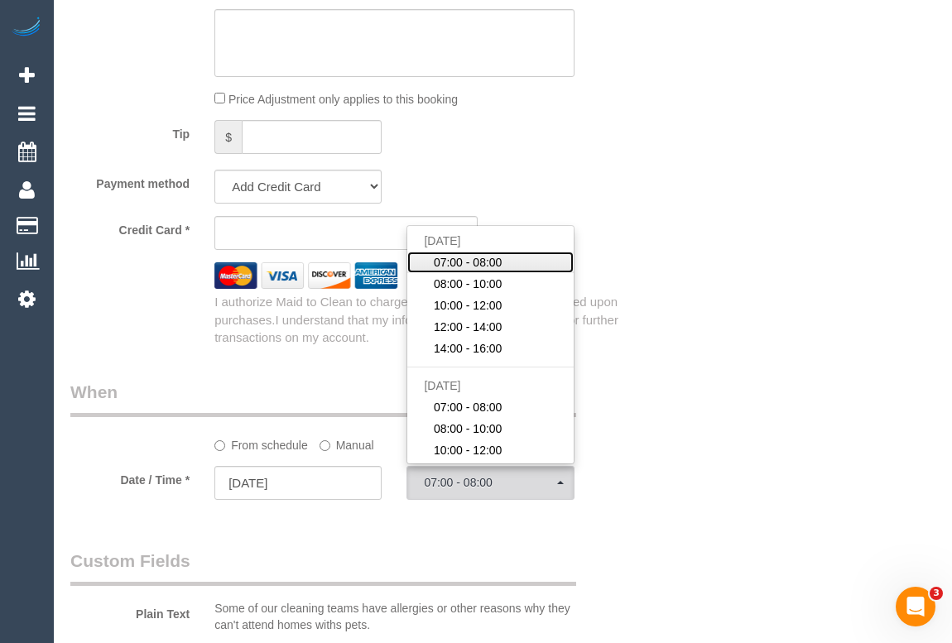
scroll to position [1128, 0]
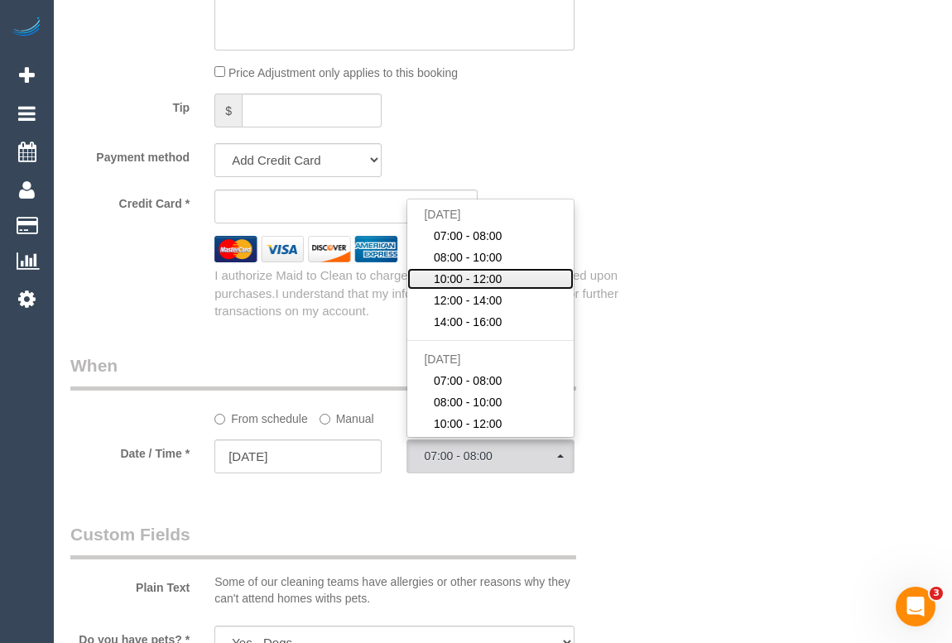
click at [474, 271] on span "10:00 - 12:00" at bounding box center [468, 279] width 69 height 17
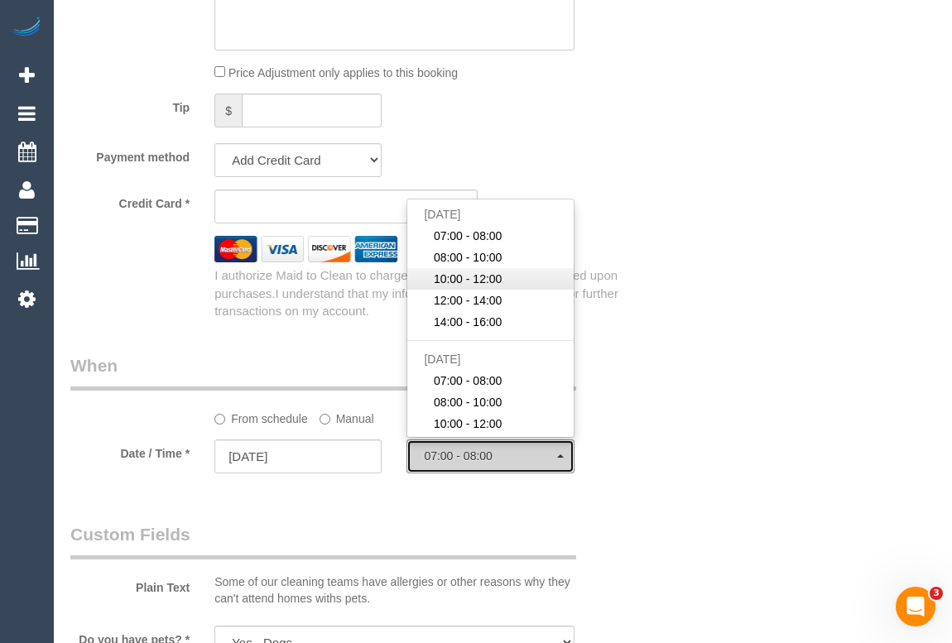
select select "spot8"
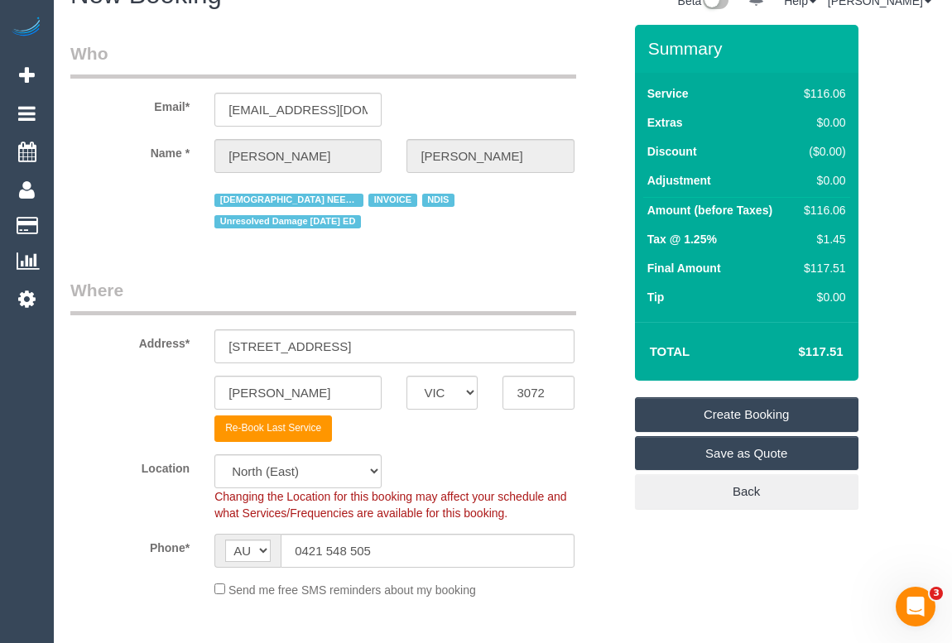
scroll to position [0, 0]
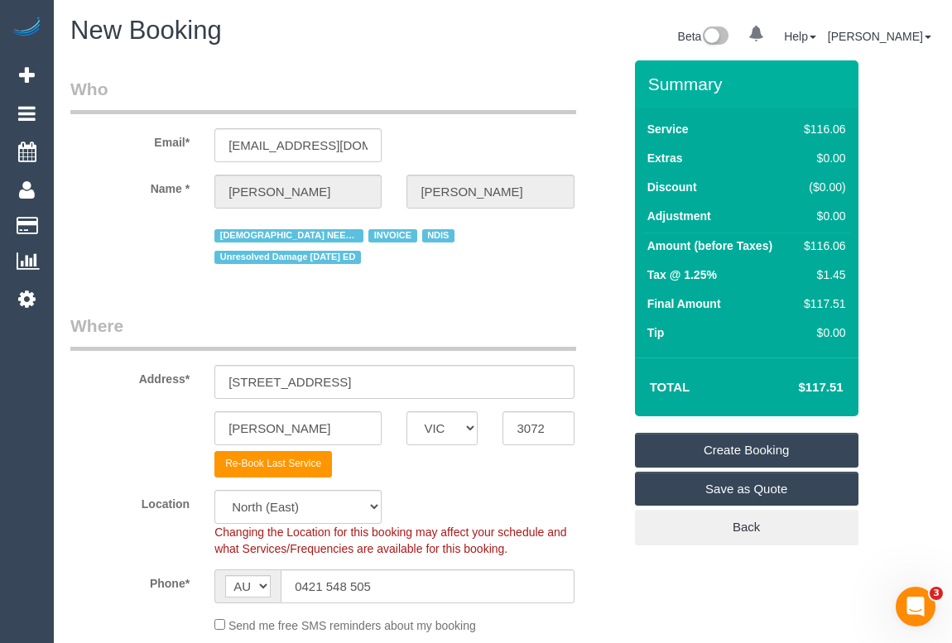
click at [718, 451] on link "Create Booking" at bounding box center [746, 450] width 223 height 35
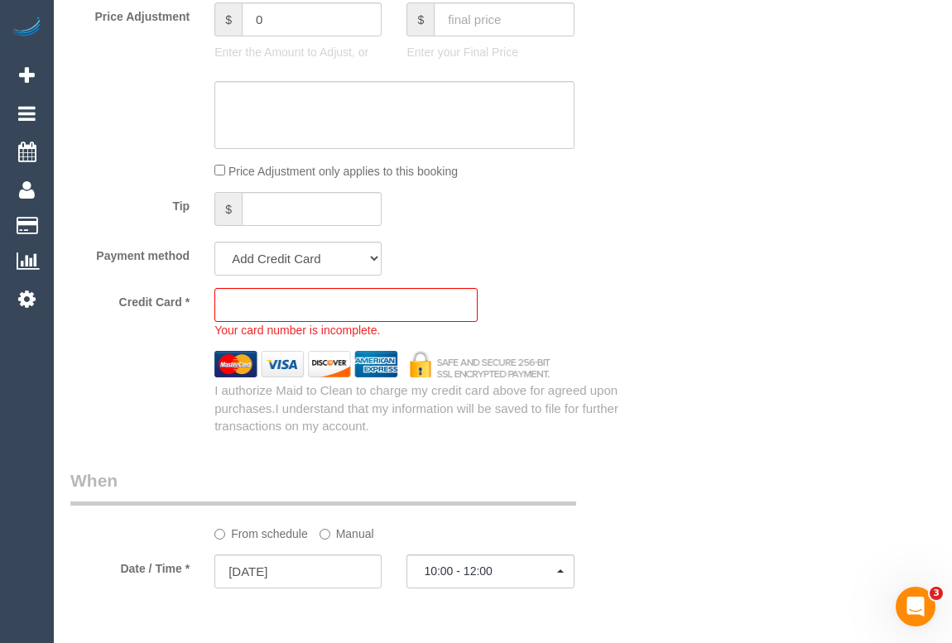
scroll to position [1053, 0]
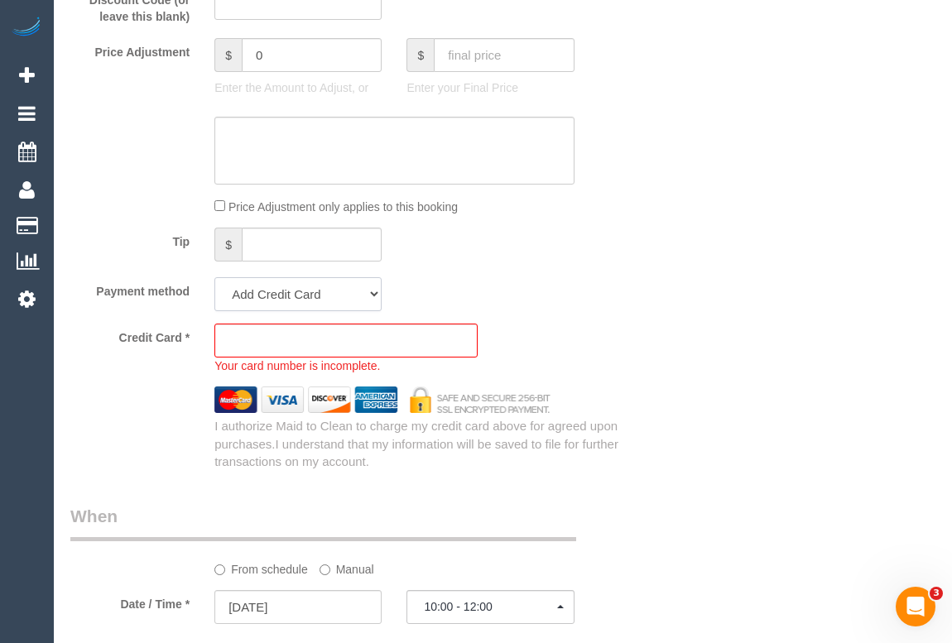
click at [369, 277] on select "Amex - 1002 - 09/2023 Amex - 1002 - 09/2028 (Default) Add Credit Card ─────────…" at bounding box center [297, 294] width 167 height 34
select select "string:check"
click at [214, 277] on select "Amex - 1002 - 09/2023 Amex - 1002 - 09/2028 (Default) Add Credit Card ─────────…" at bounding box center [297, 294] width 167 height 34
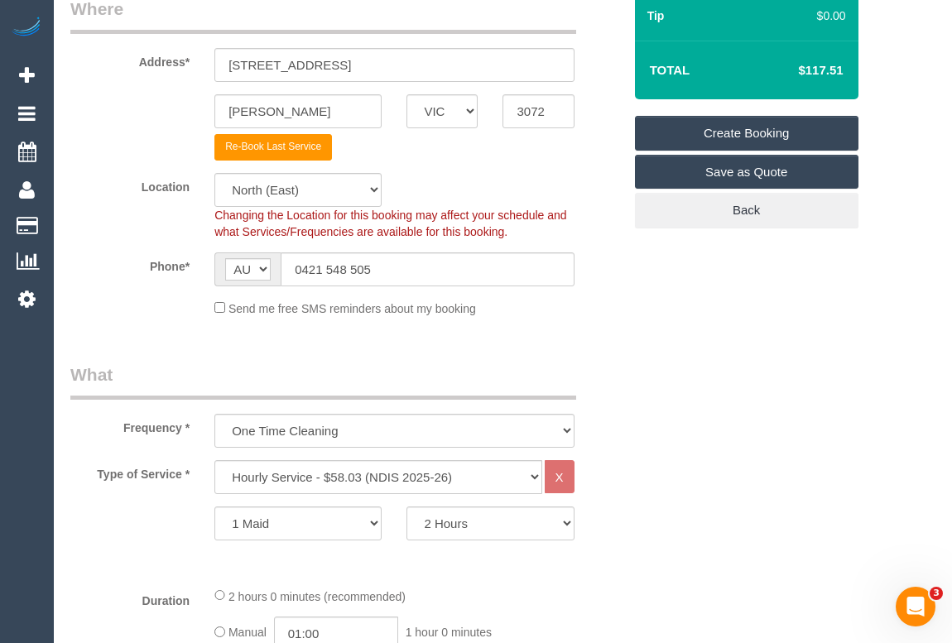
scroll to position [75, 0]
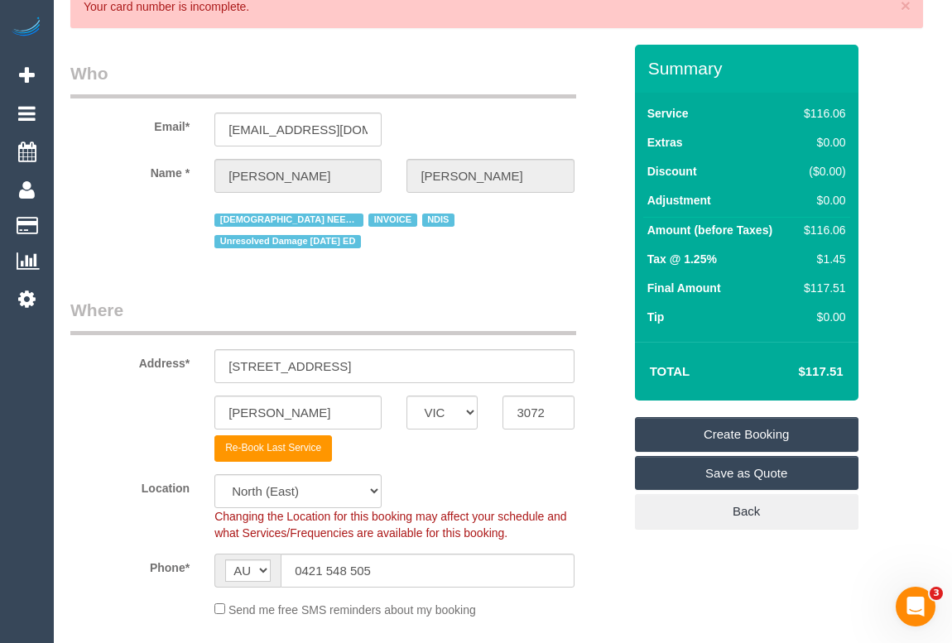
click at [724, 434] on link "Create Booking" at bounding box center [746, 434] width 223 height 35
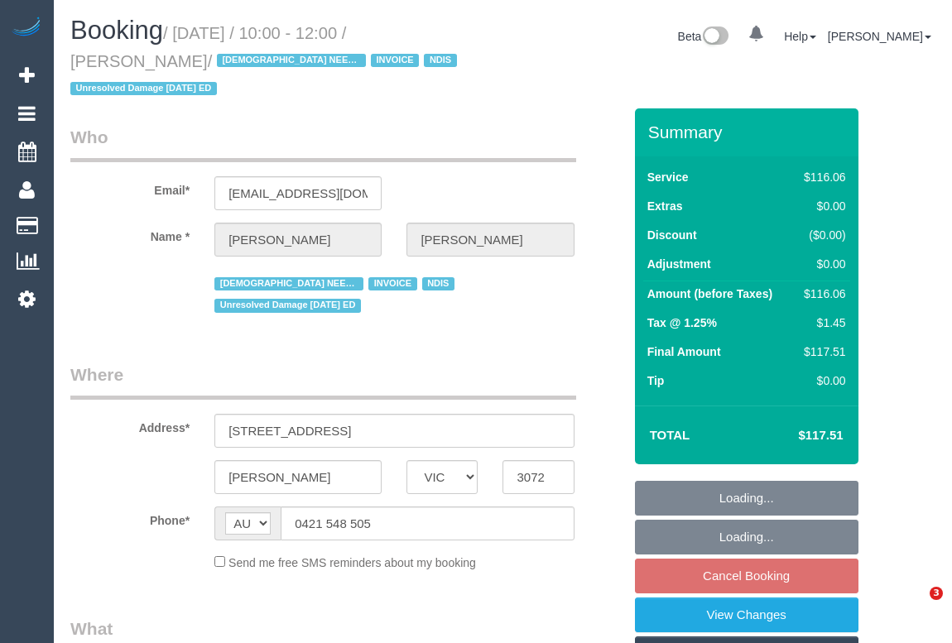
select select "VIC"
select select "object:527"
select select "number:27"
select select "number:14"
select select "number:19"
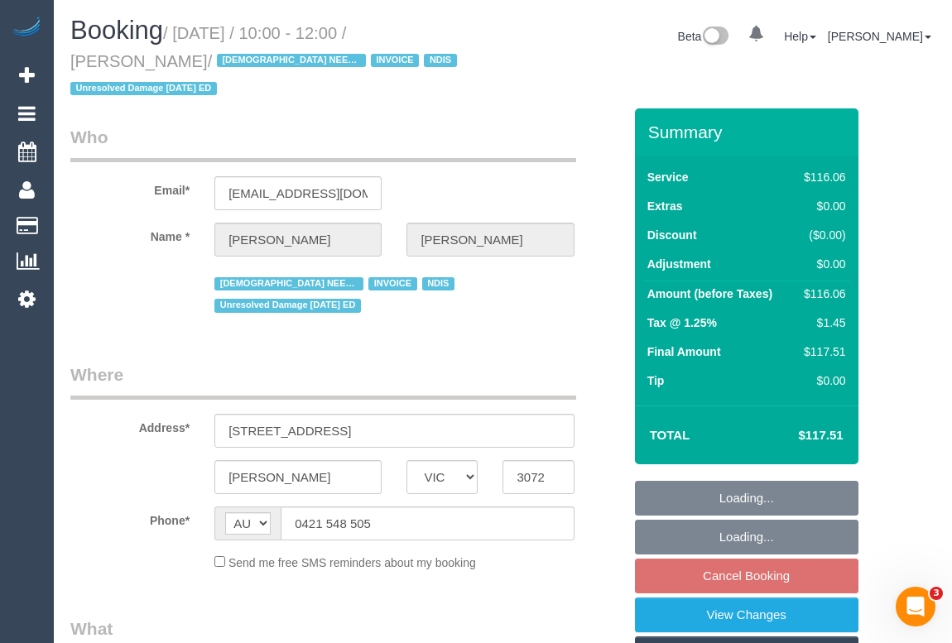
select select "number:36"
select select "number:35"
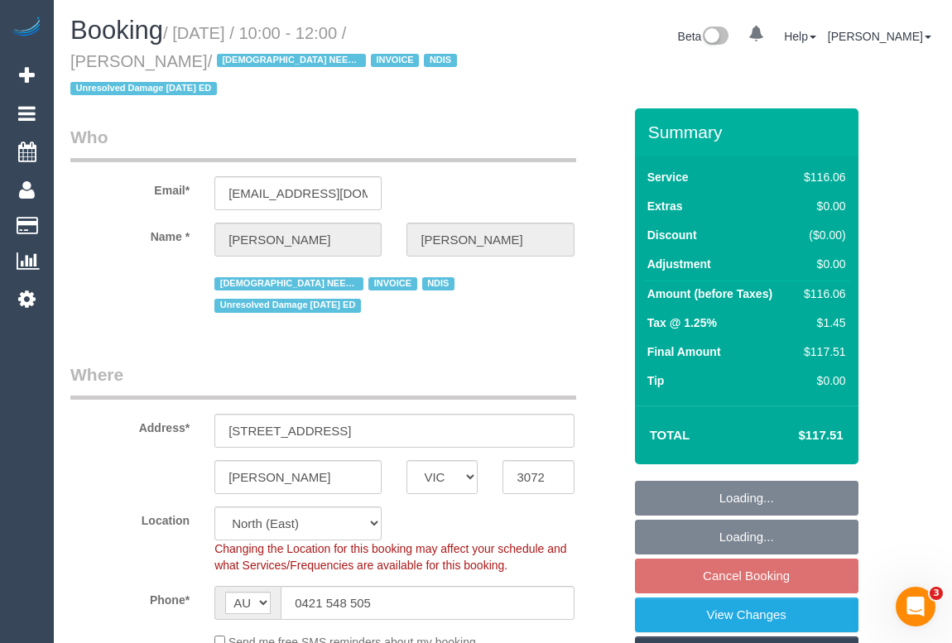
select select "object:739"
select select "spot3"
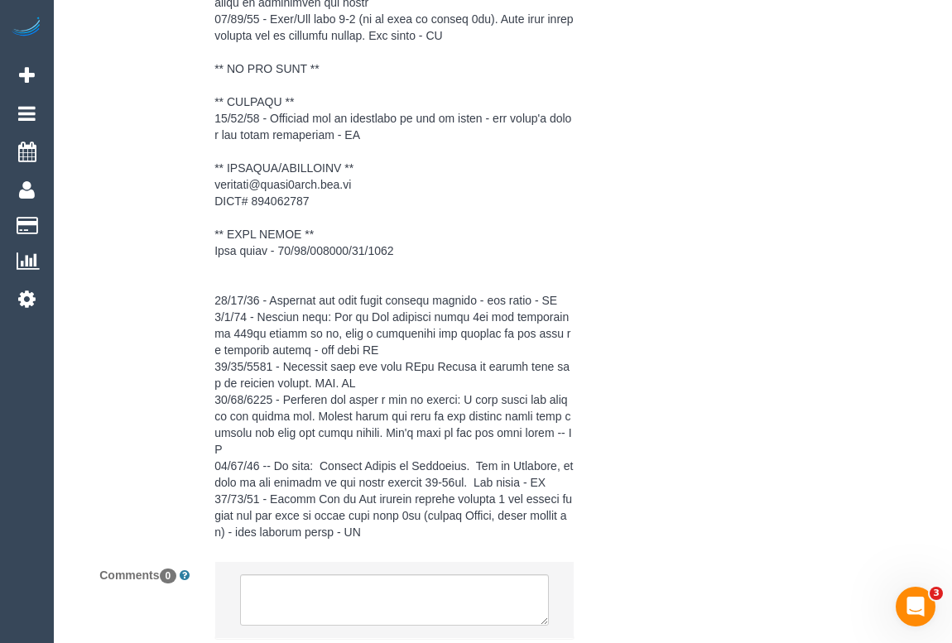
scroll to position [2770, 0]
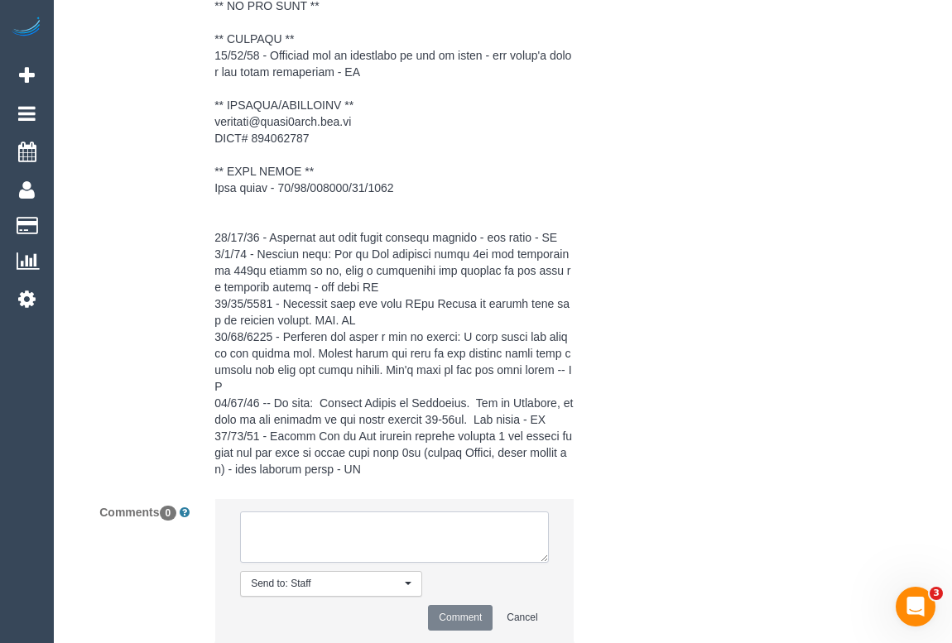
click at [301, 511] on textarea at bounding box center [394, 536] width 308 height 51
click at [256, 511] on textarea at bounding box center [394, 536] width 308 height 51
click at [391, 511] on textarea at bounding box center [394, 536] width 308 height 51
click at [422, 511] on textarea at bounding box center [394, 536] width 308 height 51
paste textarea "[EMAIL_ADDRESS][DOMAIN_NAME]"
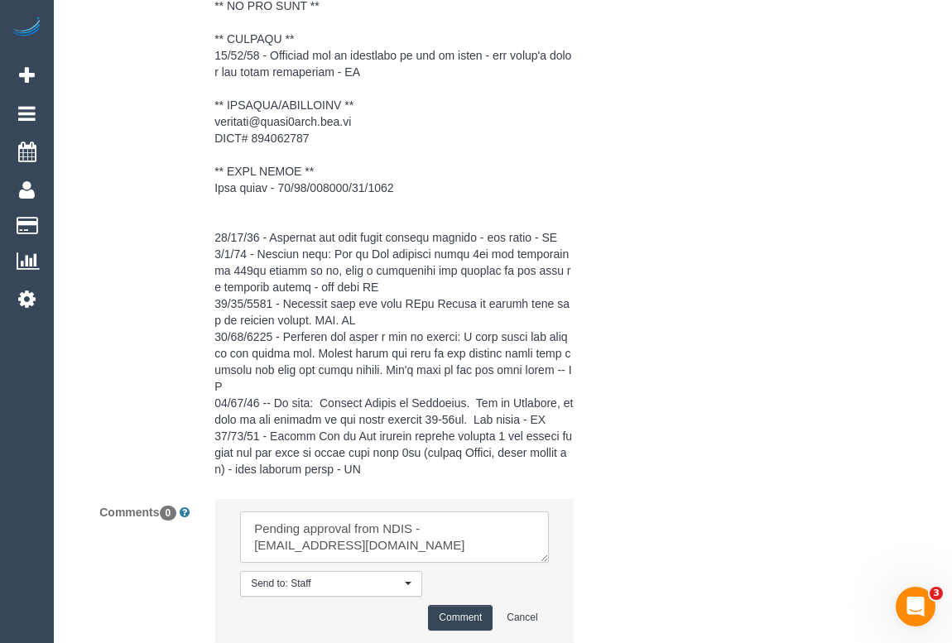
type textarea "Pending approval from NDIS - [EMAIL_ADDRESS][DOMAIN_NAME]"
click at [469, 605] on button "Comment" at bounding box center [460, 618] width 65 height 26
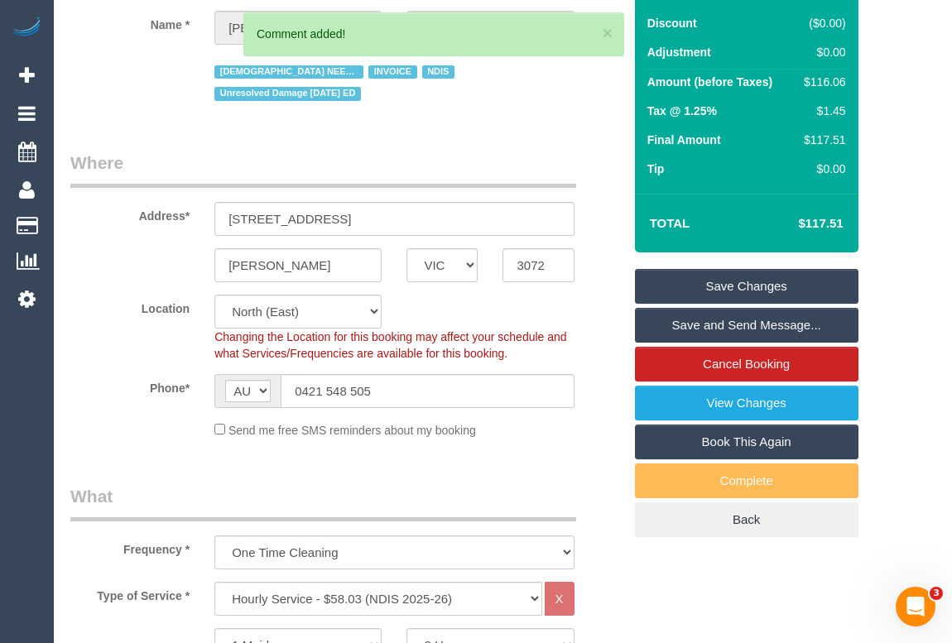
scroll to position [0, 0]
